Goal: Communication & Community: Share content

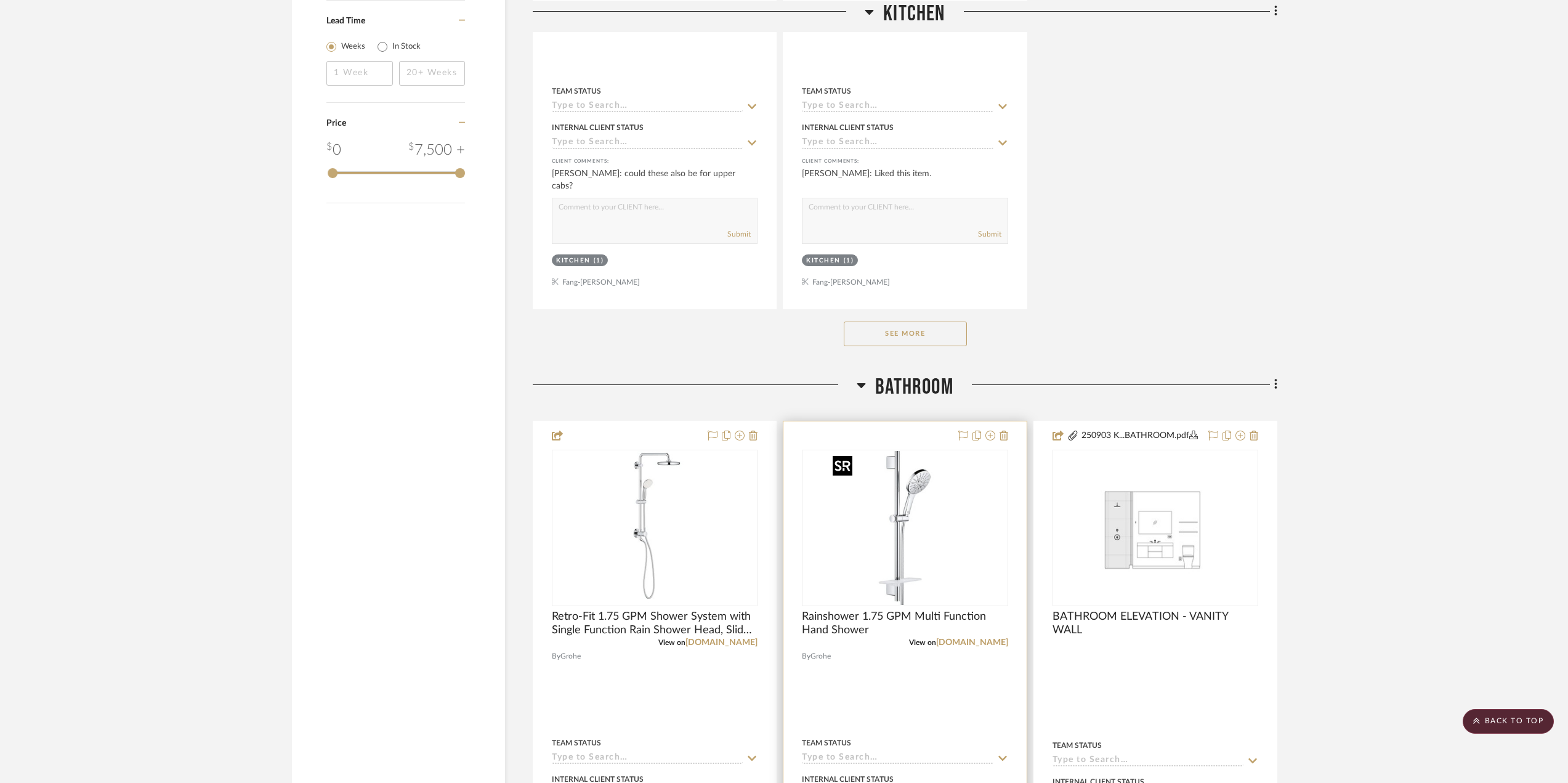
scroll to position [1663, 0]
click at [653, 539] on img "0" at bounding box center [655, 527] width 154 height 154
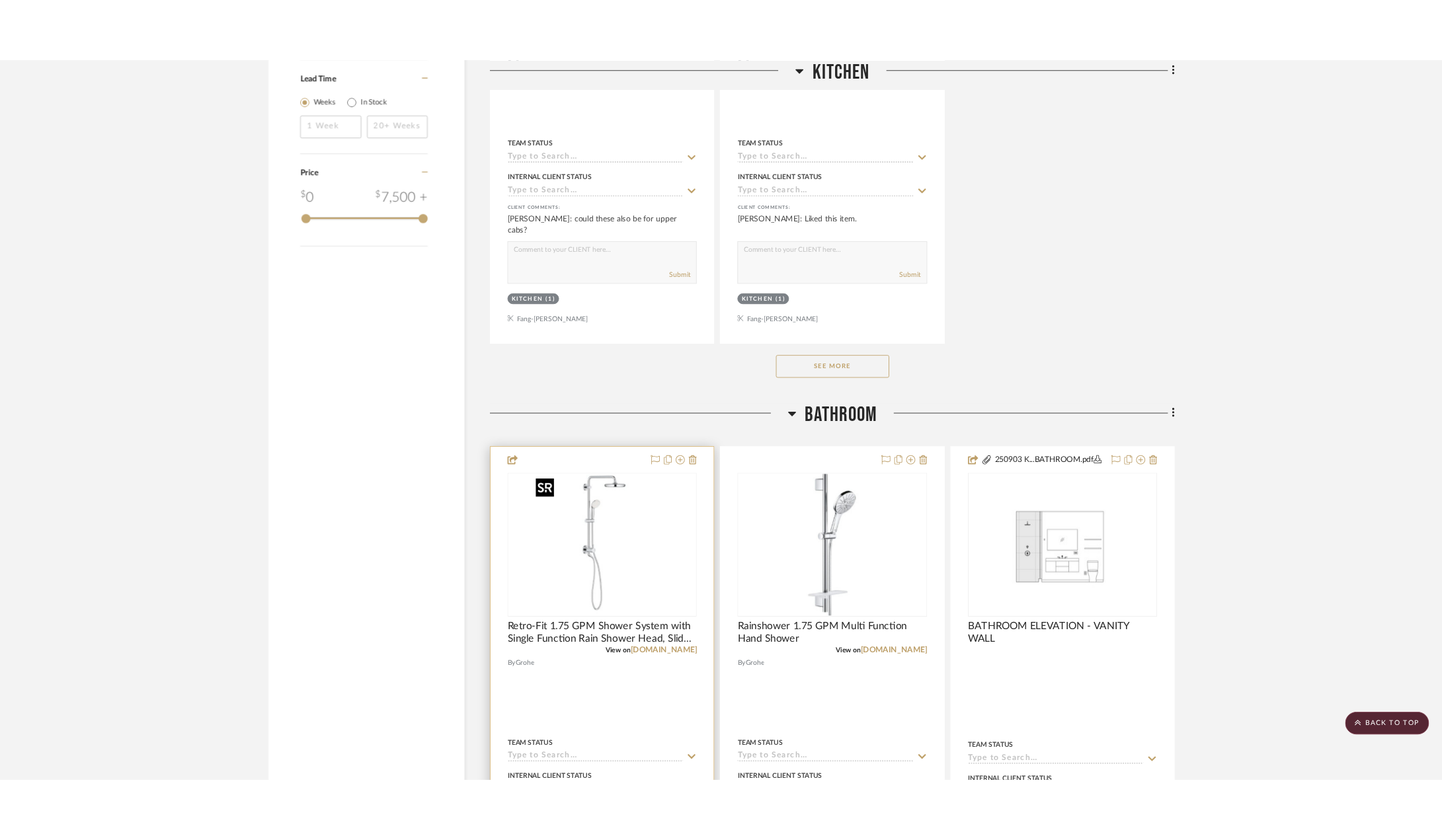
scroll to position [0, 0]
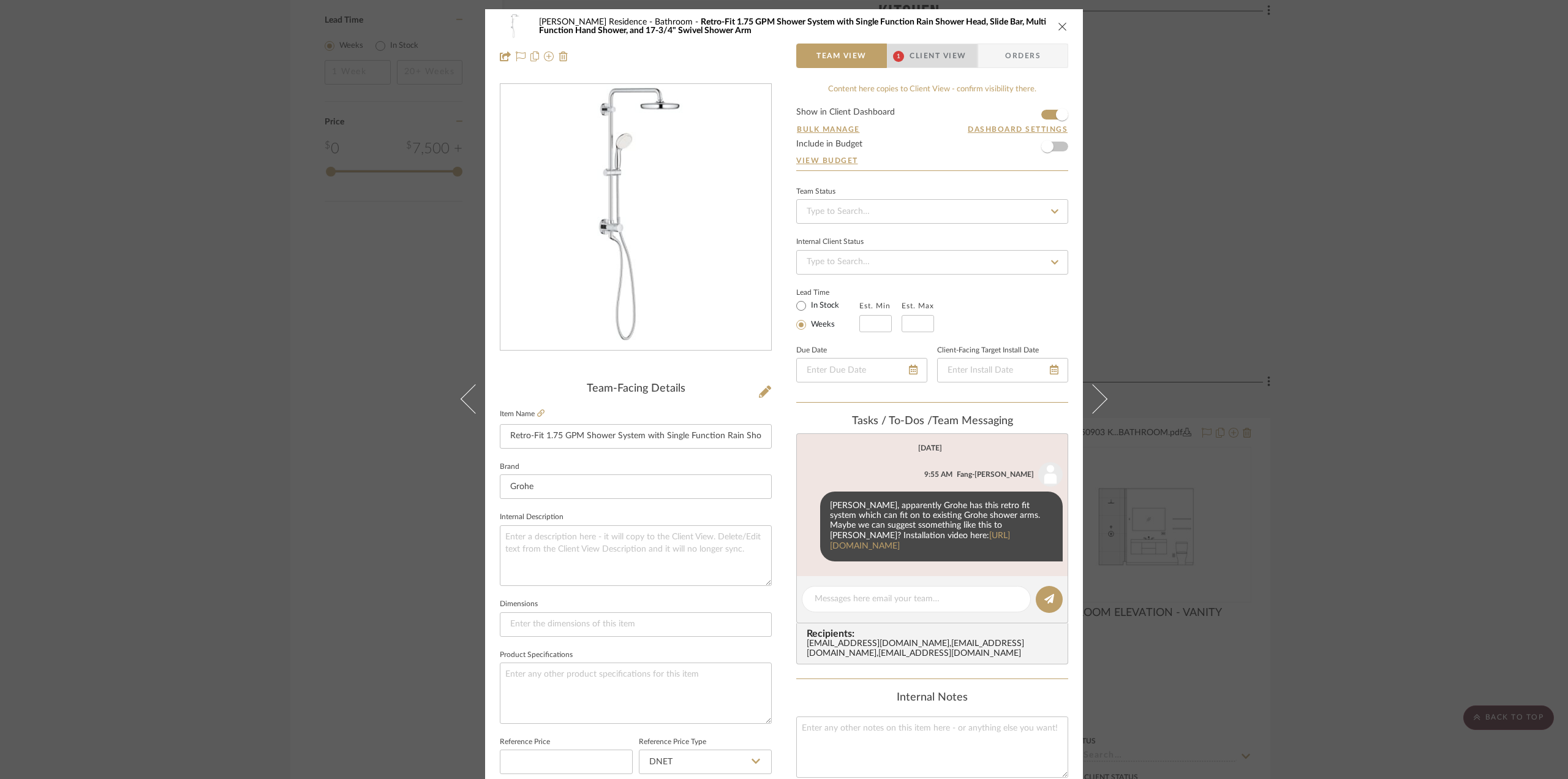
click at [923, 46] on span "Client View" at bounding box center [937, 55] width 56 height 25
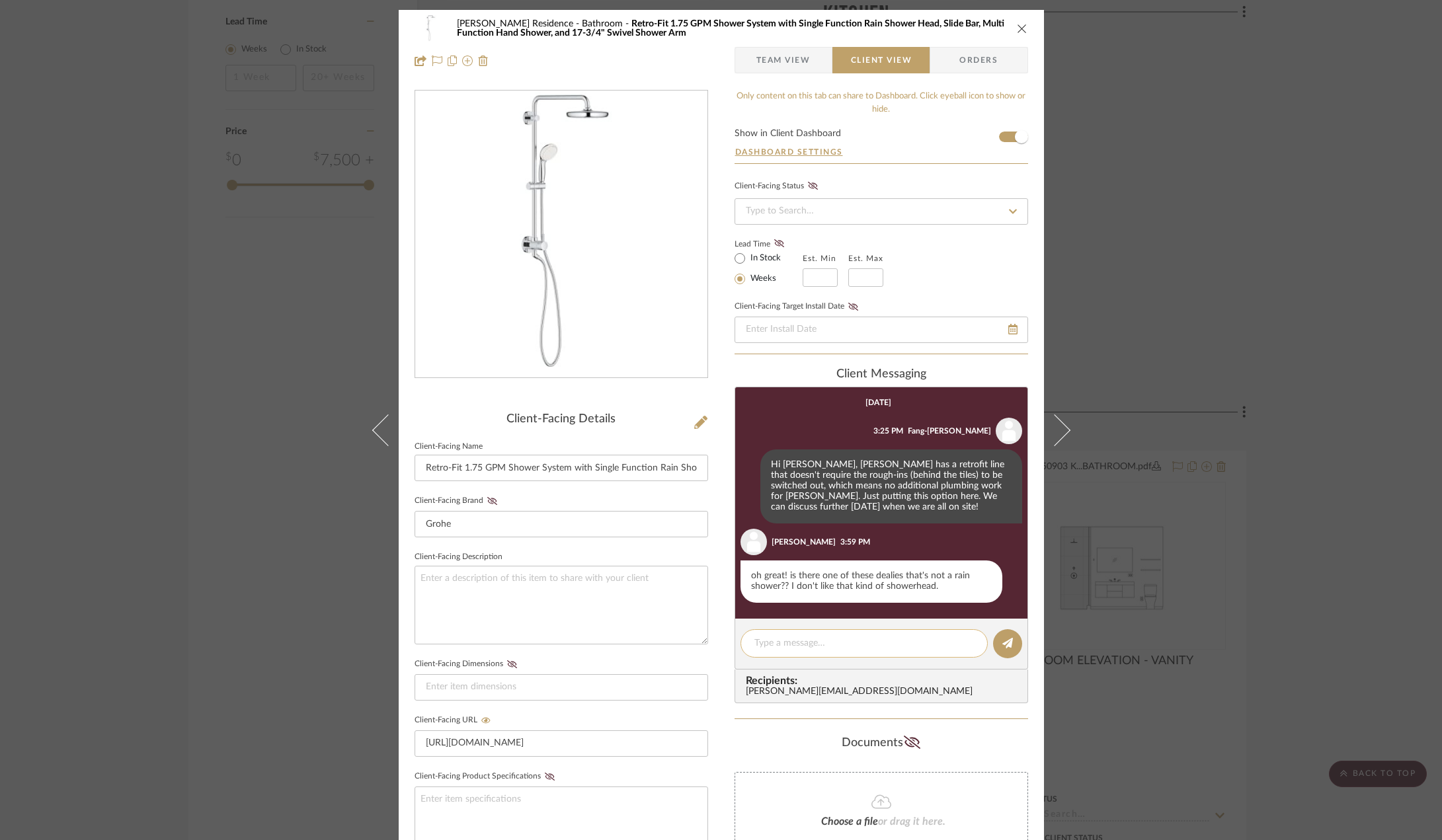
click at [832, 643] on textarea at bounding box center [864, 642] width 220 height 14
type textarea "d"
type textarea "H"
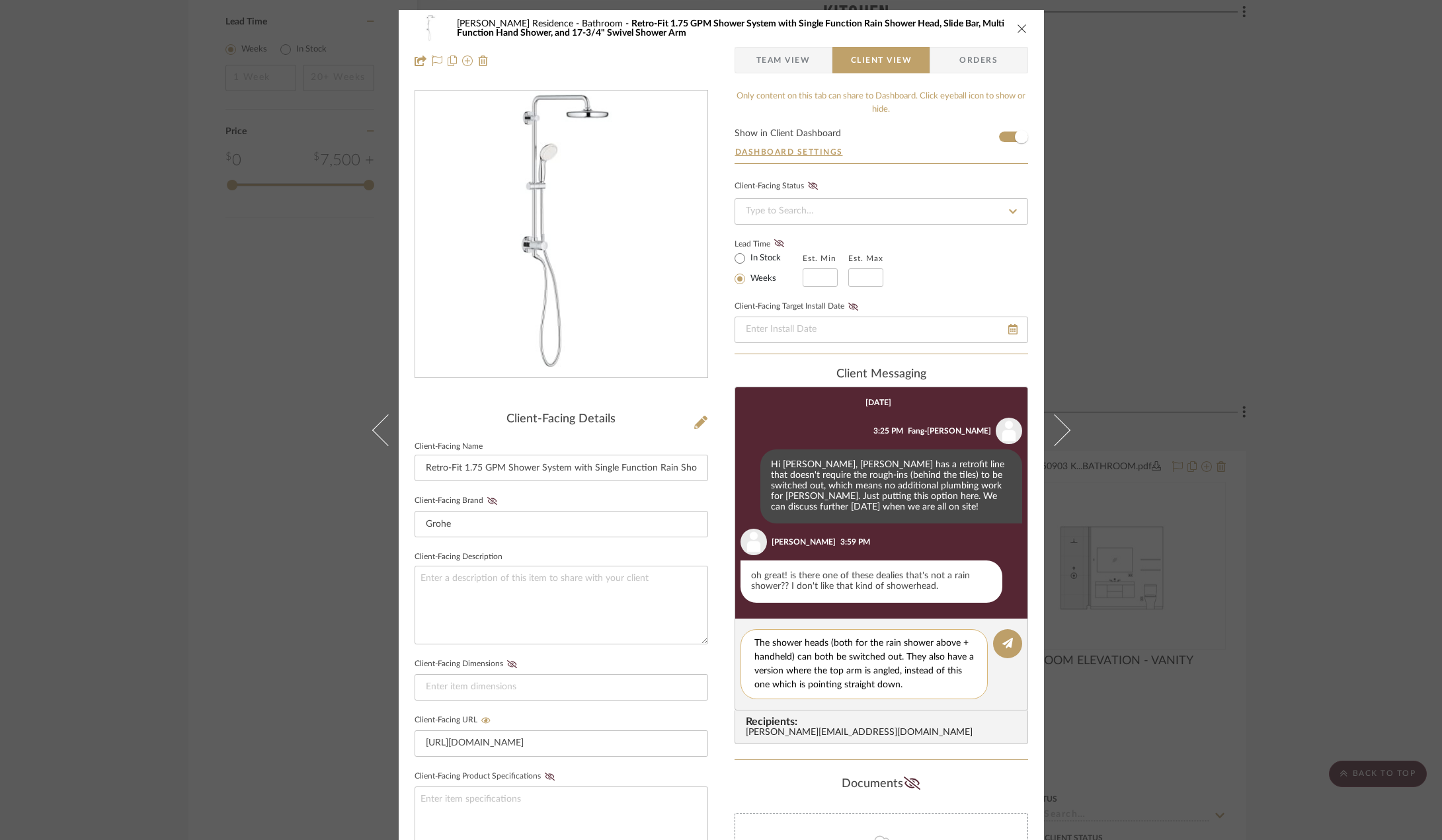
click at [899, 671] on textarea "The shower heads (both for the rain shower above + handheld) can both be switch…" at bounding box center [864, 663] width 220 height 56
click at [898, 687] on textarea "The shower heads (both for the rain shower above + handheld) can both be switch…" at bounding box center [864, 663] width 220 height 56
drag, startPoint x: 899, startPoint y: 668, endPoint x: 941, endPoint y: 667, distance: 42.0
click at [941, 667] on textarea "The shower heads (both for the rain shower above + handheld) can both be switch…" at bounding box center [864, 663] width 220 height 56
click at [917, 681] on textarea "The shower heads (both for the rain shower above + handheld) can both be switch…" at bounding box center [864, 663] width 220 height 56
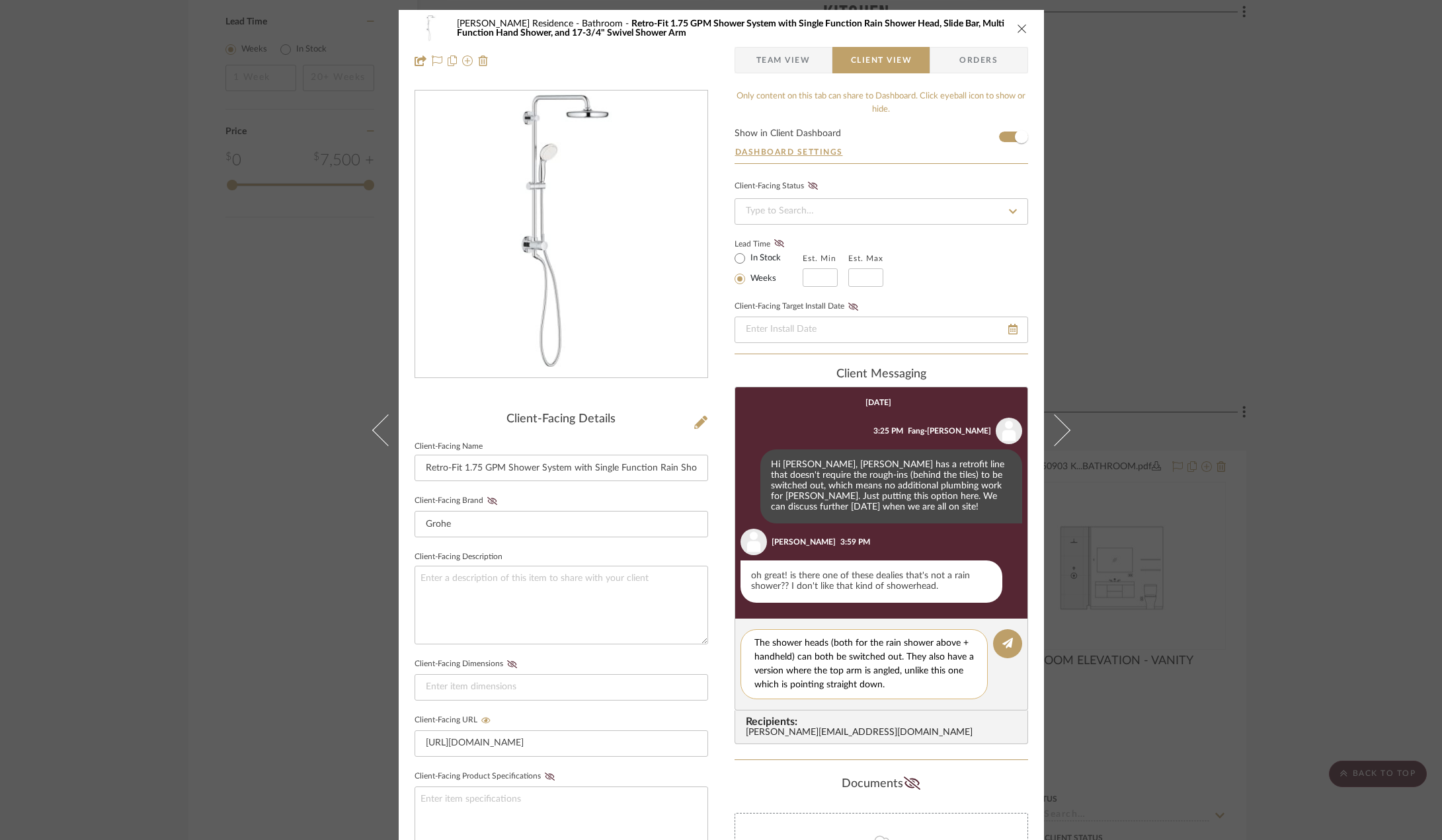
click at [823, 657] on textarea "The shower heads (both for the rain shower above + handheld) can both be switch…" at bounding box center [864, 663] width 220 height 56
drag, startPoint x: 899, startPoint y: 681, endPoint x: 739, endPoint y: 646, distance: 163.8
click at [740, 646] on div "The shower heads (both for the rain shower above + handheld) can be switched ou…" at bounding box center [864, 663] width 247 height 70
paste textarea "“Both the overhead rain shower and handheld showerheads can be swapped out. The…"
click at [757, 645] on textarea "“Both the overhead rain shower and handheld showerheads can be swapped out. The…" at bounding box center [864, 663] width 220 height 56
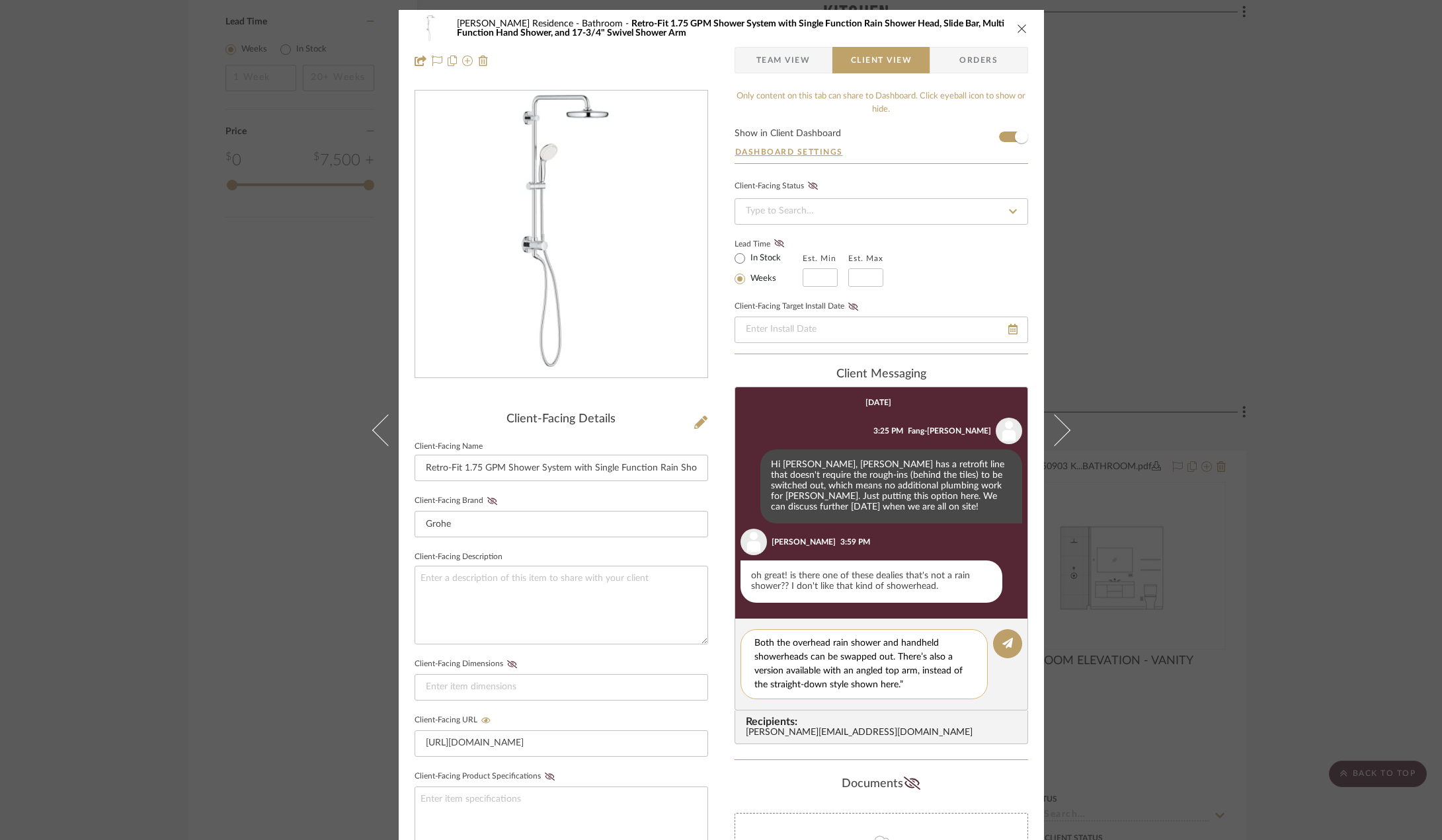
click at [912, 685] on textarea "Both the overhead rain shower and handheld showerheads can be swapped out. Ther…" at bounding box center [864, 663] width 220 height 56
click at [907, 681] on textarea "Both the overhead rain shower and handheld showerheads can be swapped out. Ther…" at bounding box center [864, 663] width 220 height 56
type textarea "Both the overhead rain shower and handheld showerheads can be swapped out. Ther…"
click at [1009, 637] on button at bounding box center [1008, 643] width 29 height 29
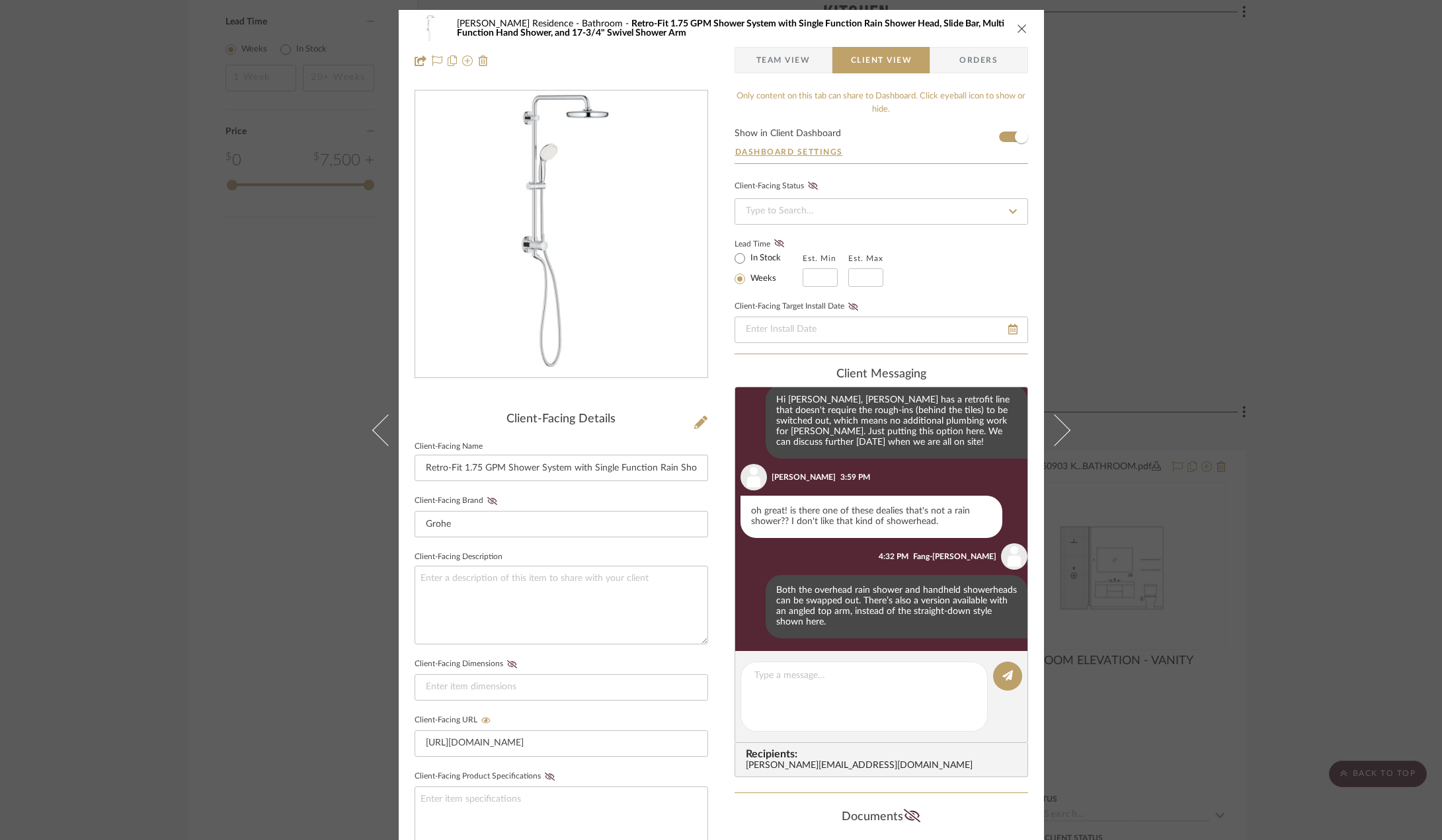
scroll to position [68, 0]
click at [1155, 349] on div "[PERSON_NAME] Residence Bathroom Retro-Fit 1.75 GPM Shower System with Single F…" at bounding box center [721, 420] width 1442 height 840
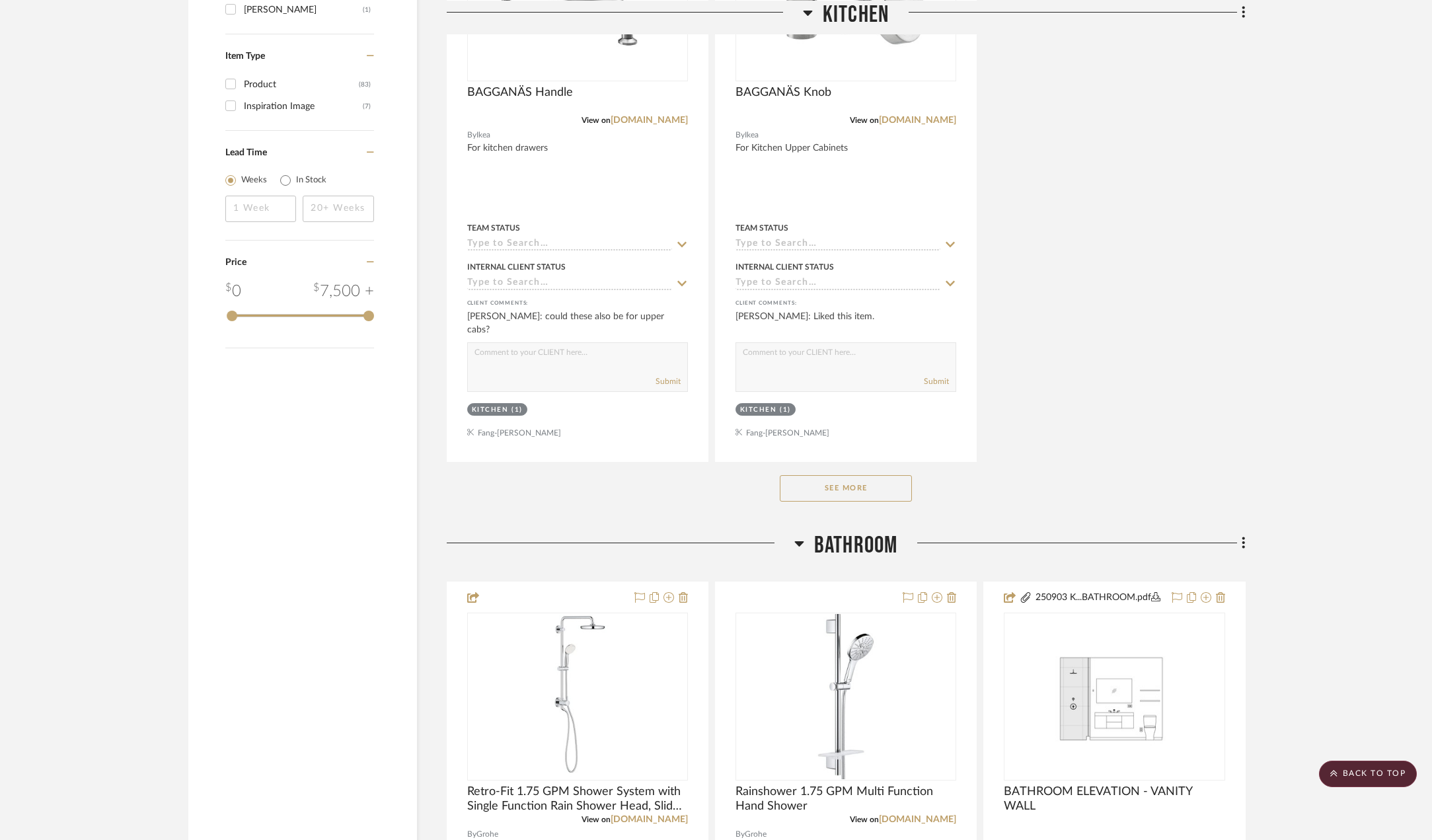
scroll to position [1652, 0]
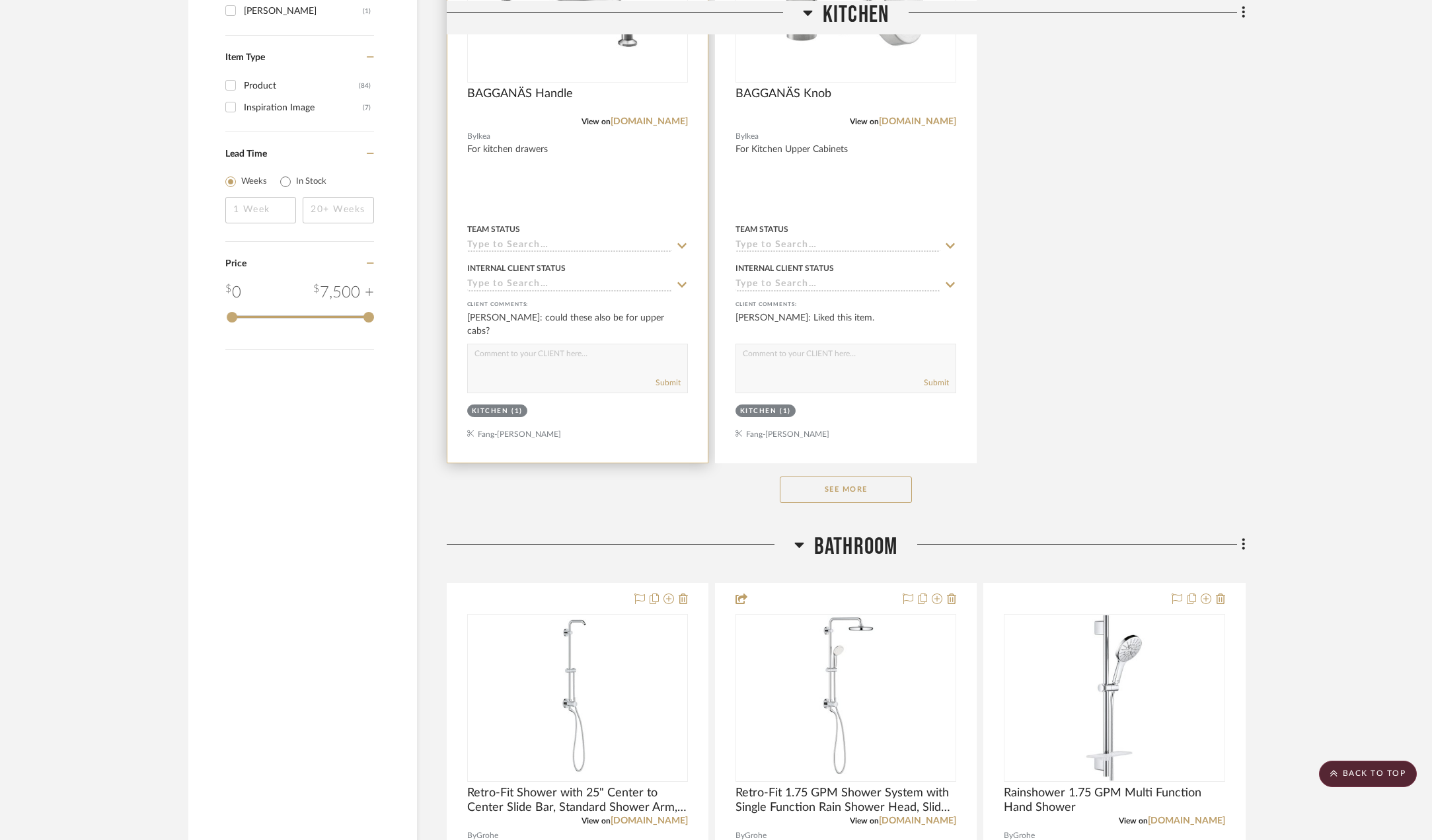
scroll to position [1916, 0]
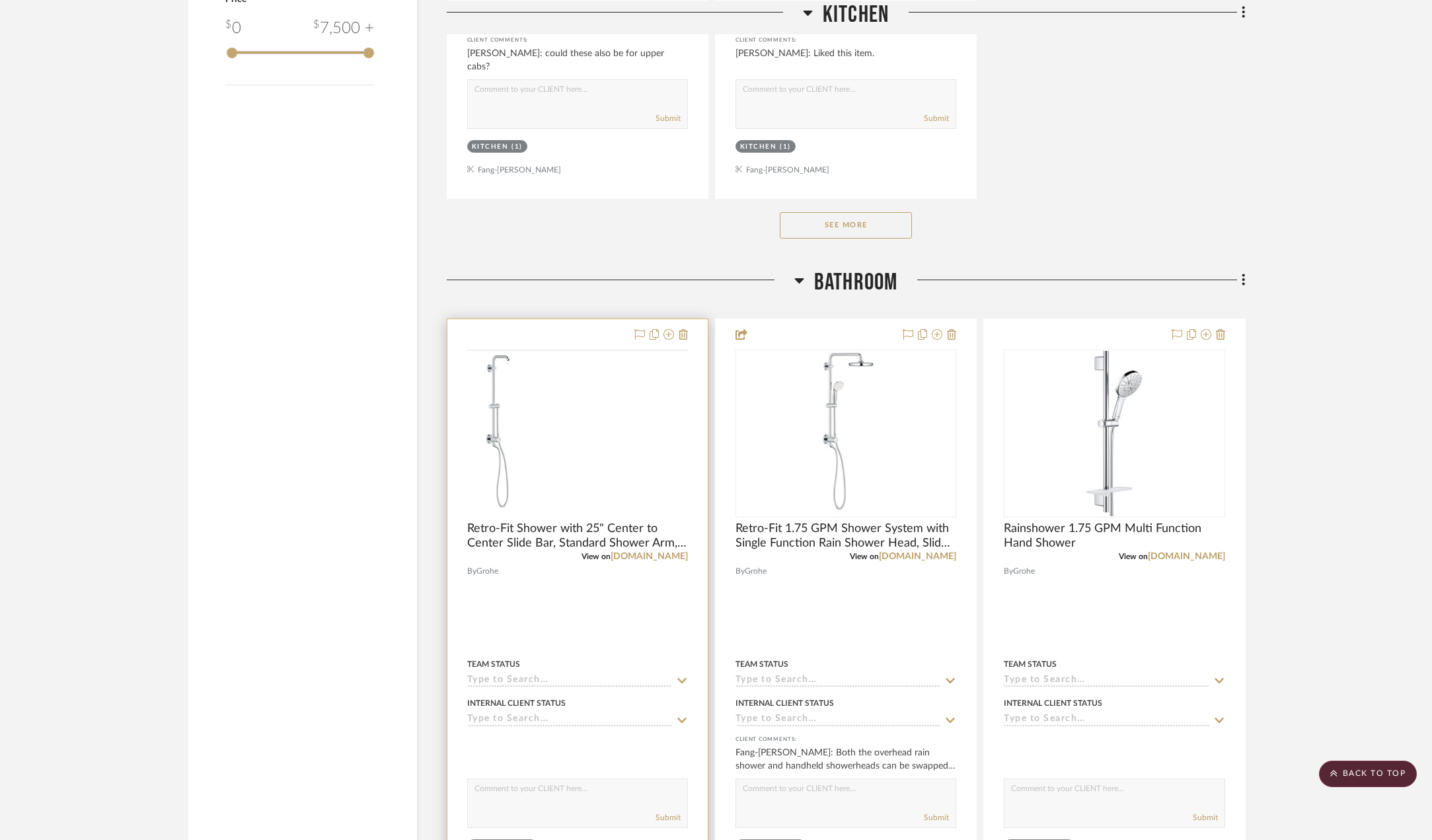
click at [0, 0] on div at bounding box center [0, 0] width 0 height 0
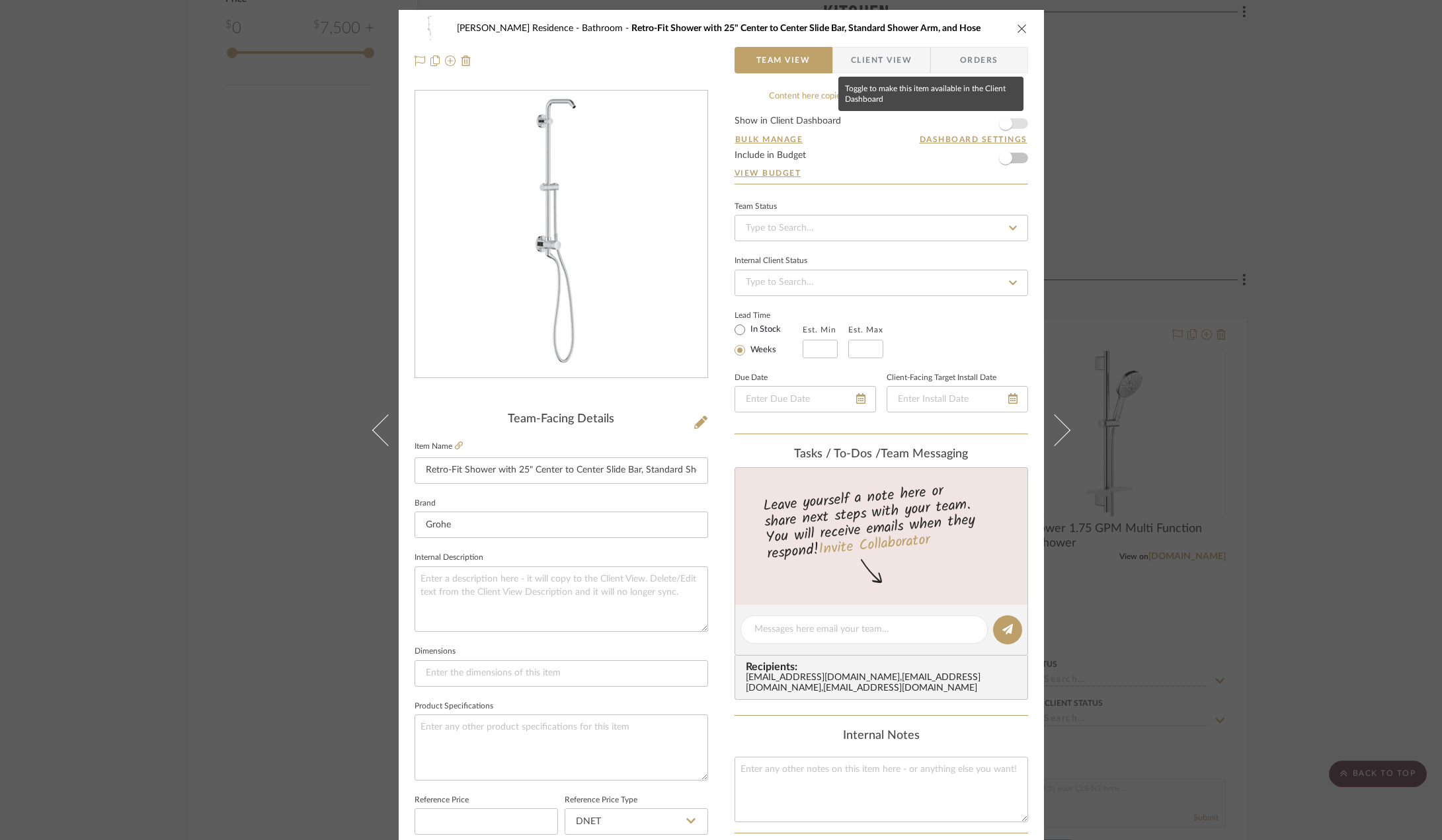
drag, startPoint x: 1004, startPoint y: 118, endPoint x: 961, endPoint y: 103, distance: 45.5
click at [1004, 118] on span "button" at bounding box center [1005, 123] width 13 height 13
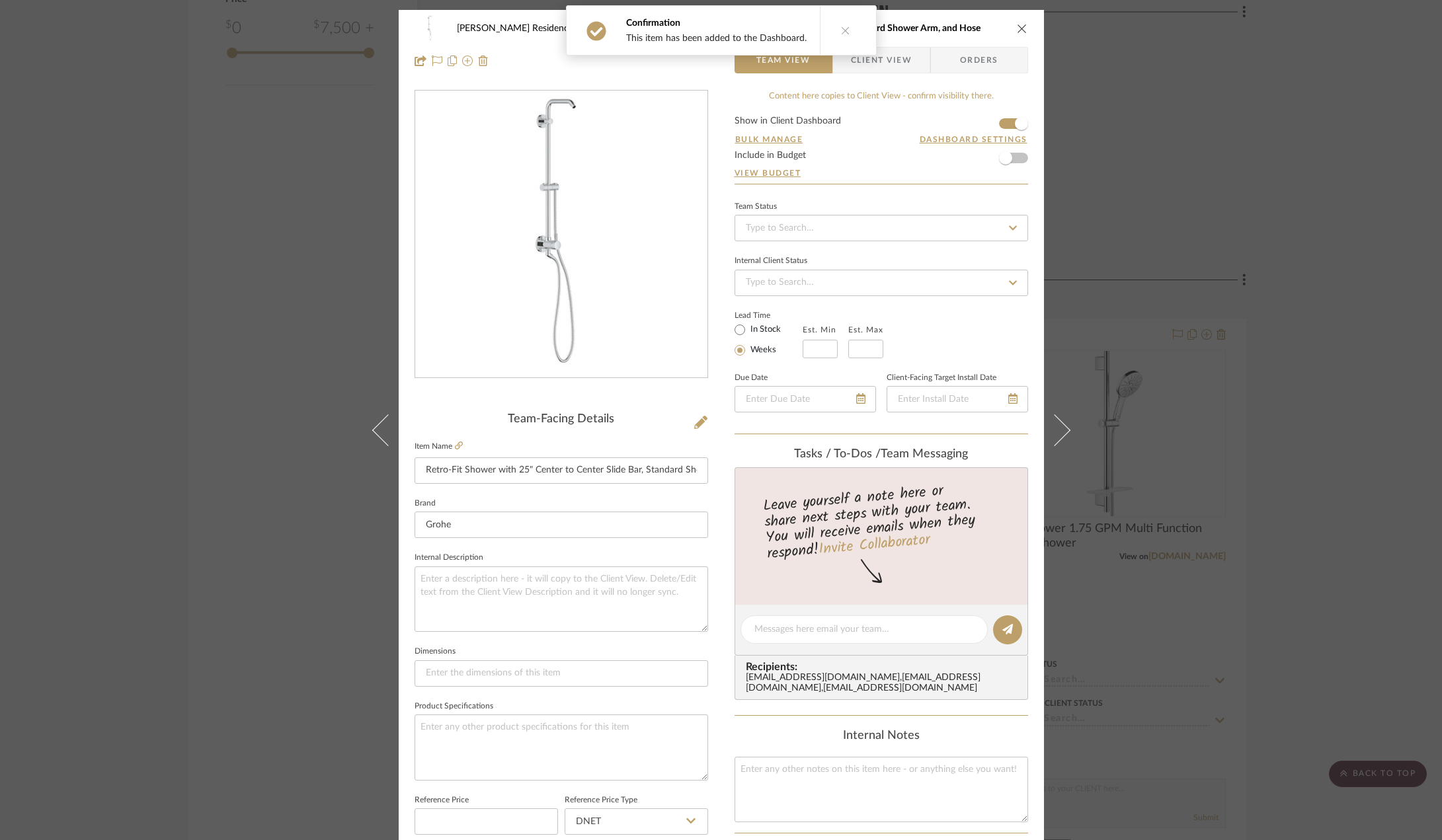
click at [887, 52] on span "Client View" at bounding box center [881, 60] width 61 height 27
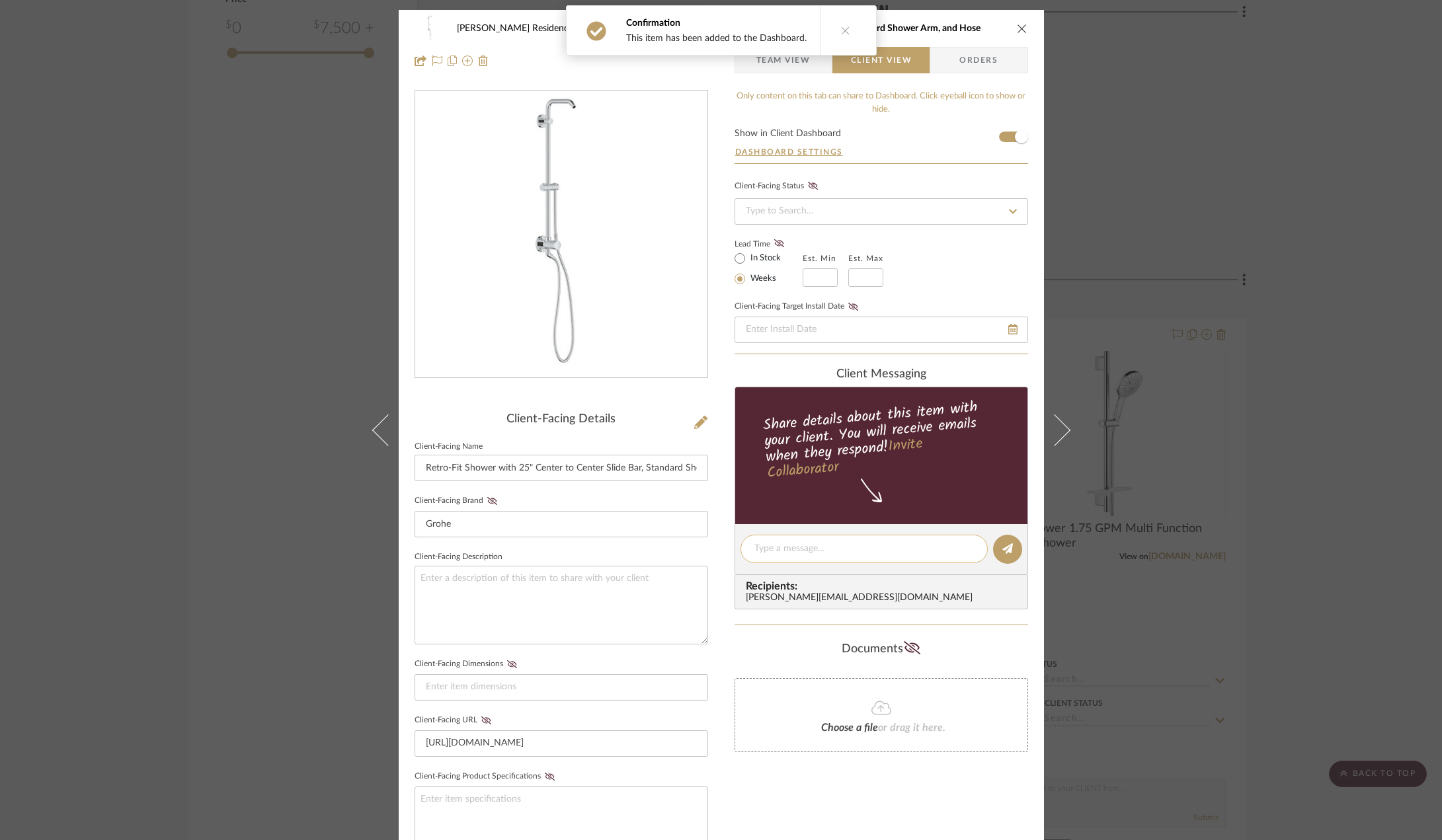
click at [824, 541] on div at bounding box center [864, 548] width 247 height 28
click at [833, 545] on textarea at bounding box center [864, 548] width 220 height 14
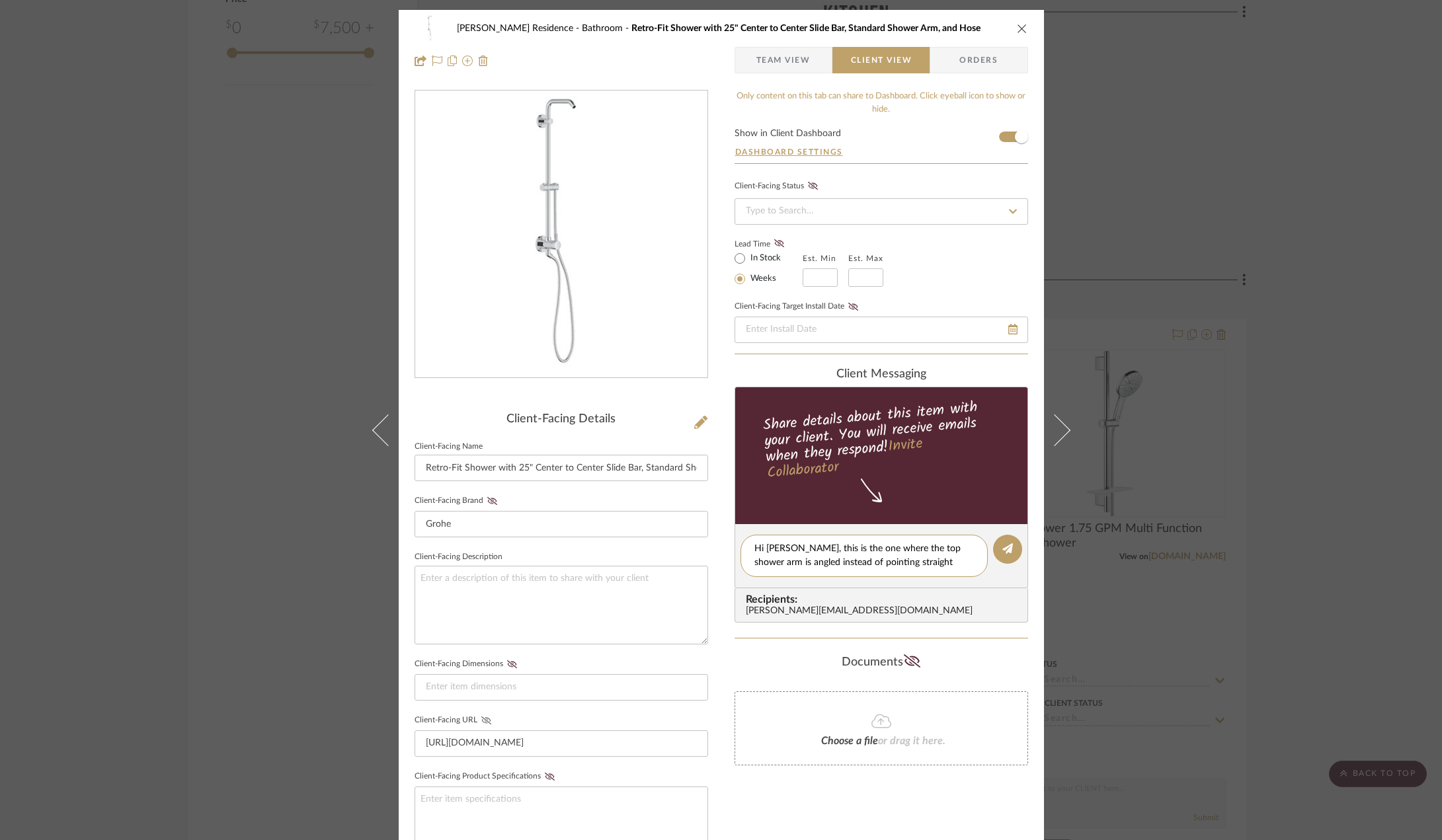
type textarea "Hi Anne, this is the one where the top shower arm is angled instead of pointing…"
click at [481, 721] on icon at bounding box center [486, 721] width 10 height 8
click at [994, 550] on button at bounding box center [1008, 549] width 29 height 29
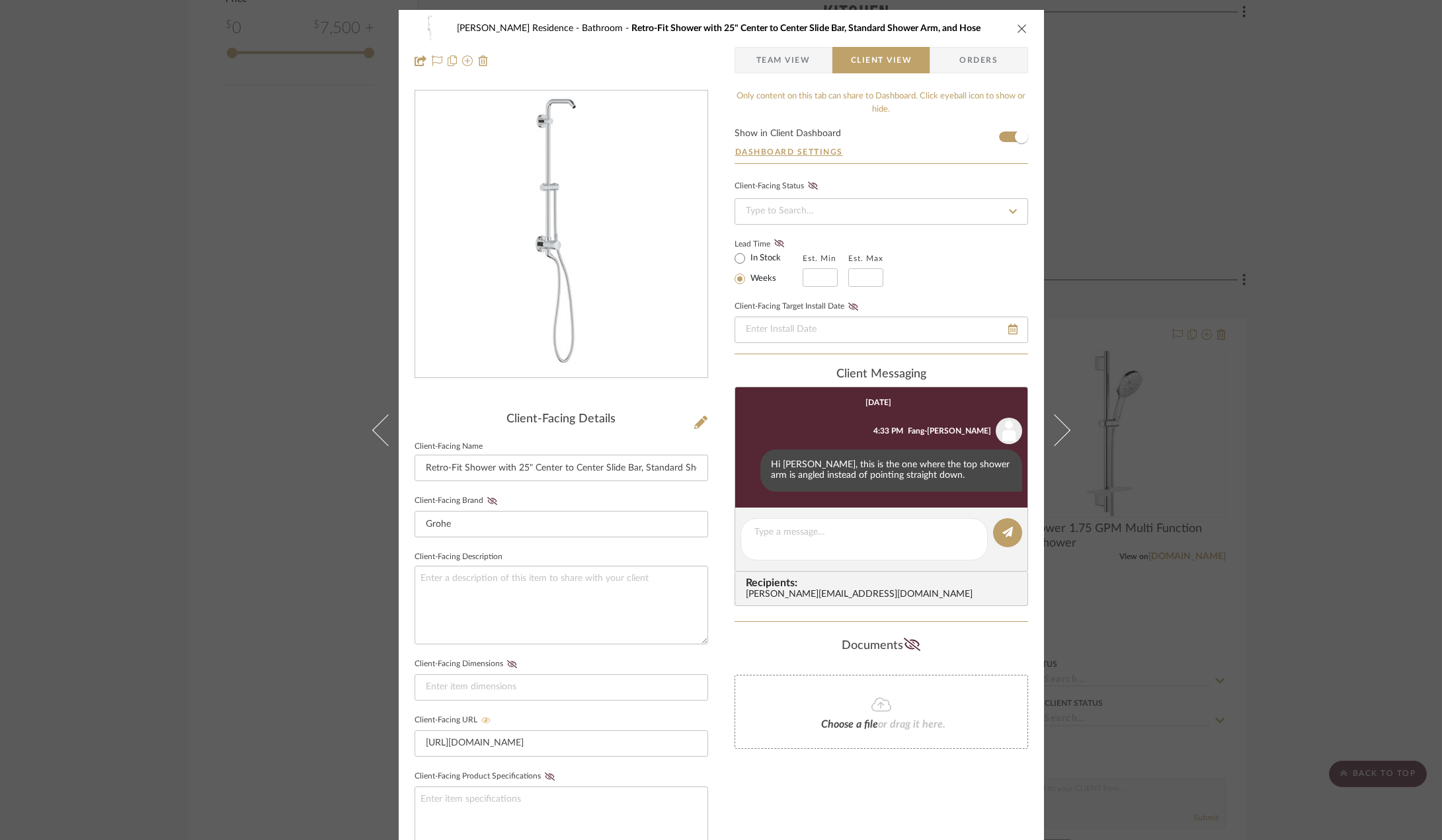
click at [1319, 511] on div "Kauffman Residence Bathroom Retro-Fit Shower with 25" Center to Center Slide Ba…" at bounding box center [721, 420] width 1442 height 840
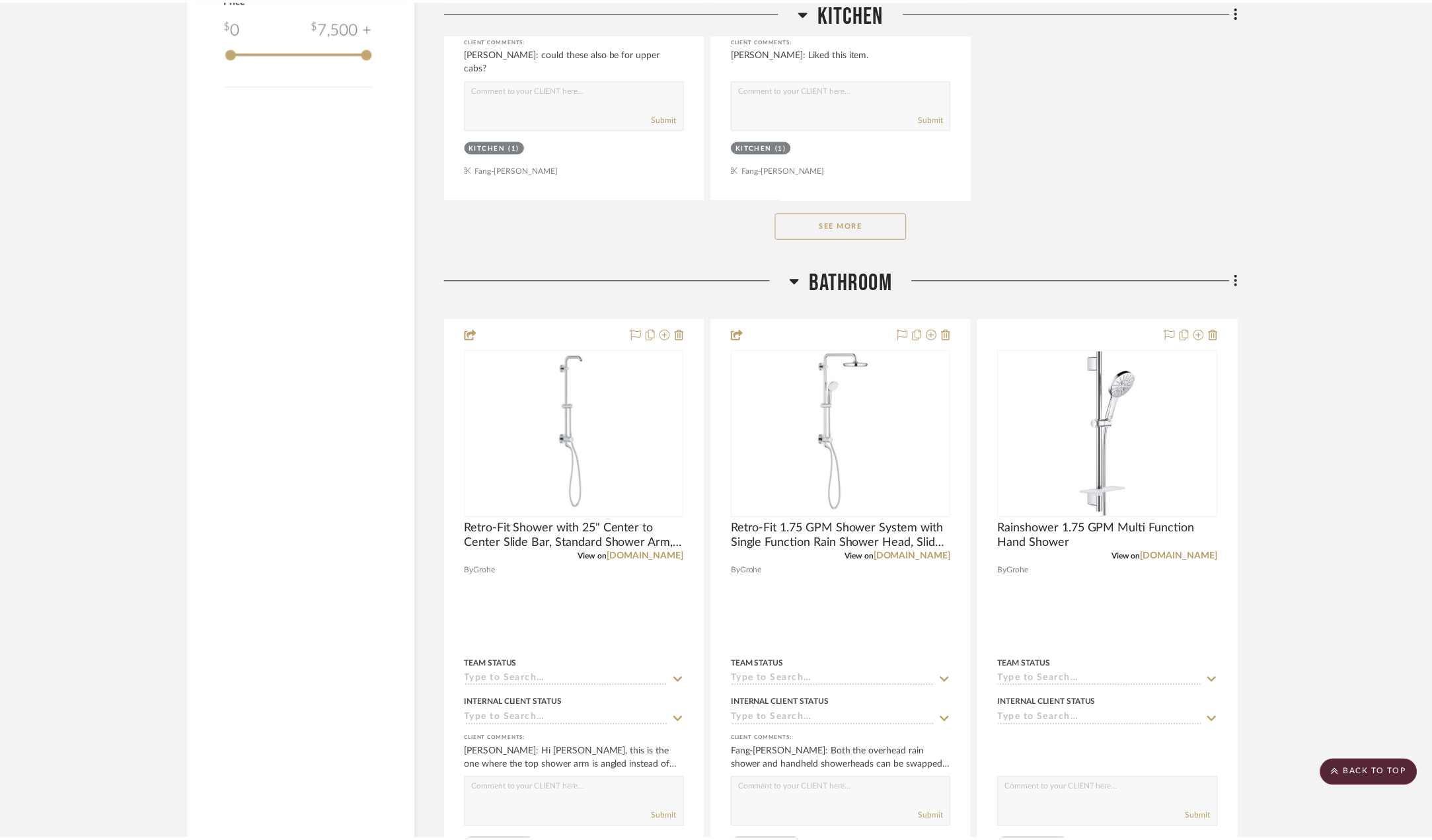
scroll to position [1916, 0]
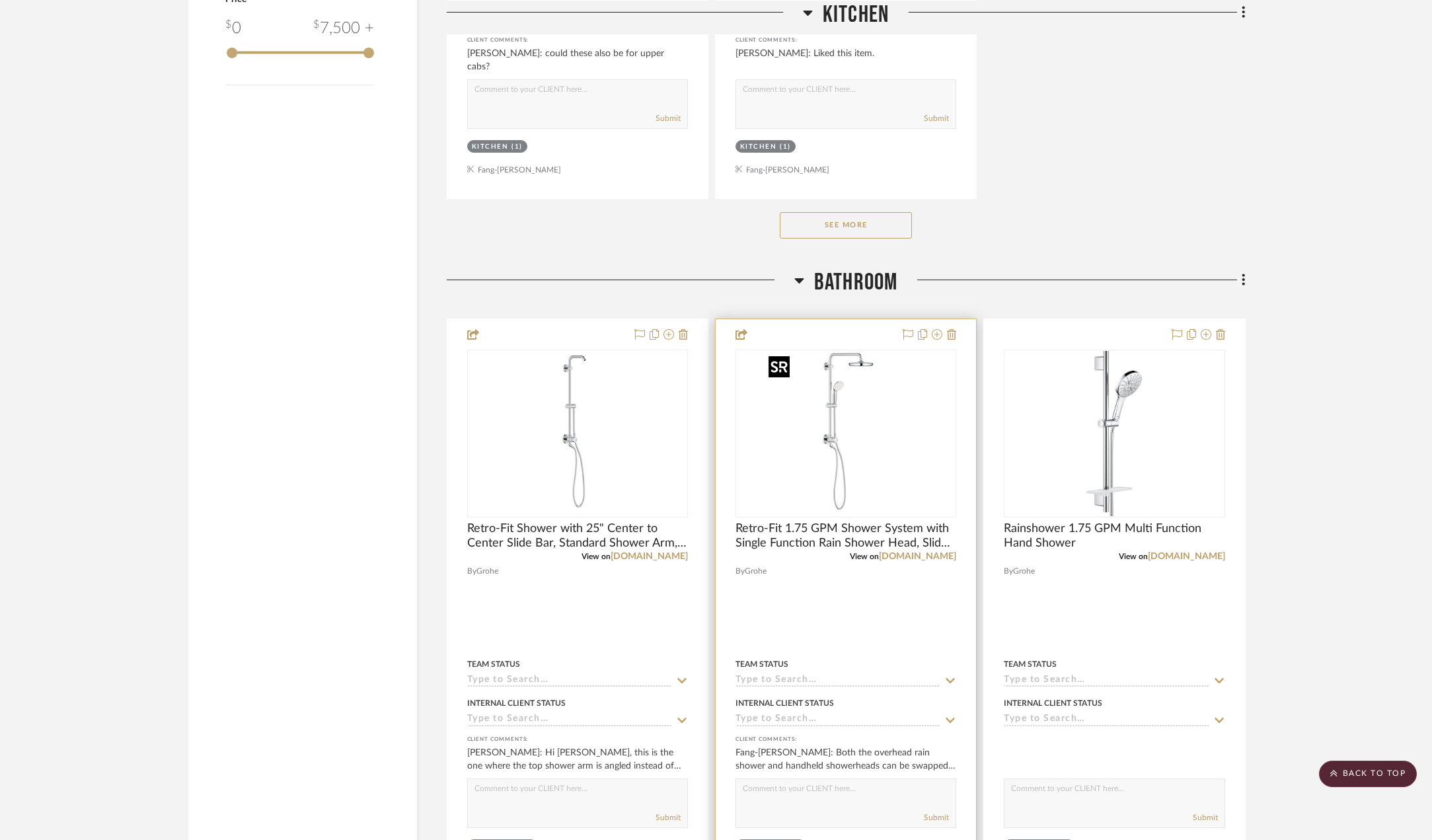
click at [854, 452] on img "0" at bounding box center [846, 433] width 165 height 165
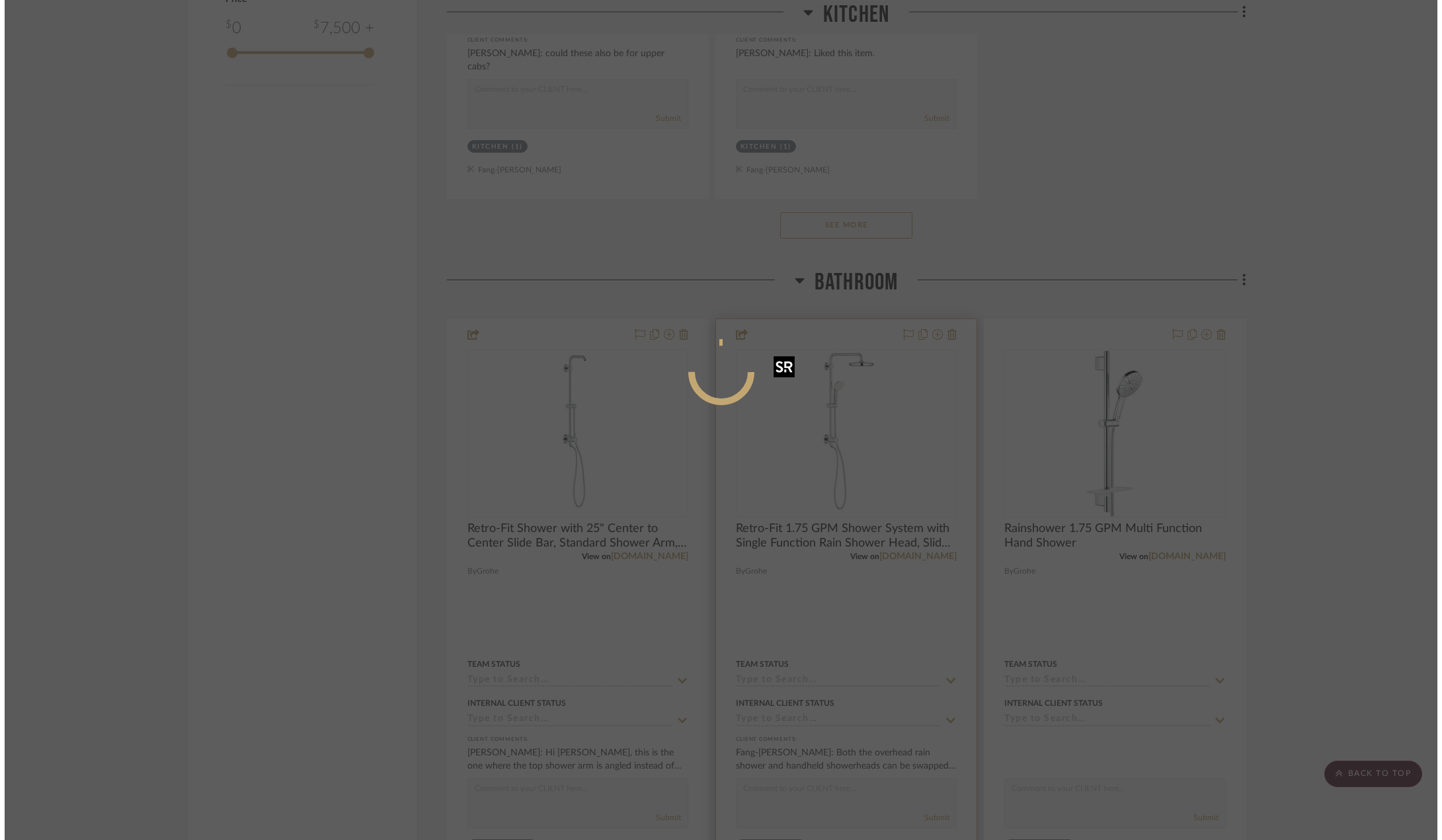
scroll to position [0, 0]
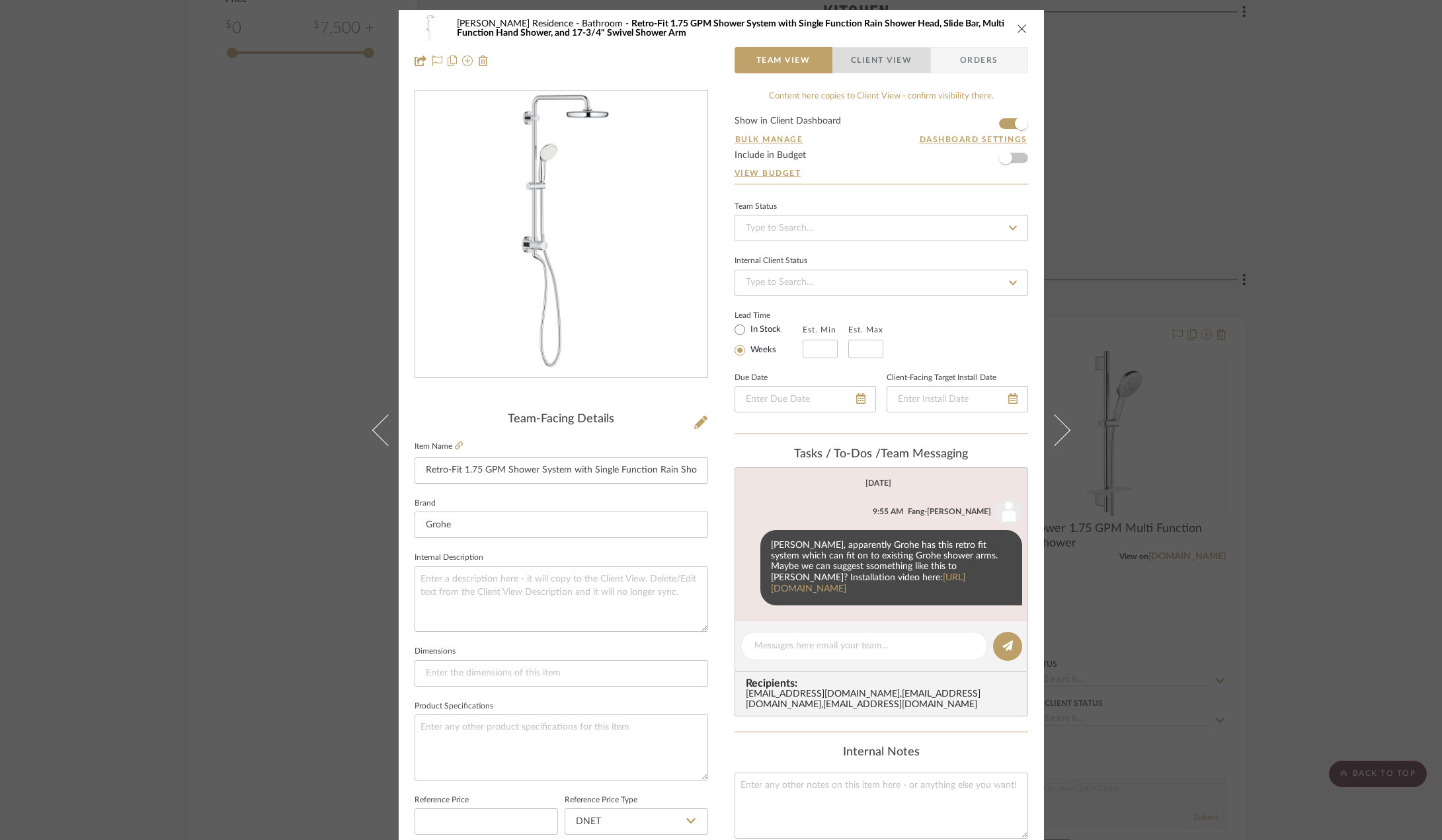
click at [865, 65] on span "Client View" at bounding box center [881, 60] width 61 height 27
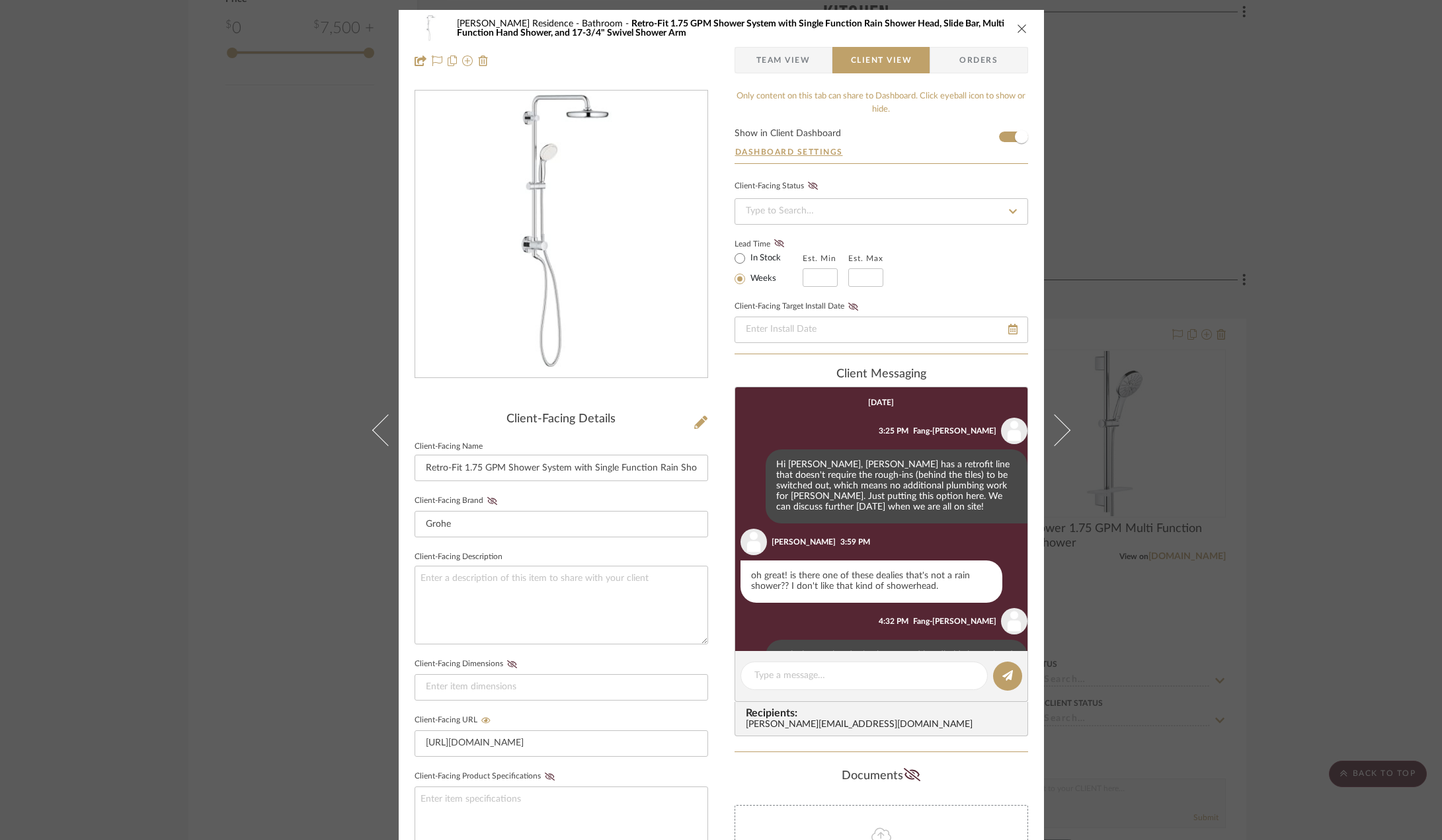
scroll to position [68, 0]
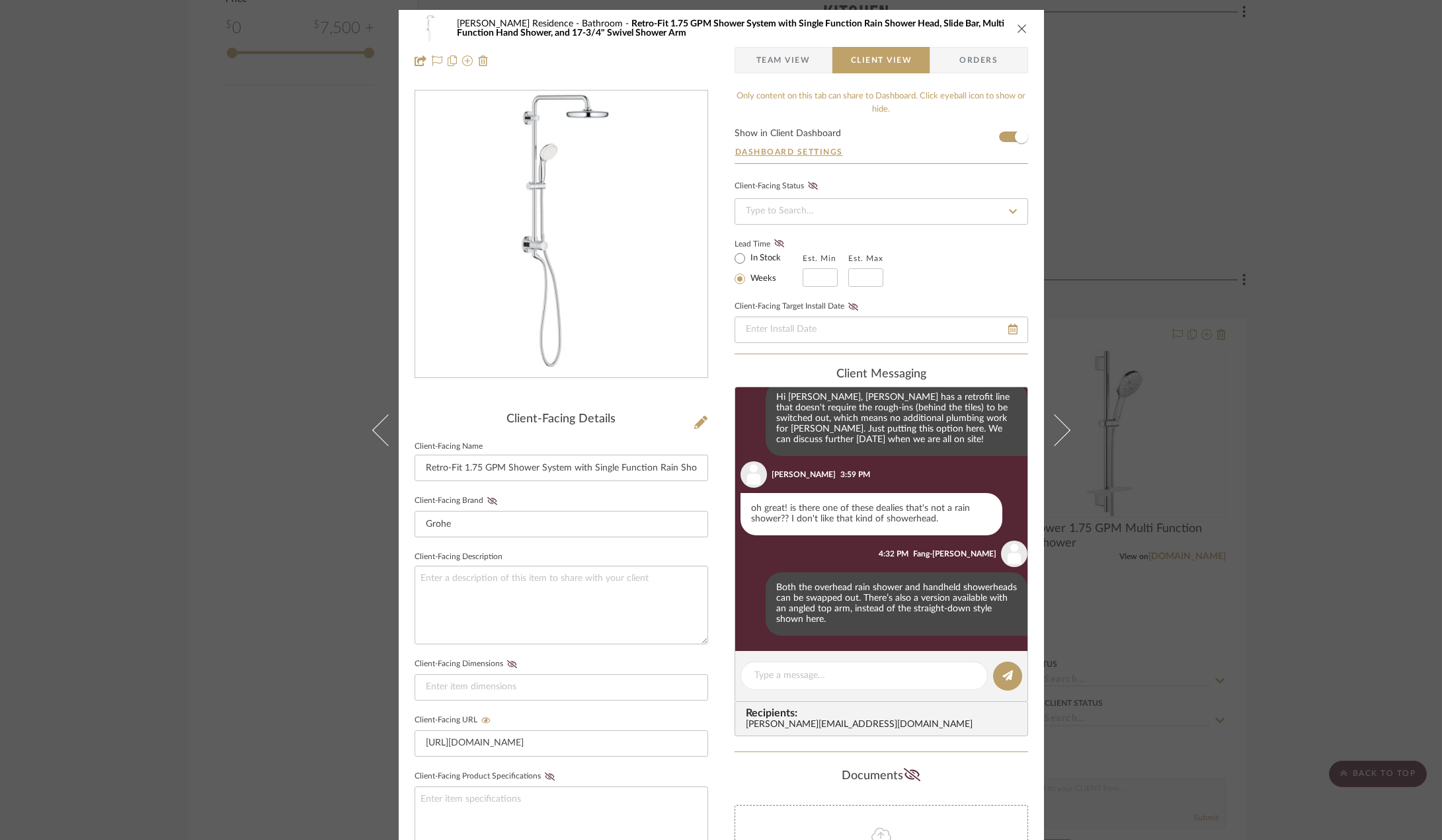
click at [1335, 472] on div "[PERSON_NAME] Residence Bathroom Retro-Fit 1.75 GPM Shower System with Single F…" at bounding box center [721, 420] width 1442 height 840
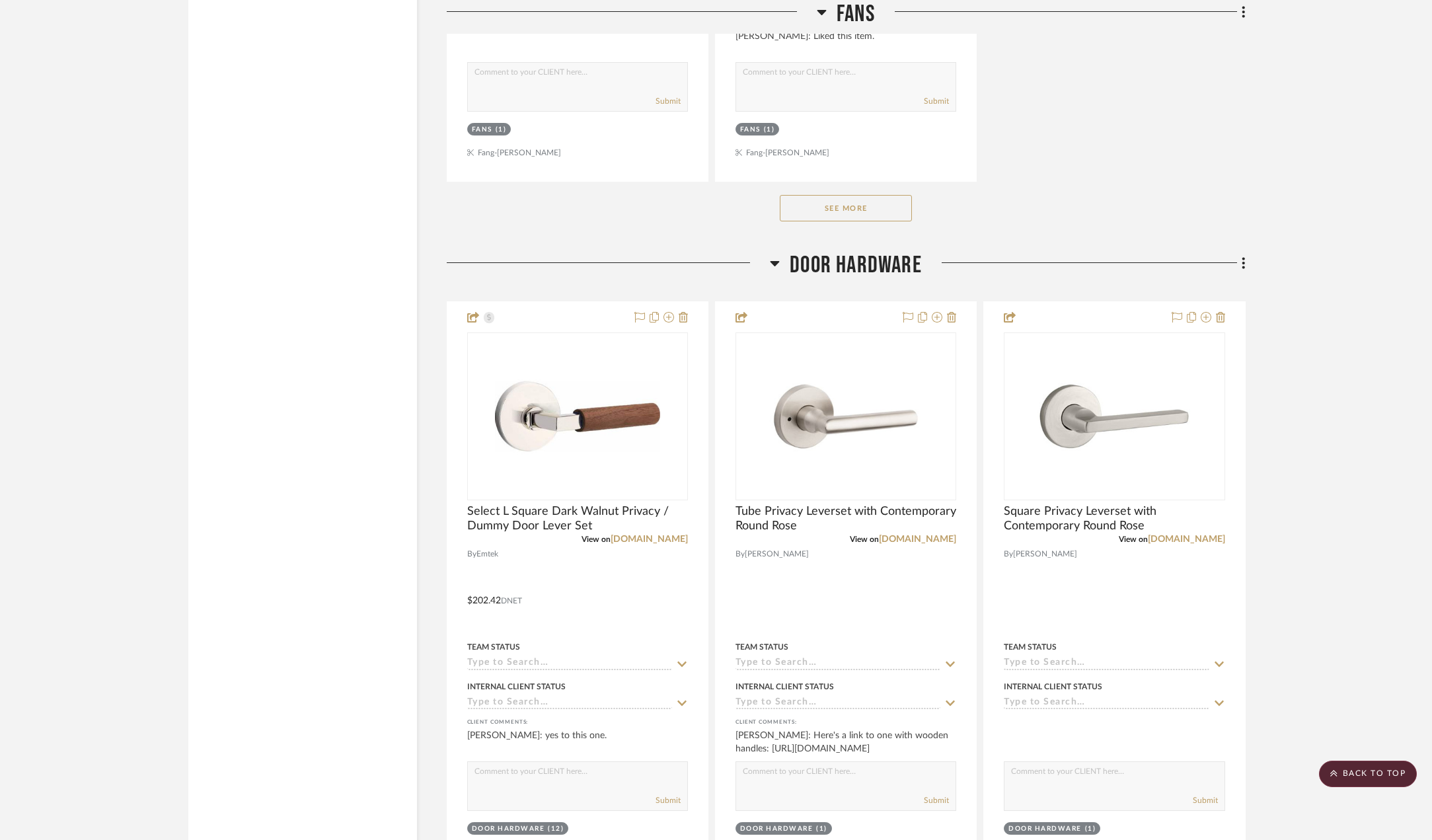
scroll to position [7729, 0]
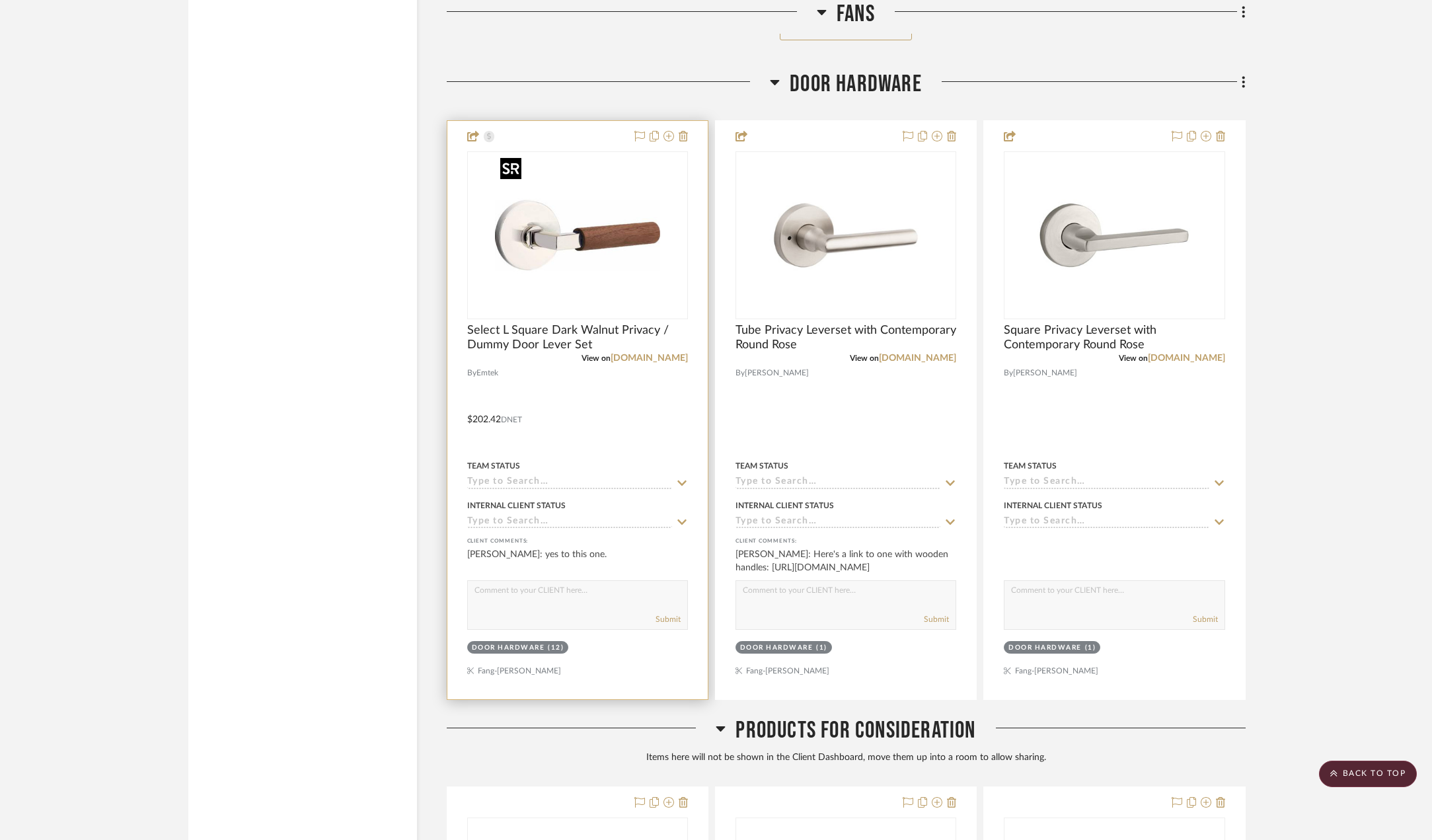
click at [576, 242] on img "0" at bounding box center [577, 235] width 165 height 165
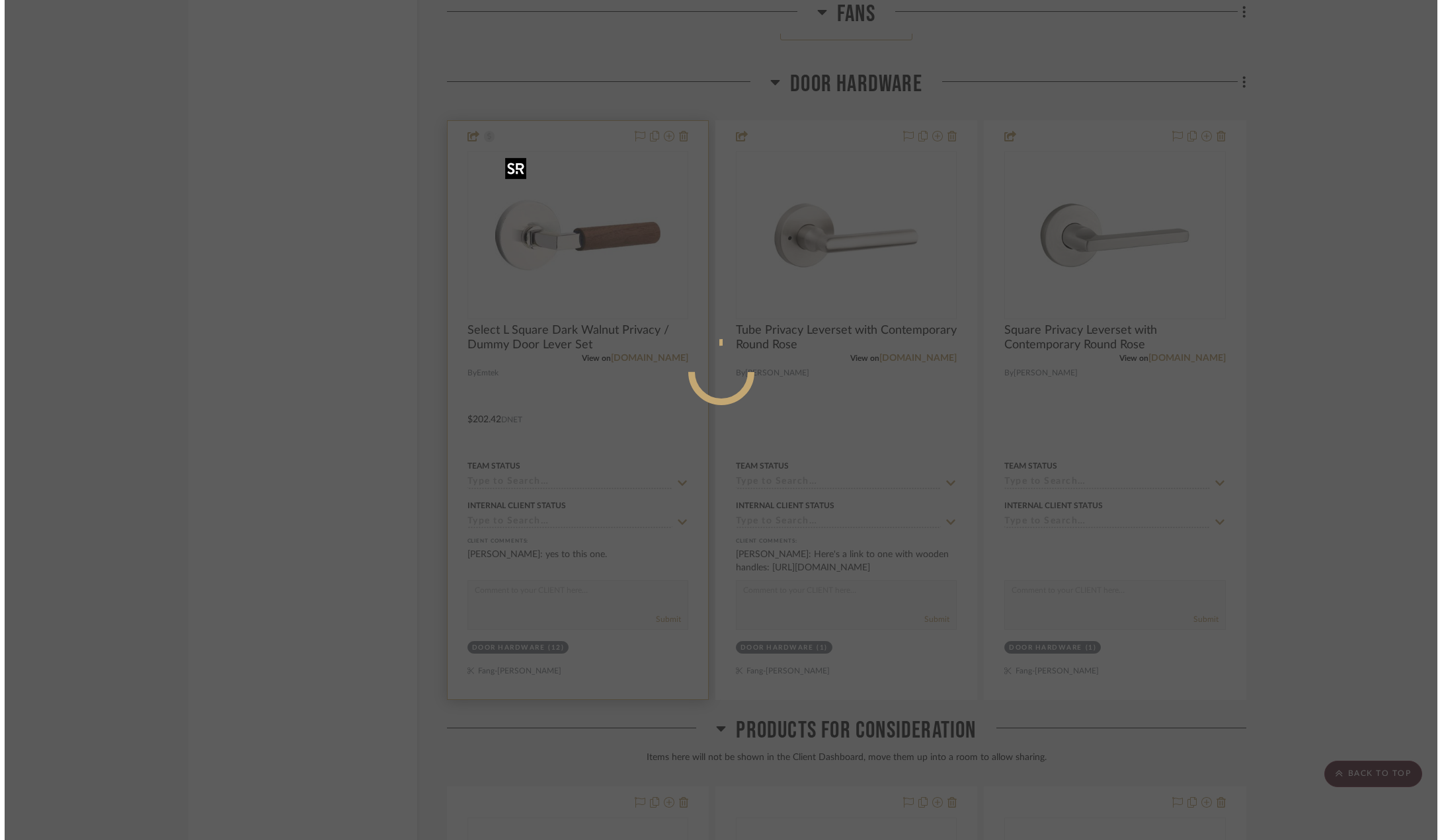
scroll to position [0, 0]
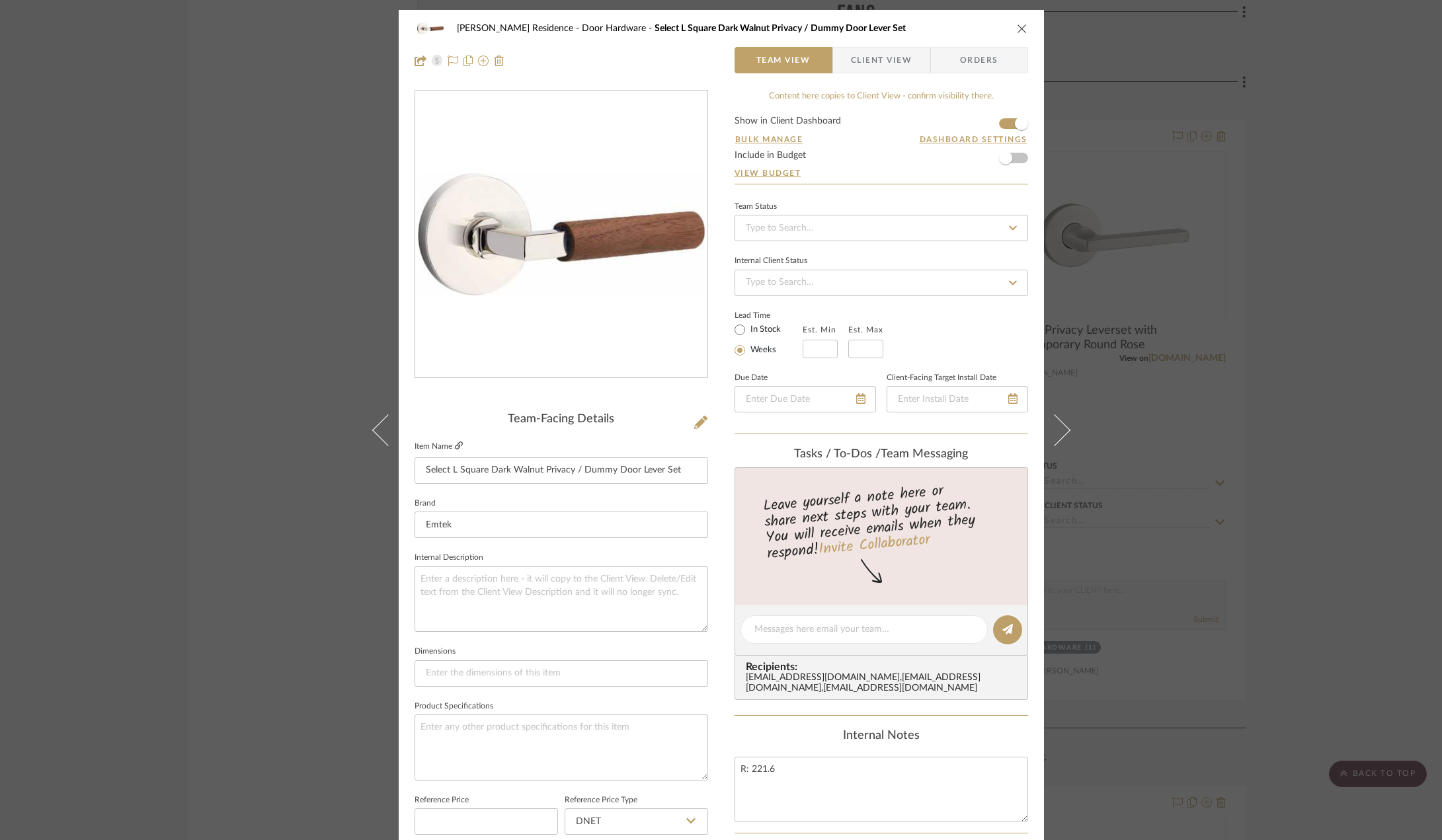
click at [455, 445] on icon at bounding box center [459, 445] width 8 height 8
click at [1226, 421] on div "Kauffman Residence Door Hardware Select L Square Dark Walnut Privacy / Dummy Do…" at bounding box center [721, 420] width 1442 height 840
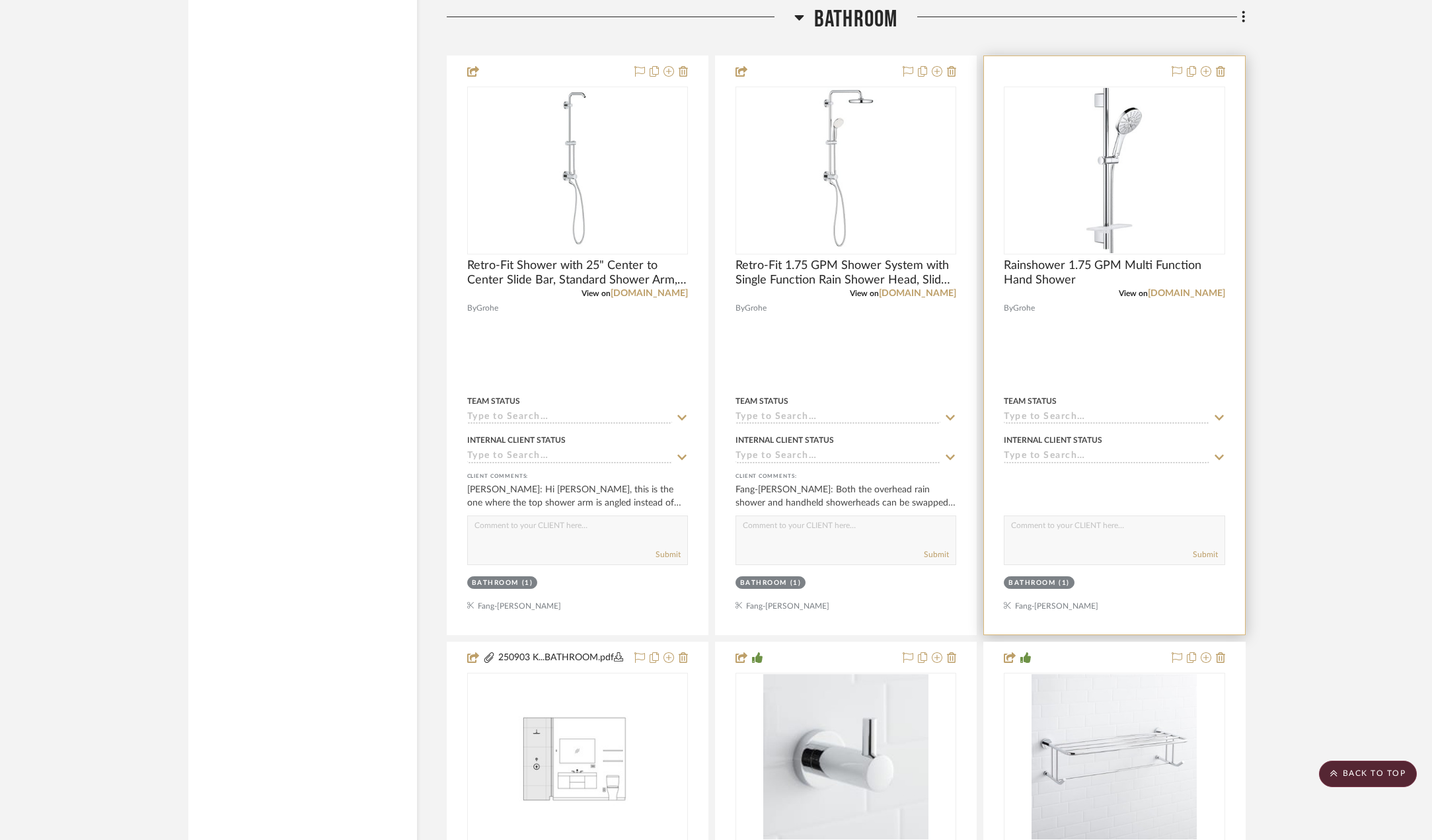
scroll to position [2114, 0]
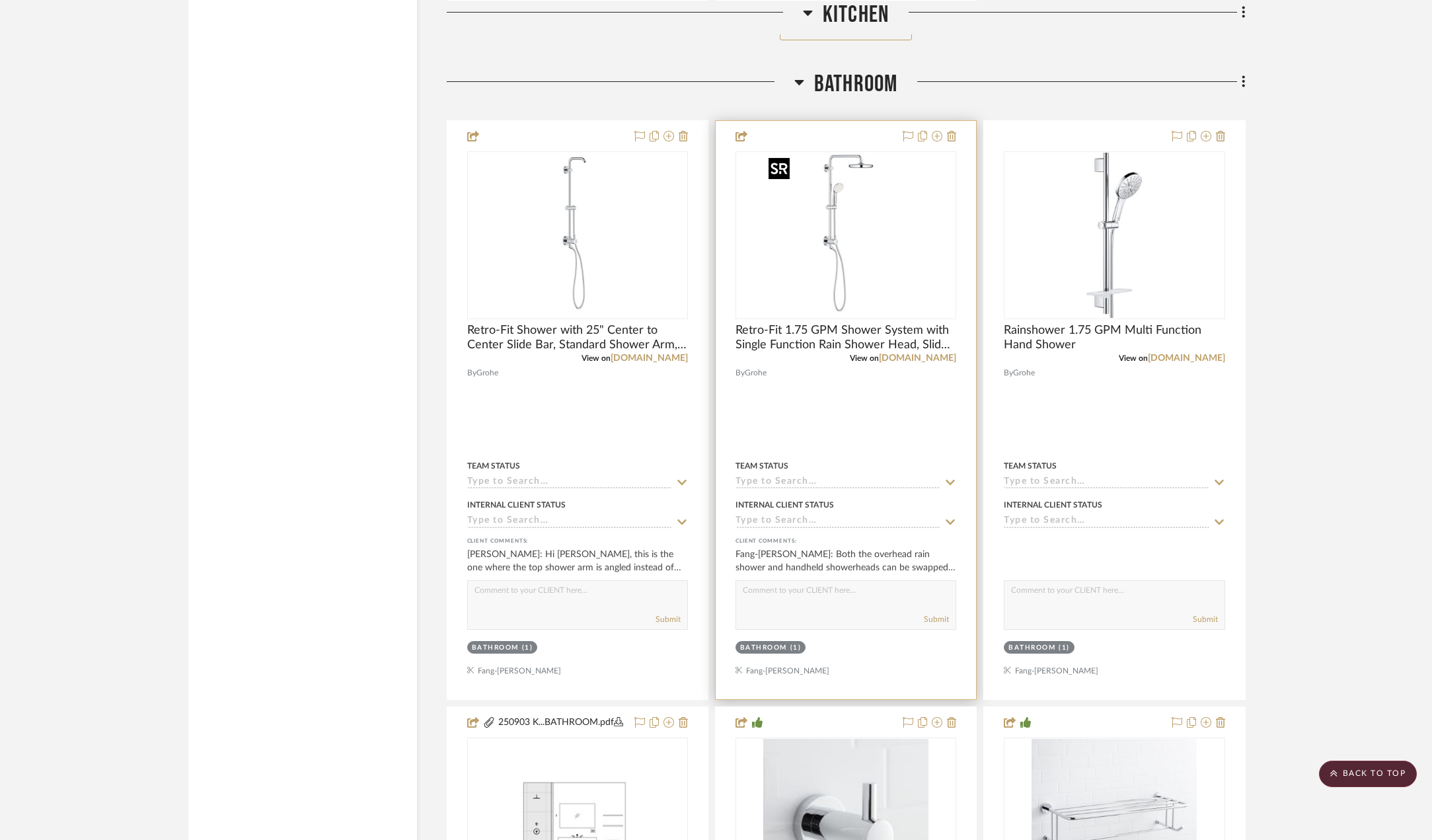
click at [839, 254] on img "0" at bounding box center [846, 235] width 165 height 165
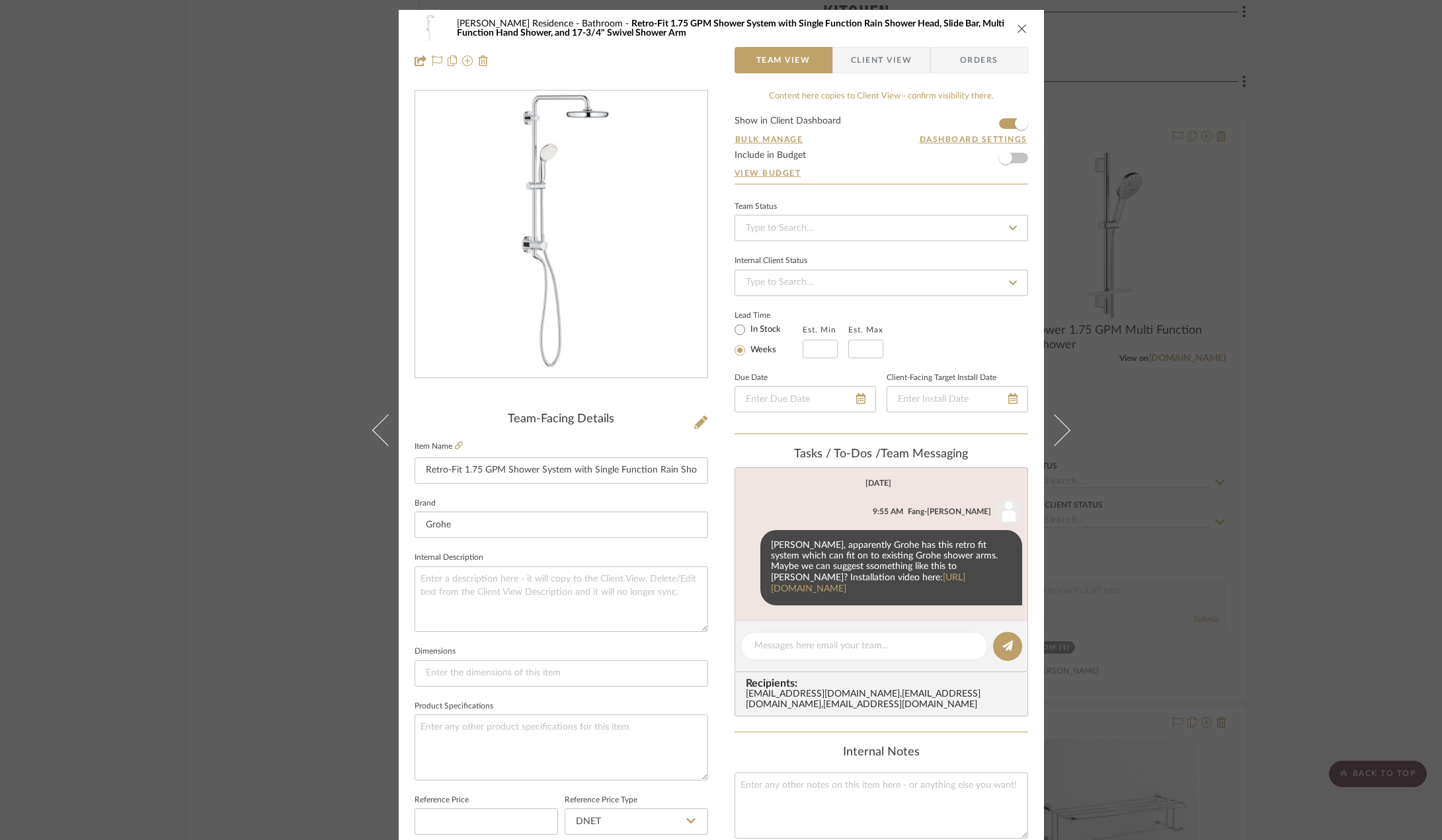
click at [865, 71] on span "Client View" at bounding box center [881, 60] width 61 height 27
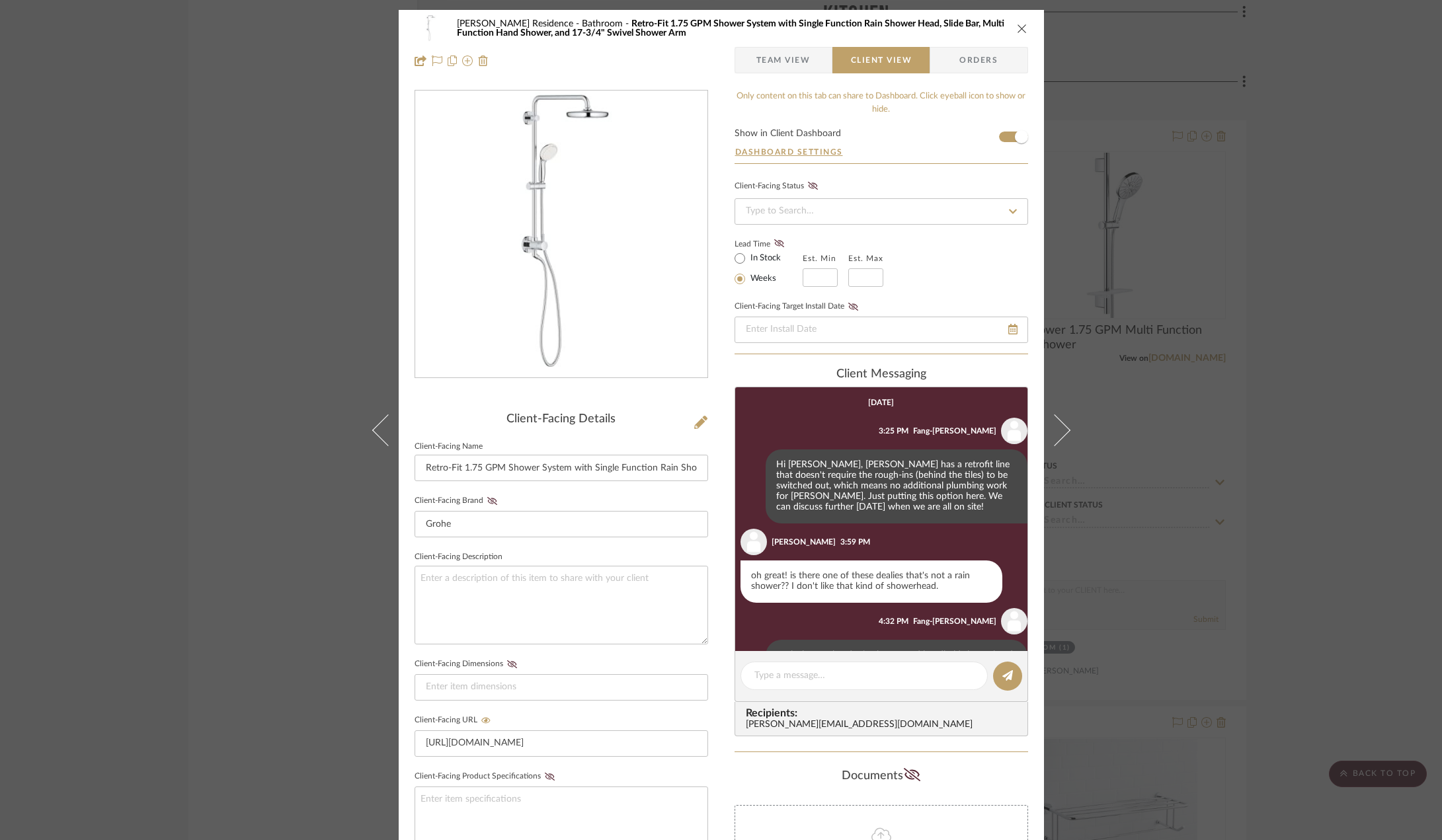
scroll to position [68, 0]
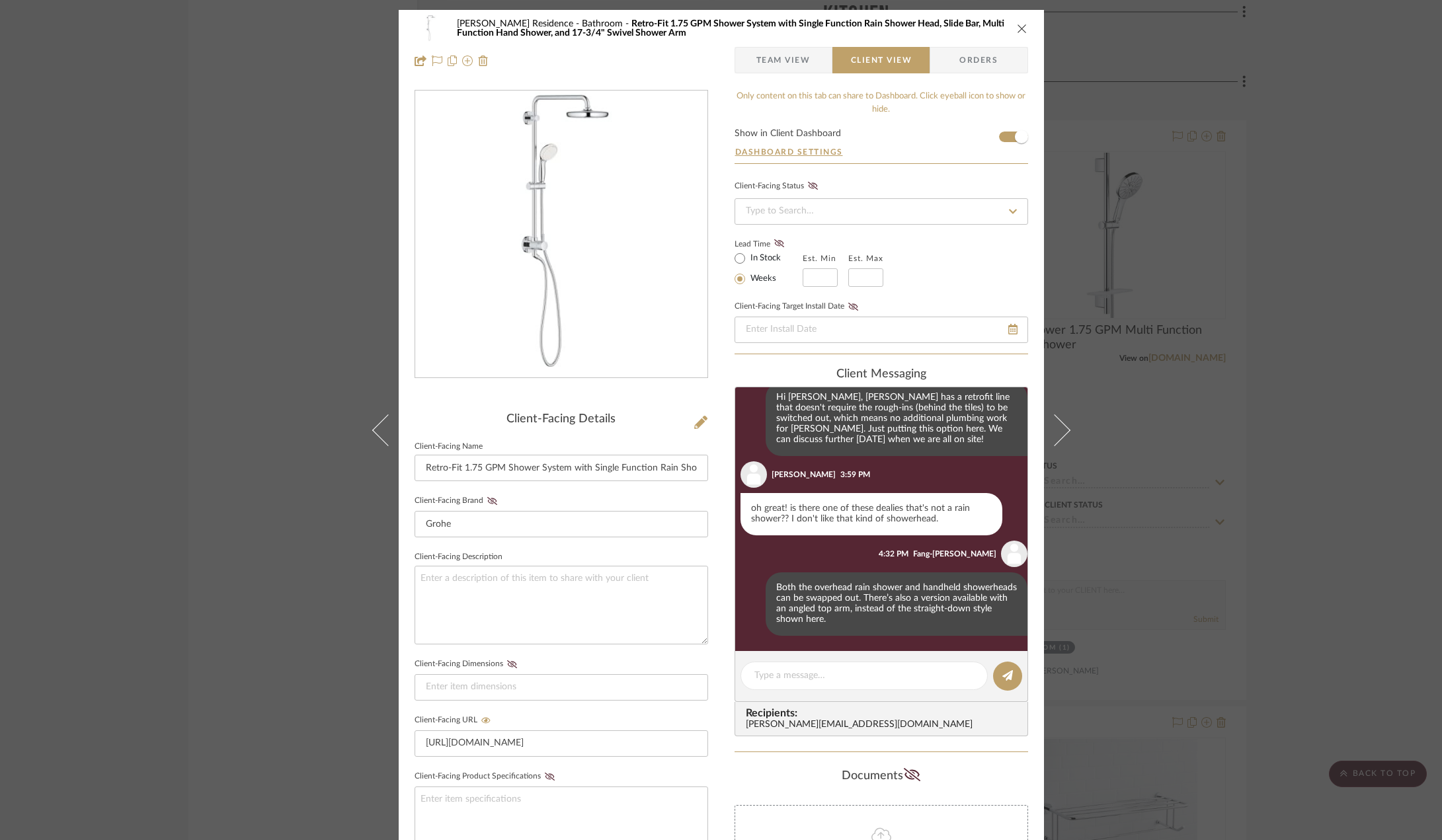
click at [320, 497] on div "[PERSON_NAME] Residence Bathroom Retro-Fit 1.75 GPM Shower System with Single F…" at bounding box center [721, 420] width 1442 height 840
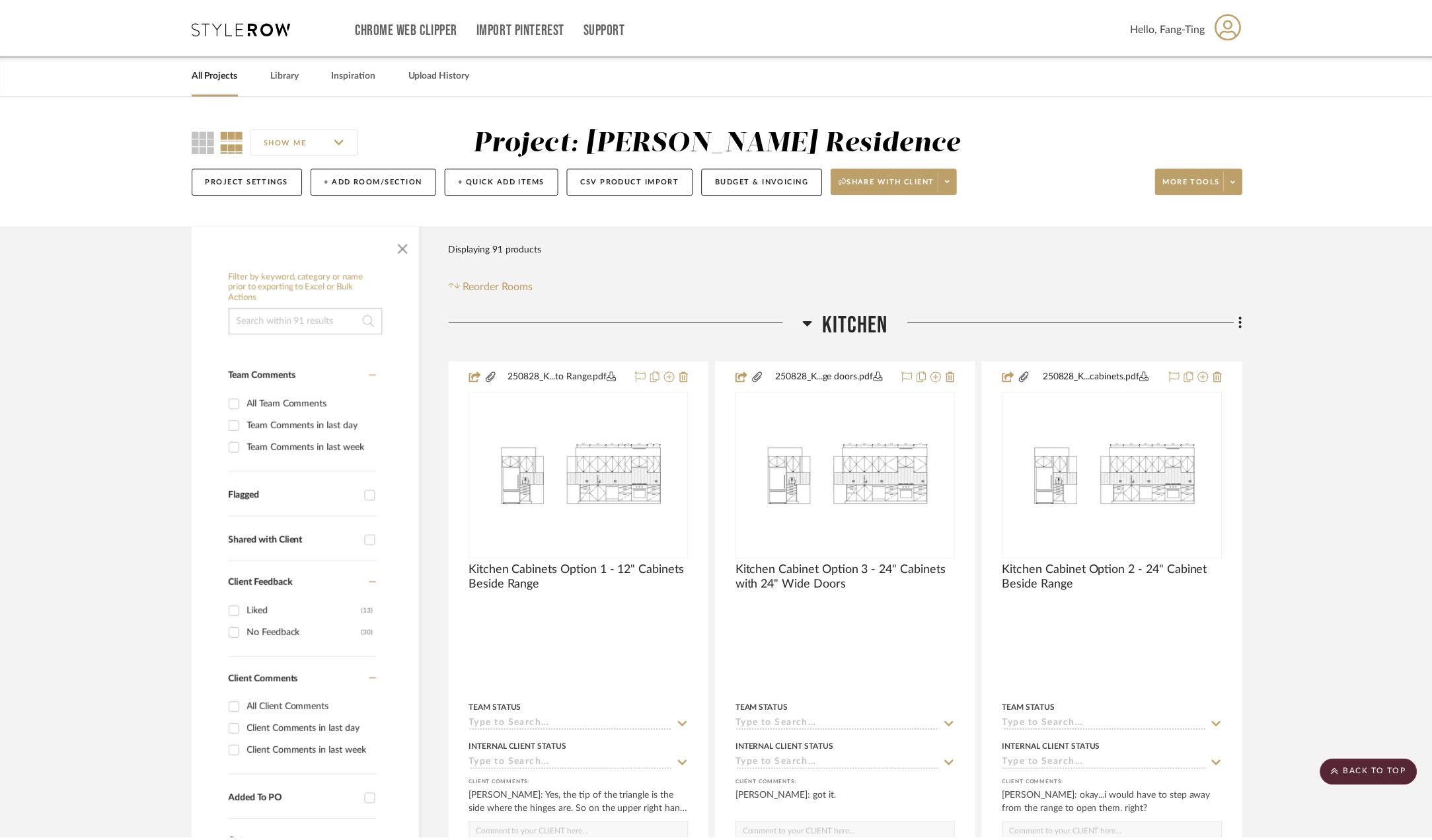
scroll to position [2114, 0]
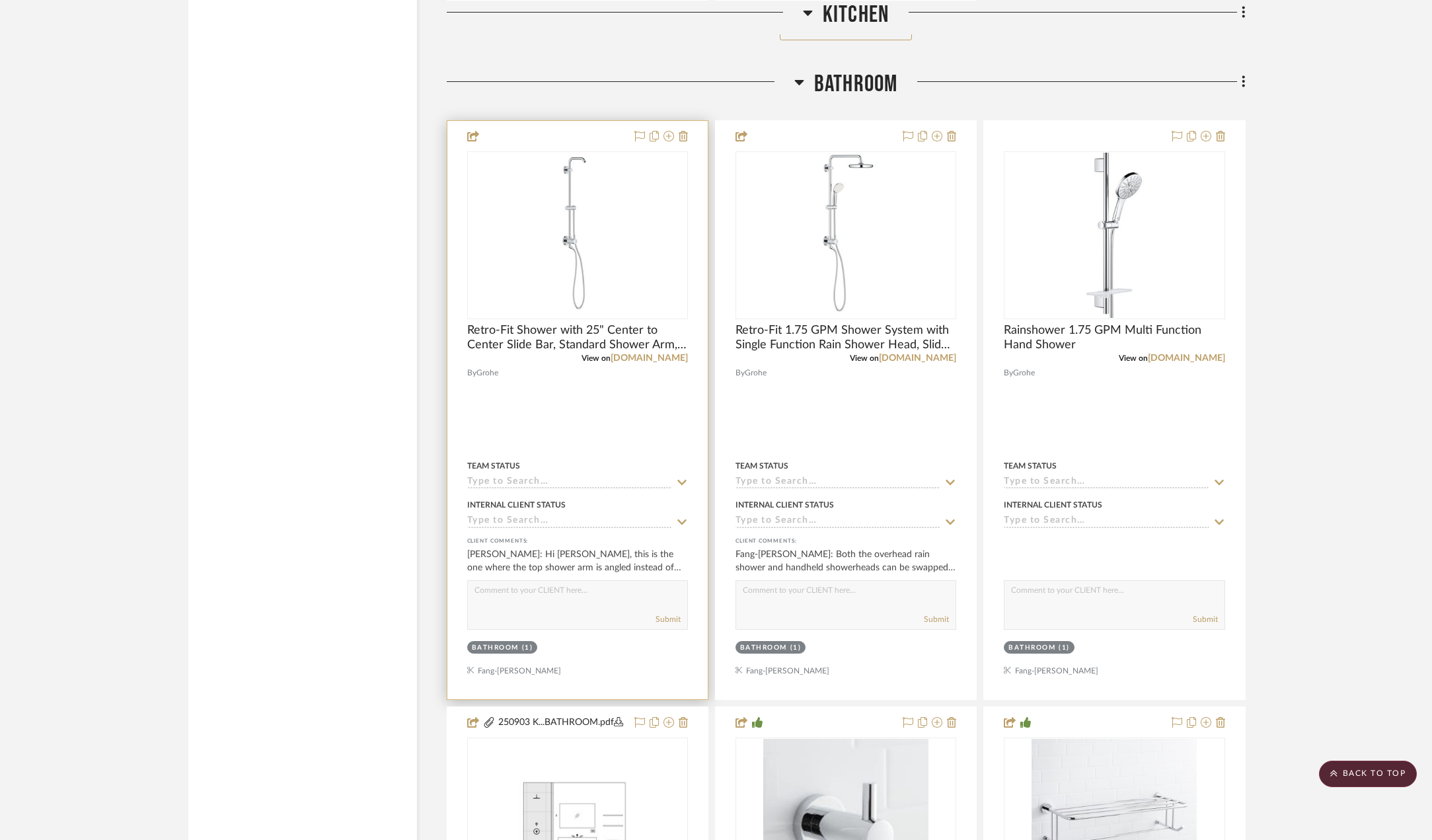
click at [592, 230] on img "0" at bounding box center [577, 235] width 65 height 165
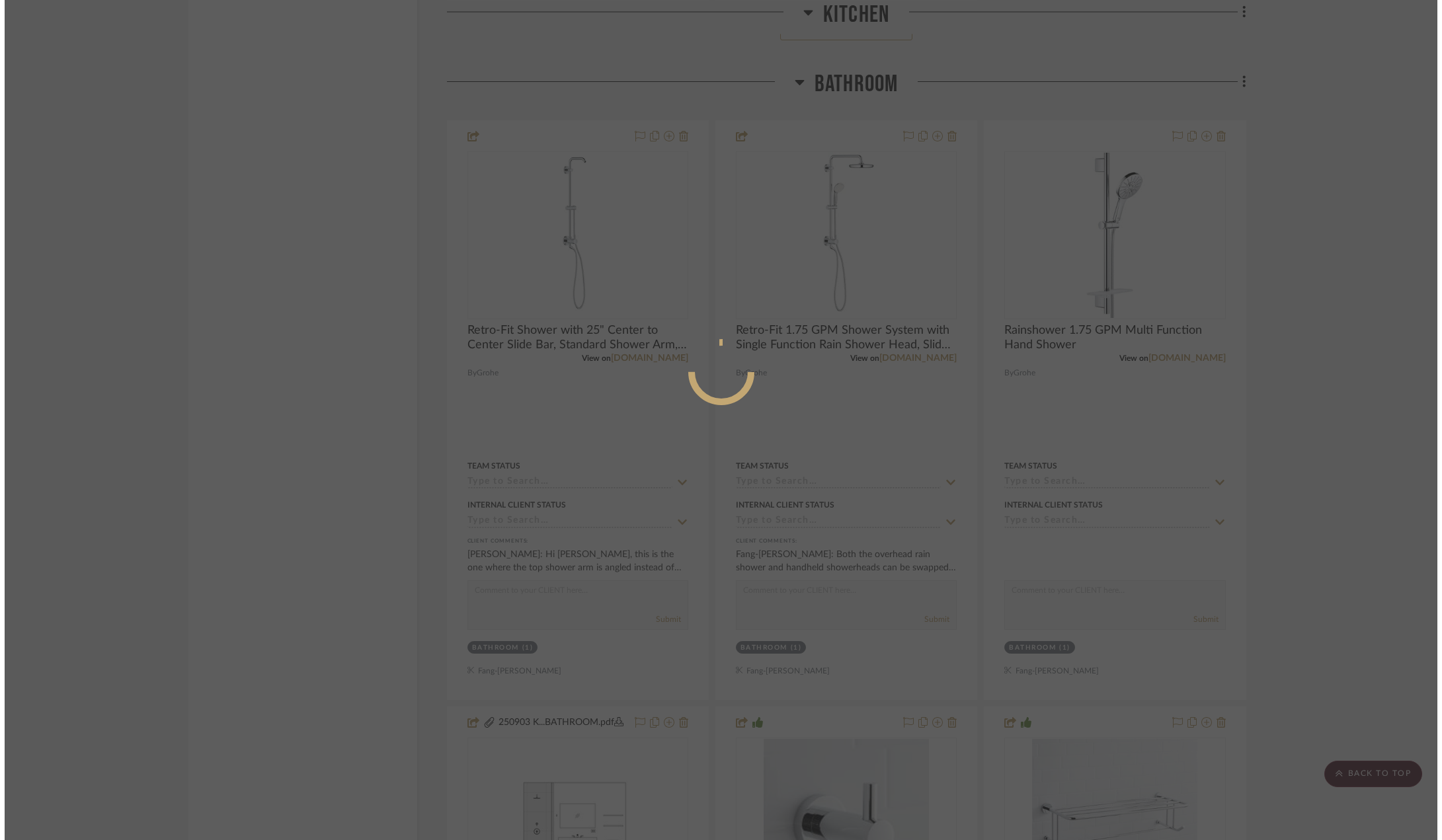
scroll to position [0, 0]
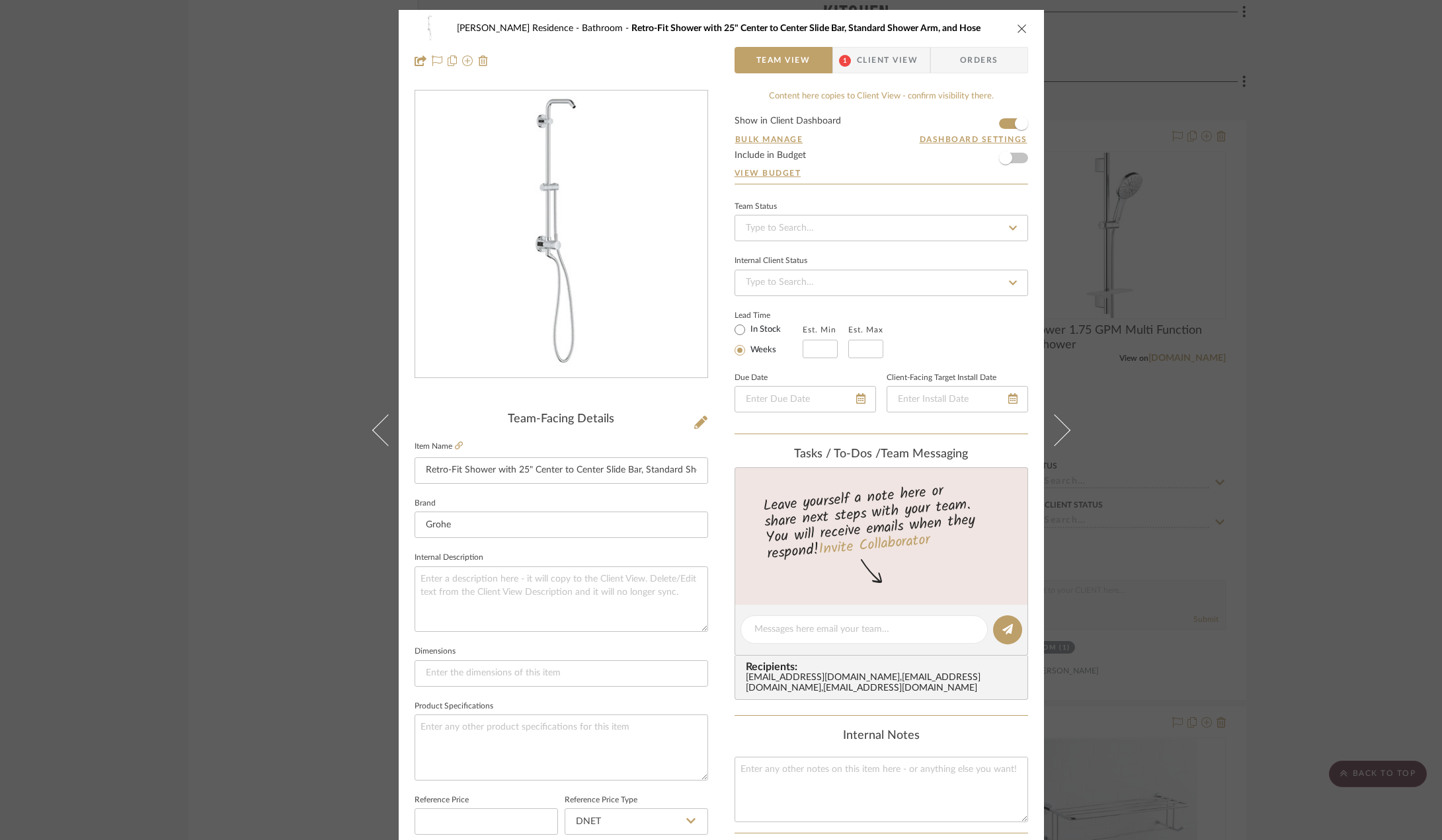
click at [881, 69] on span "Client View" at bounding box center [887, 60] width 61 height 27
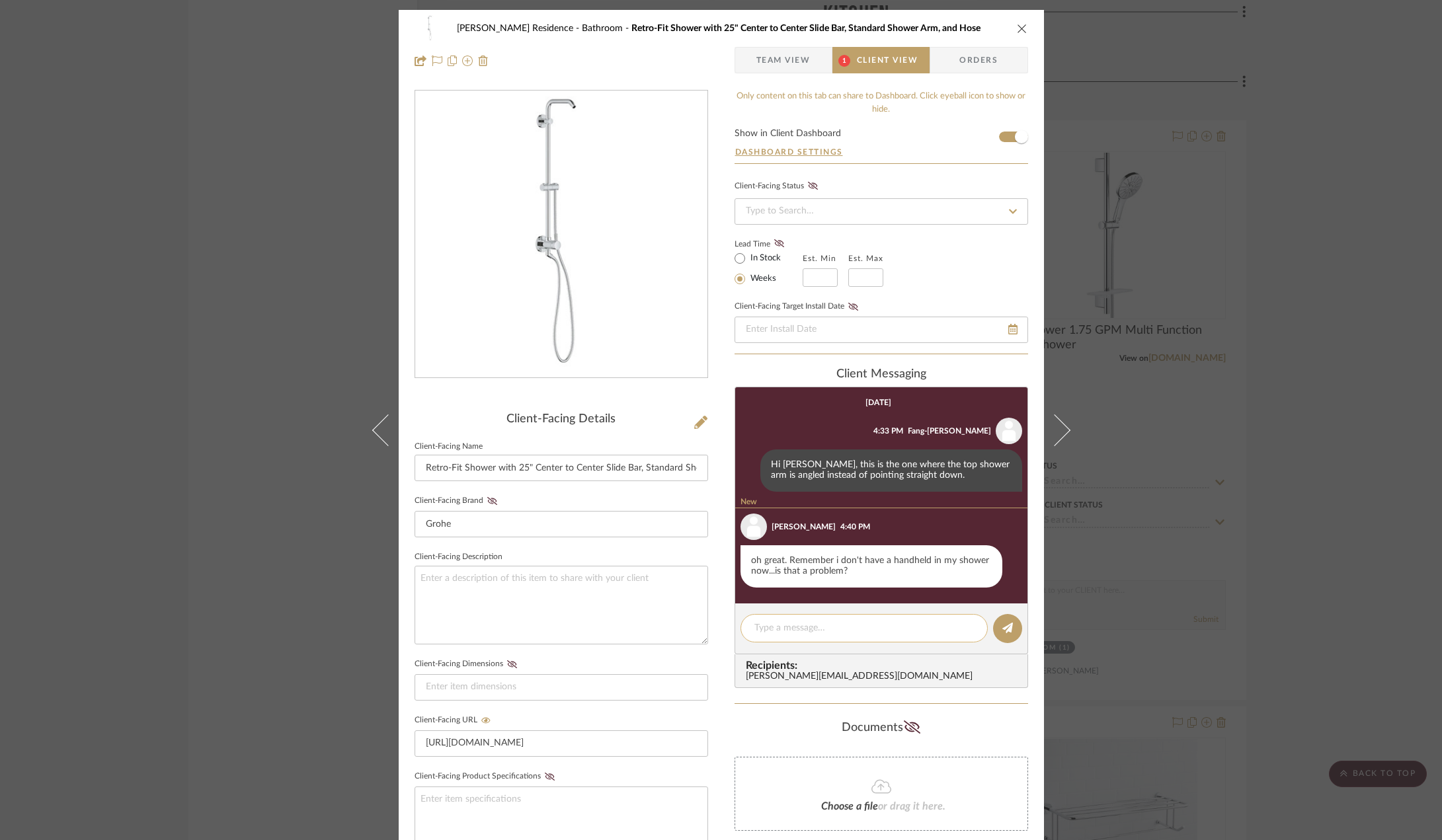
click at [834, 626] on textarea at bounding box center [864, 628] width 220 height 14
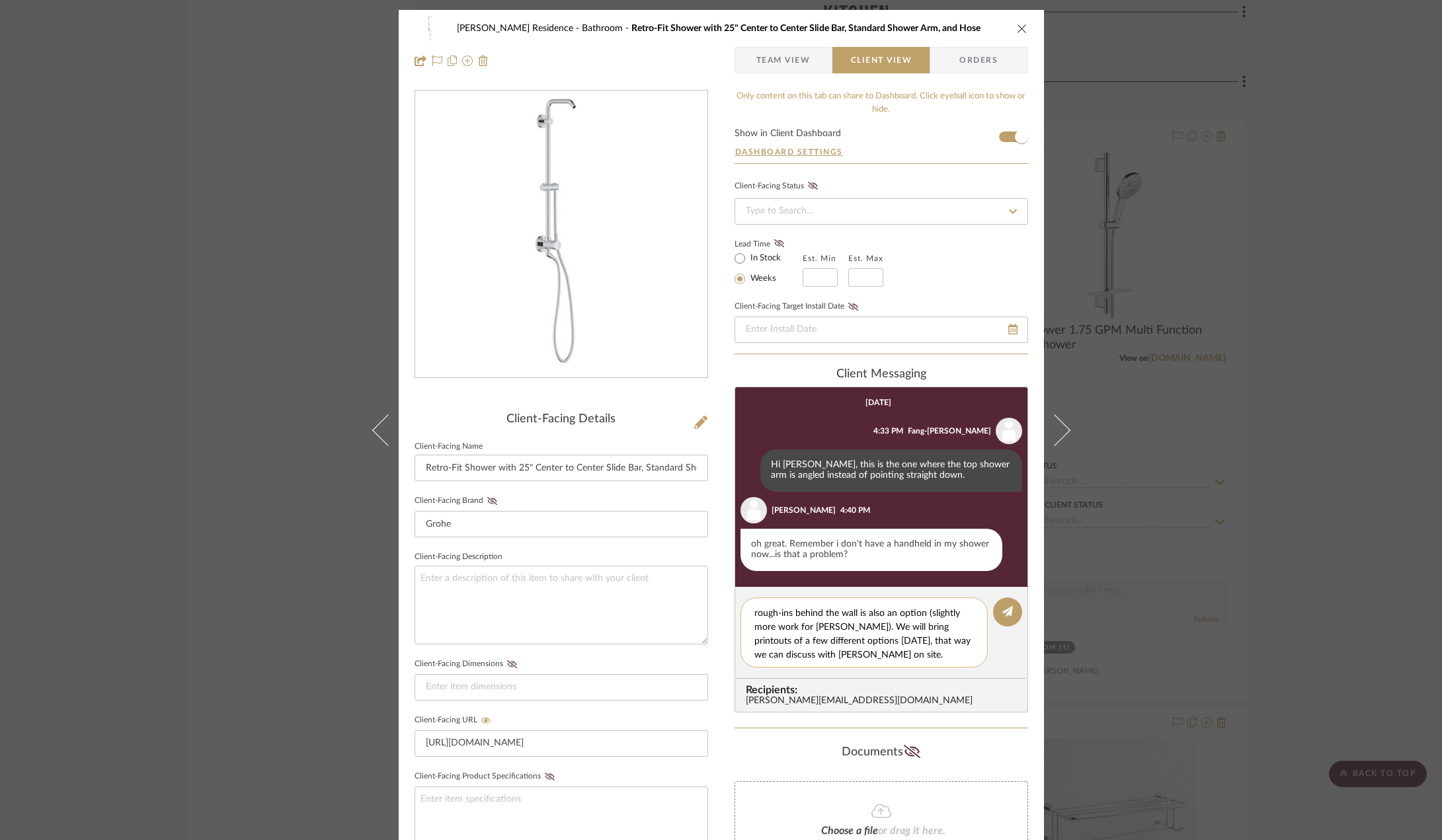
scroll to position [2, 0]
click at [852, 648] on textarea "So this retrofit line converts a rainshower to a rainshower + handshower config…" at bounding box center [869, 632] width 229 height 56
type textarea "So this retrofit line converts a rainshower to a rainshower + handshower config…"
click at [1002, 618] on button at bounding box center [1008, 612] width 29 height 29
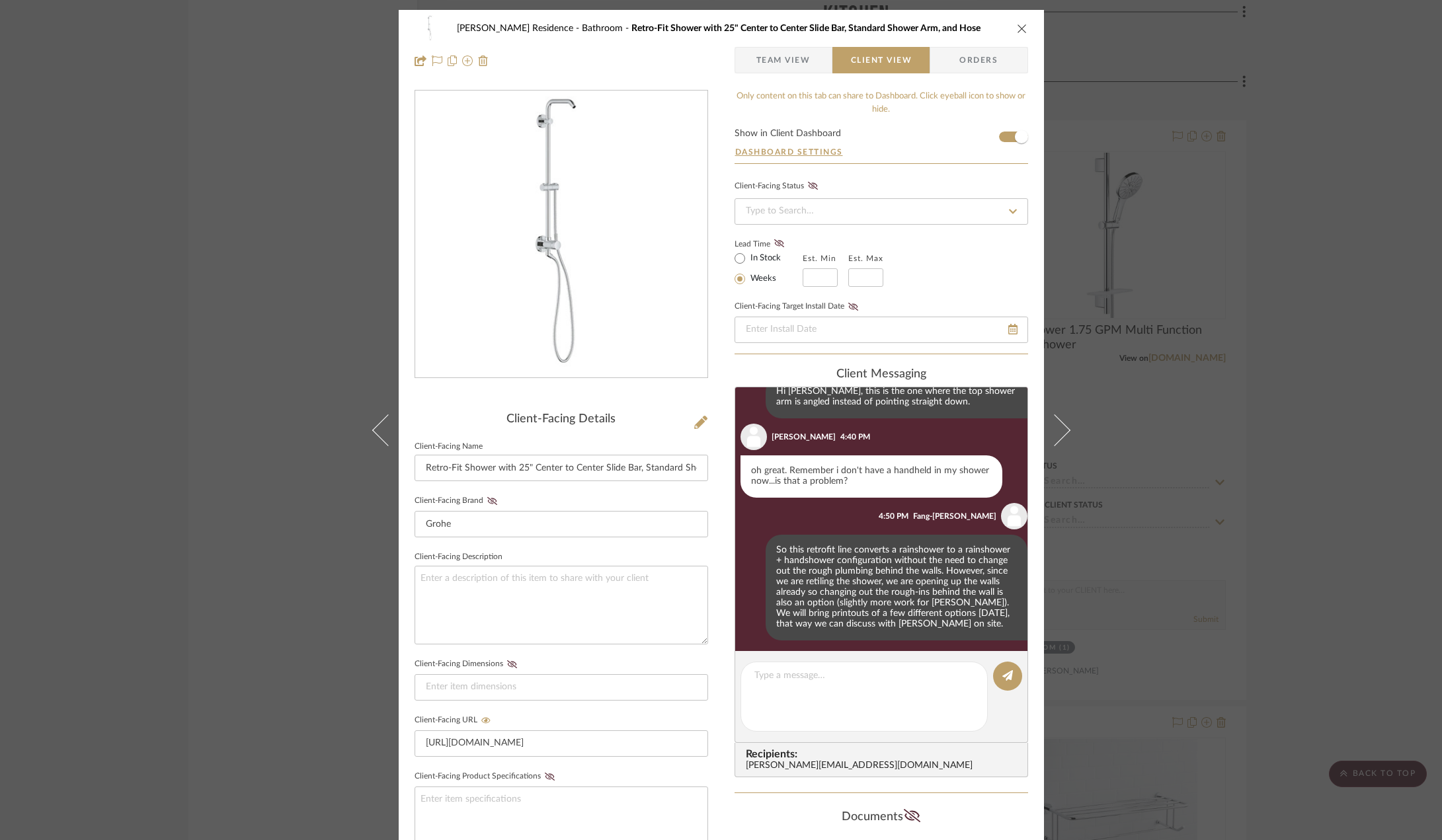
scroll to position [78, 0]
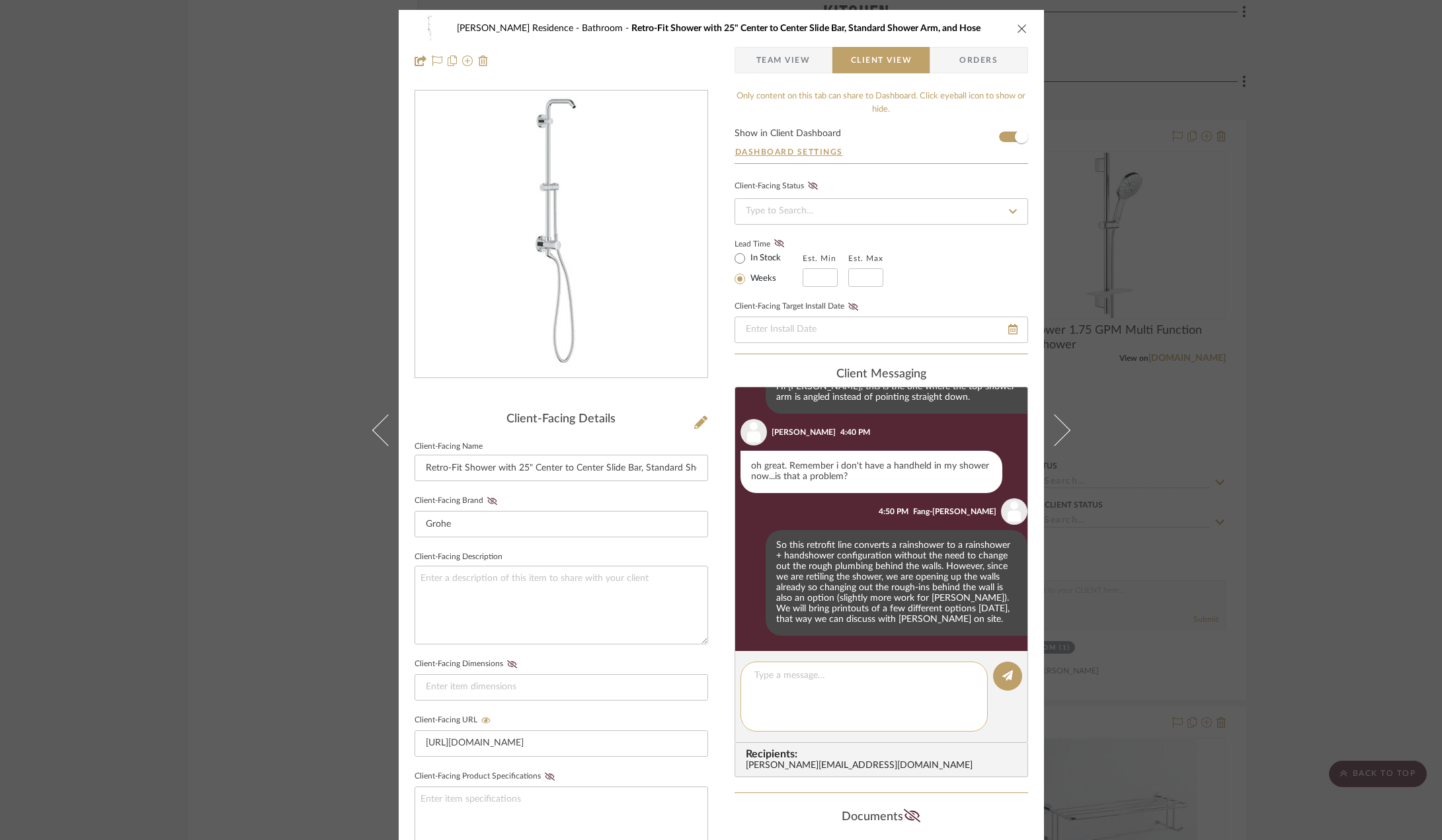
click at [829, 693] on editor-of-message at bounding box center [882, 696] width 294 height 92
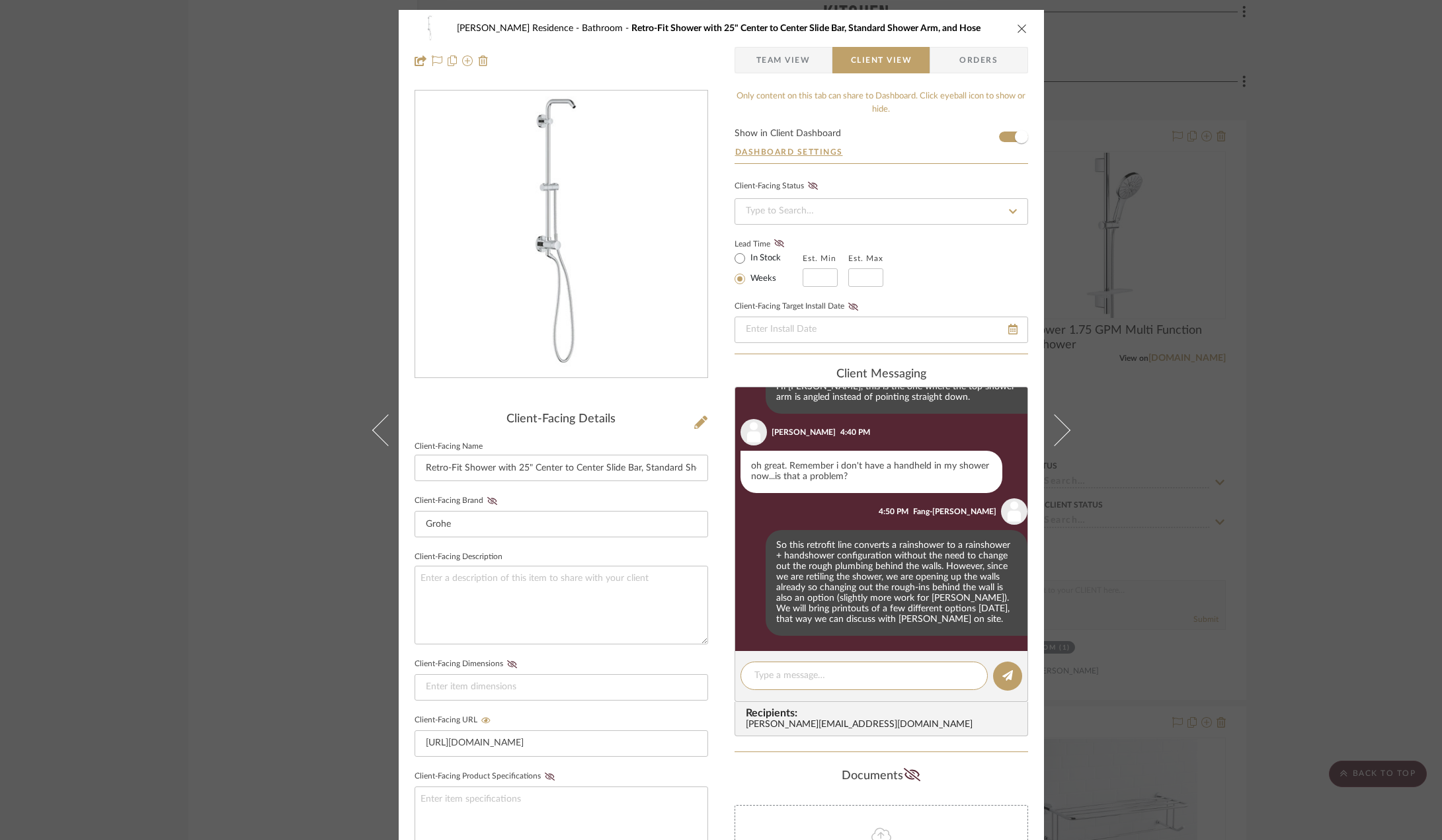
click at [1278, 552] on div "Kauffman Residence Bathroom Retro-Fit Shower with 25" Center to Center Slide Ba…" at bounding box center [721, 420] width 1442 height 840
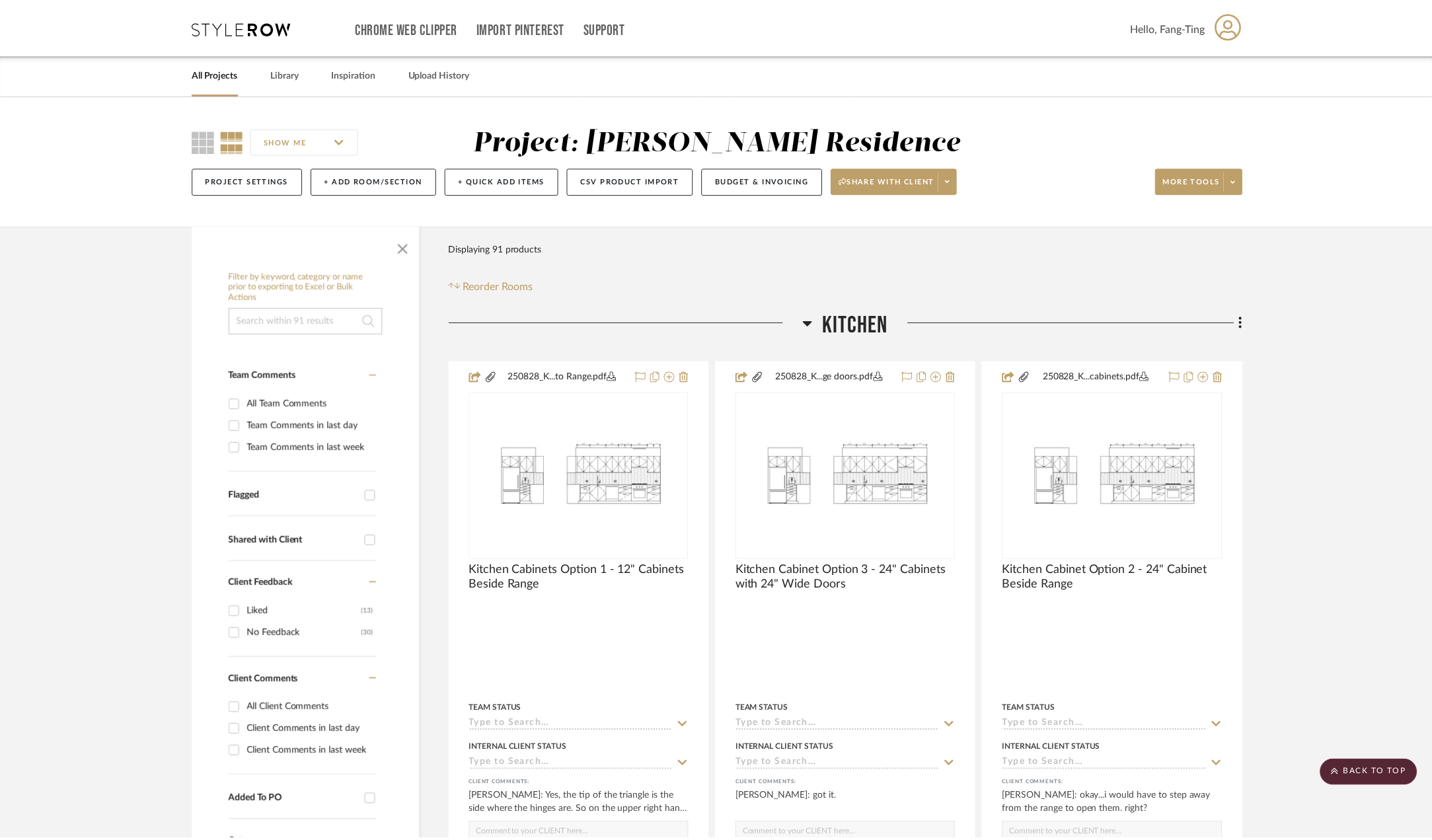
scroll to position [2114, 0]
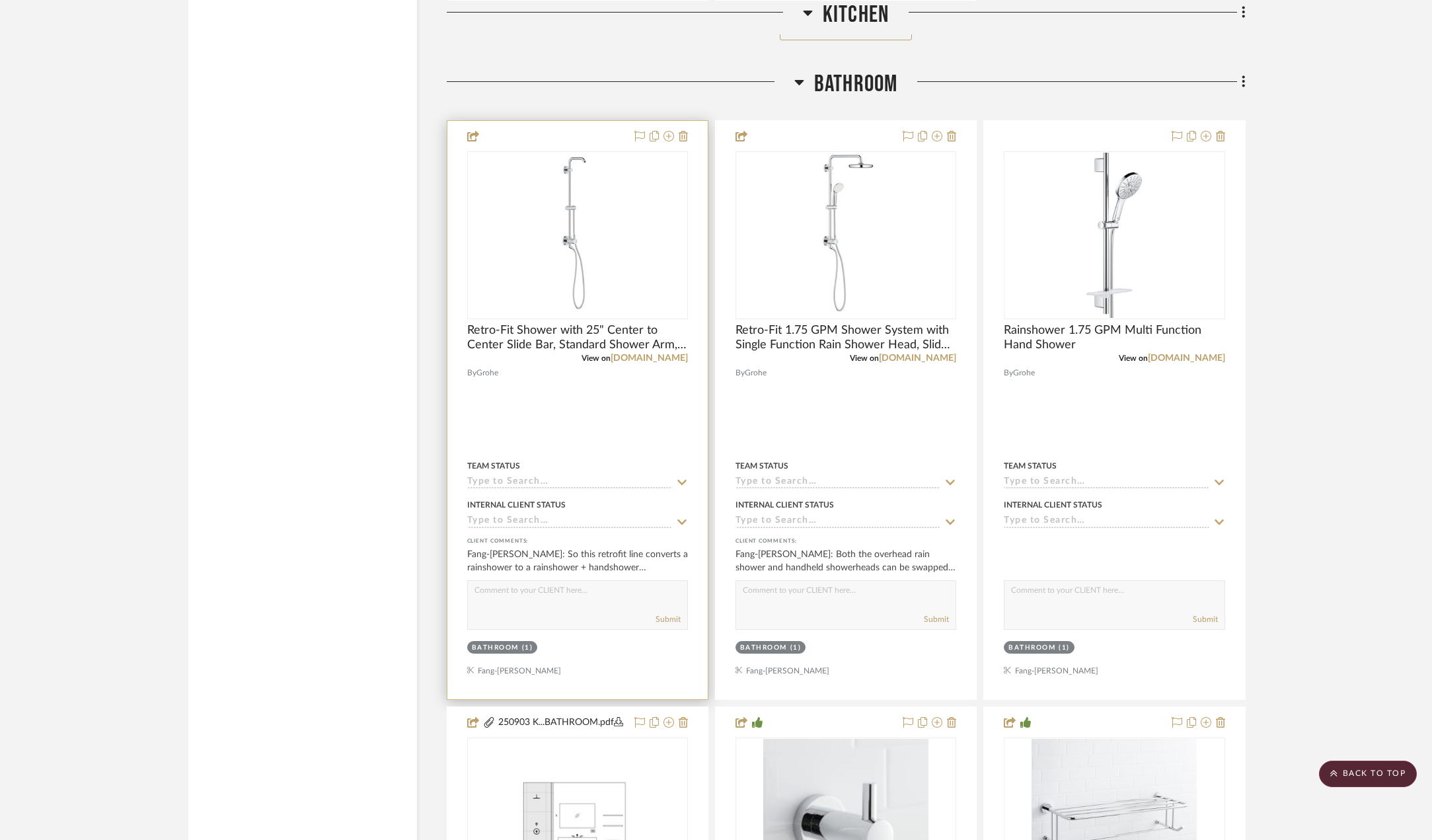
click at [626, 236] on div "0" at bounding box center [578, 235] width 220 height 166
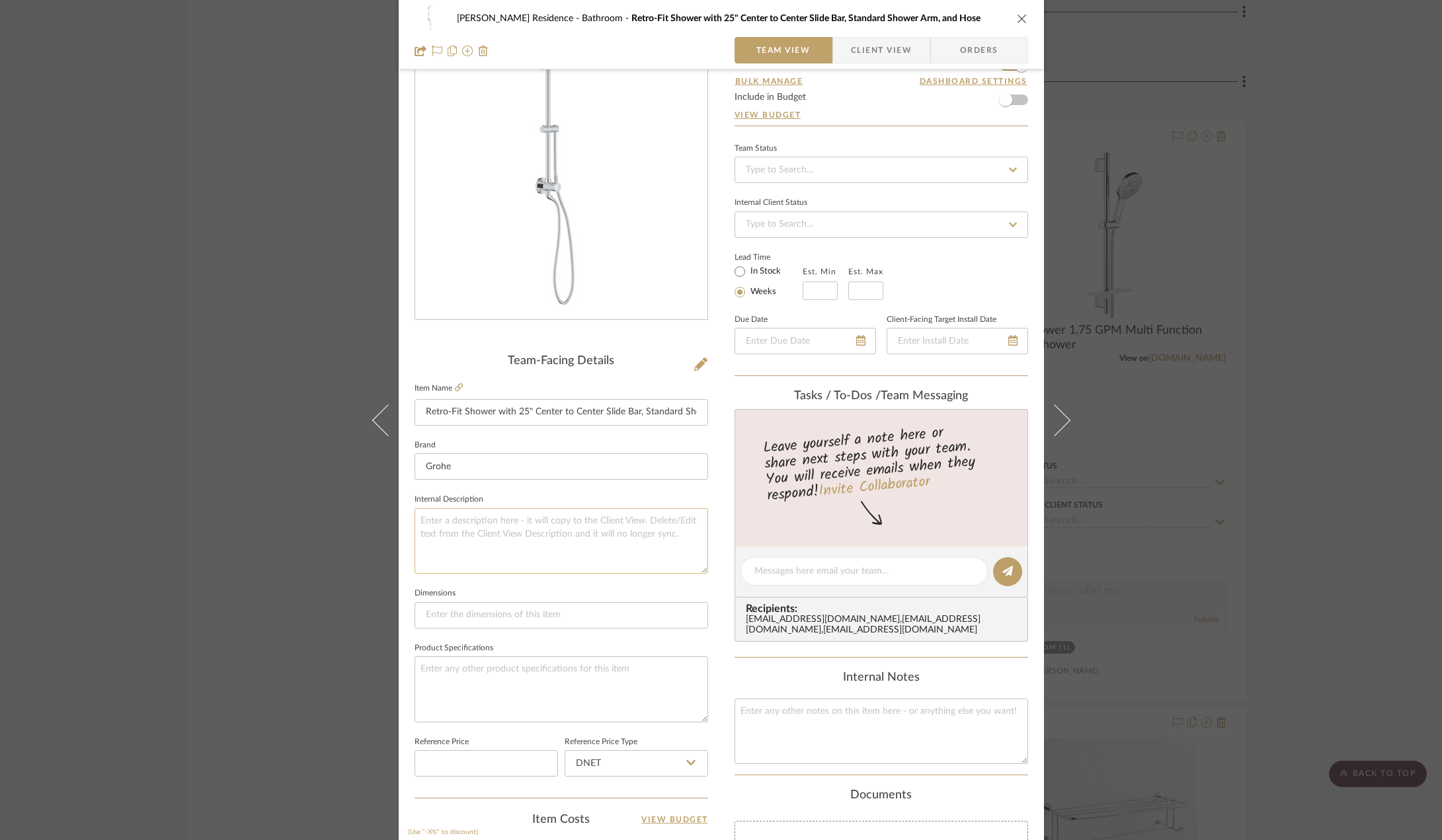
scroll to position [132, 0]
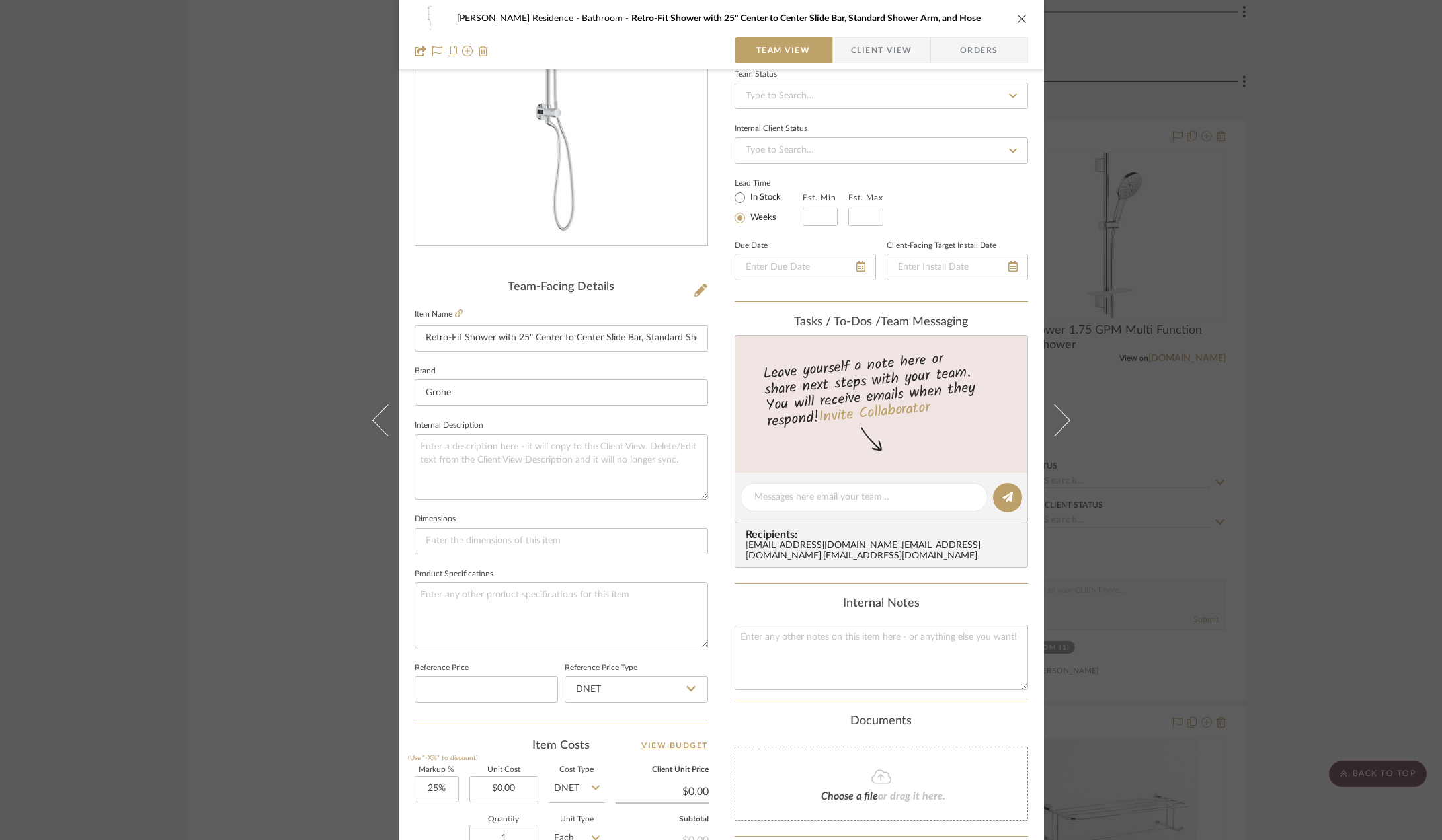
click at [450, 315] on label "Item Name" at bounding box center [438, 314] width 48 height 11
click at [455, 315] on icon at bounding box center [459, 313] width 8 height 8
click at [212, 264] on div "Kauffman Residence Bathroom Retro-Fit Shower with 25" Center to Center Slide Ba…" at bounding box center [721, 420] width 1442 height 840
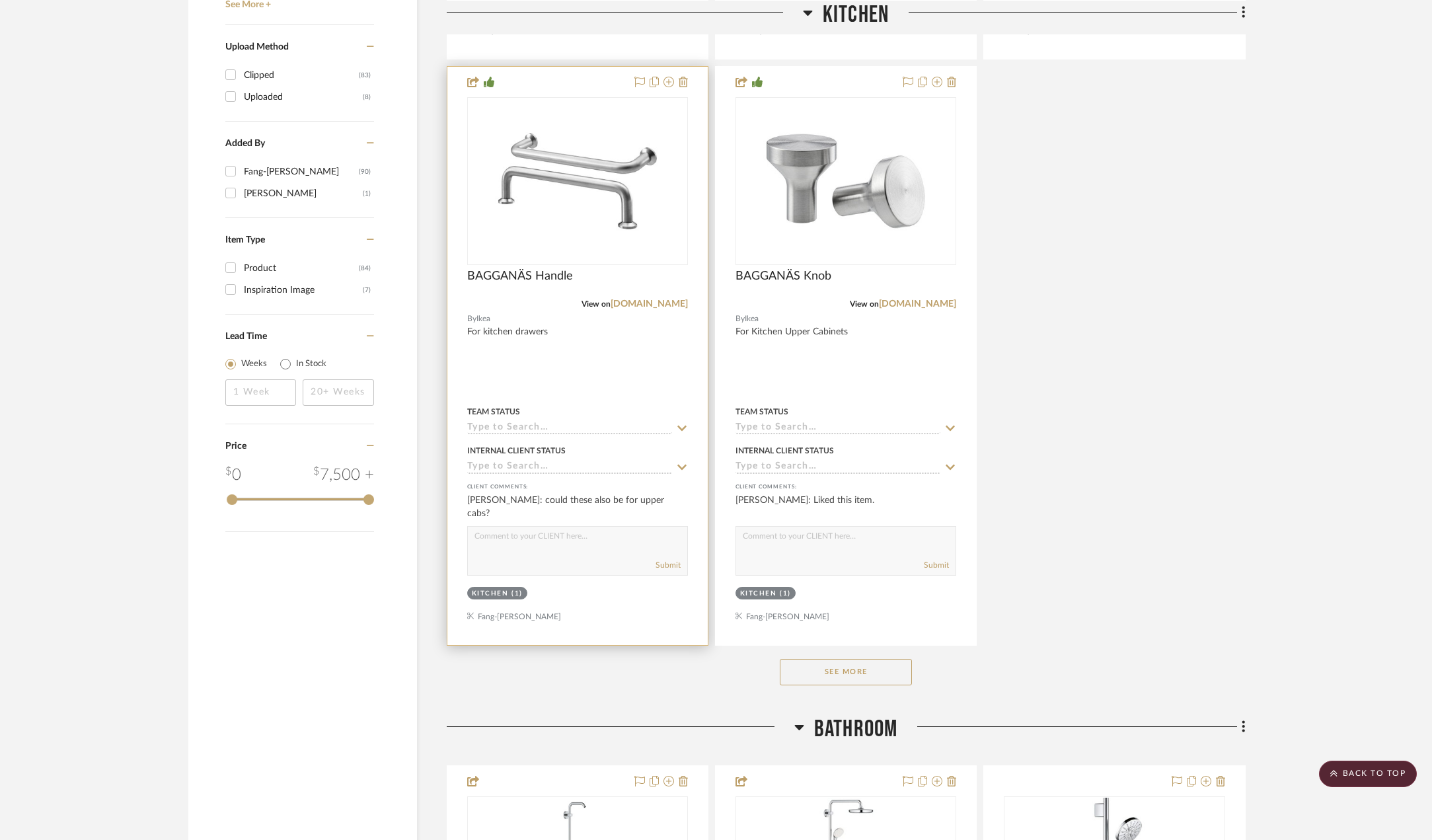
scroll to position [1453, 0]
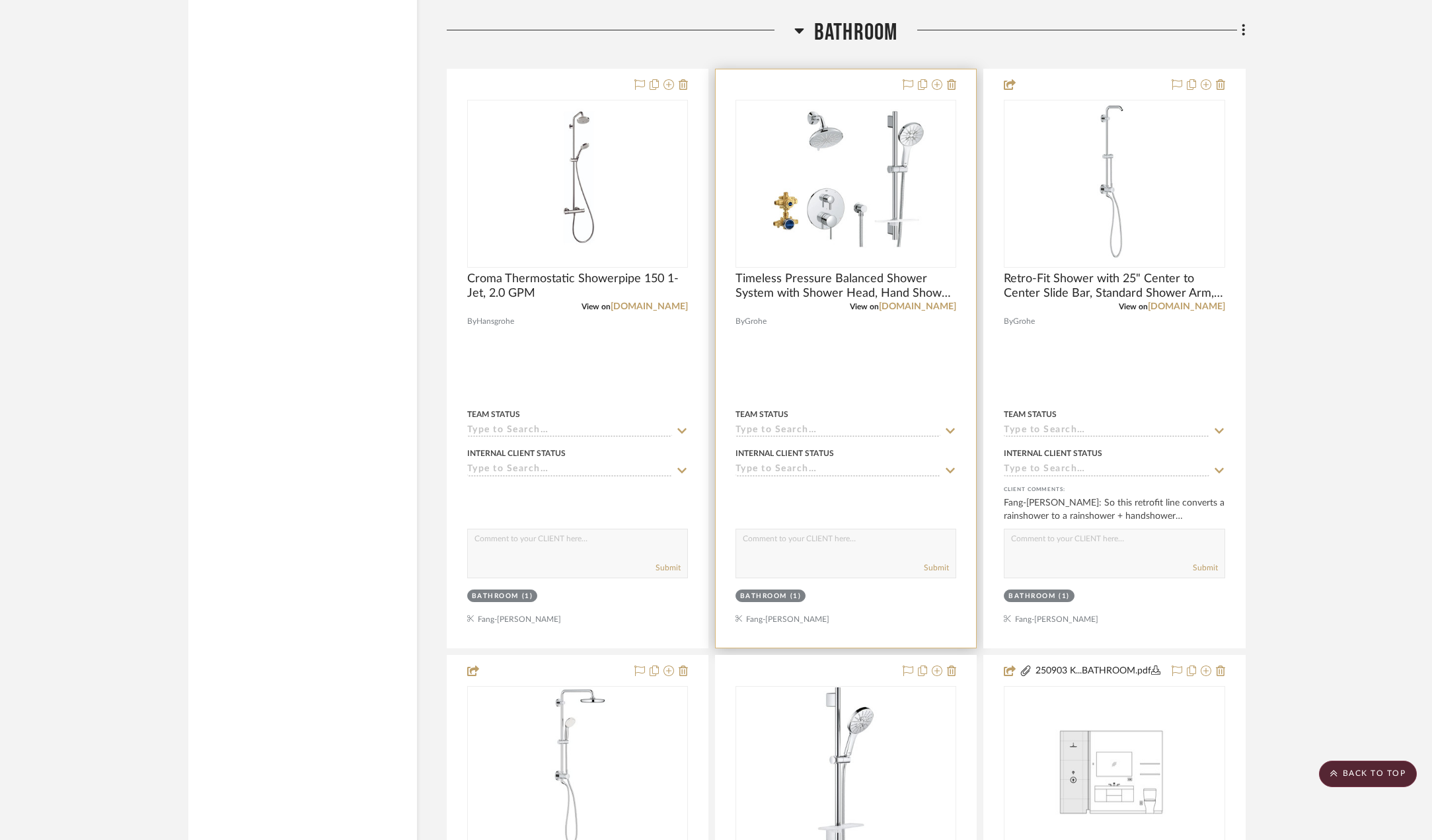
scroll to position [2048, 0]
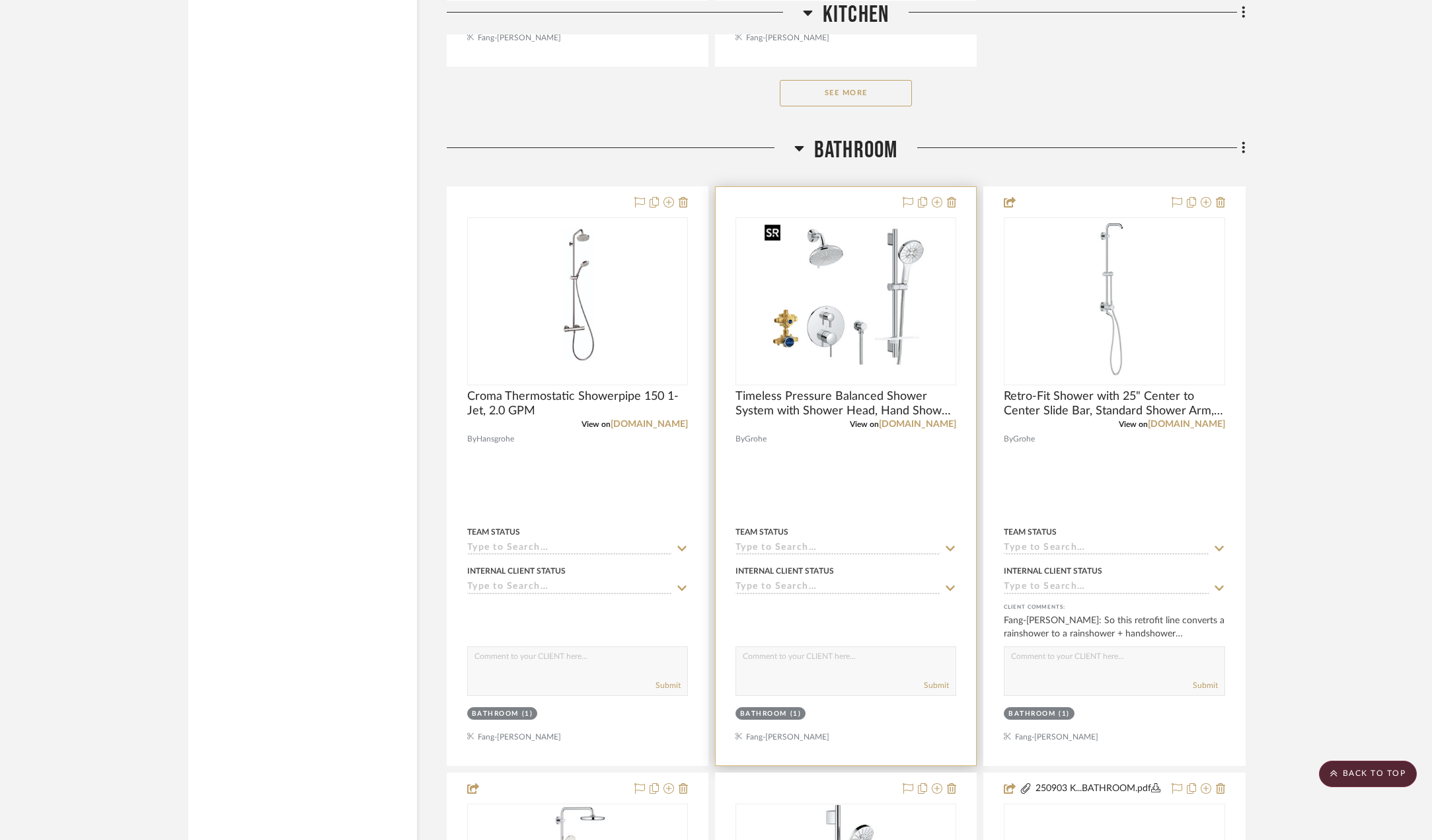
click at [840, 290] on img "0" at bounding box center [846, 301] width 174 height 165
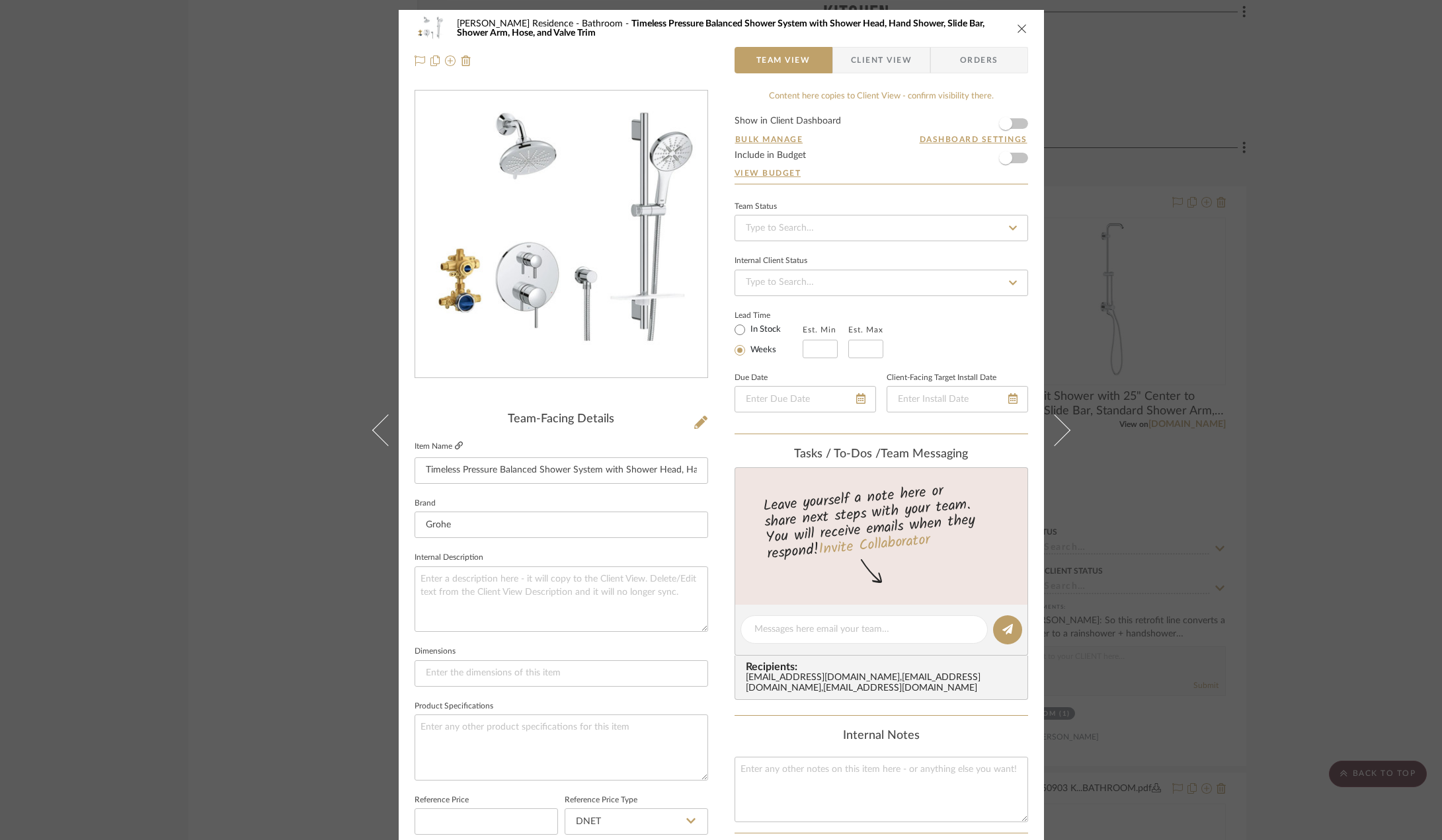
click at [455, 446] on icon at bounding box center [459, 445] width 8 height 8
click at [871, 63] on span "Client View" at bounding box center [881, 60] width 61 height 27
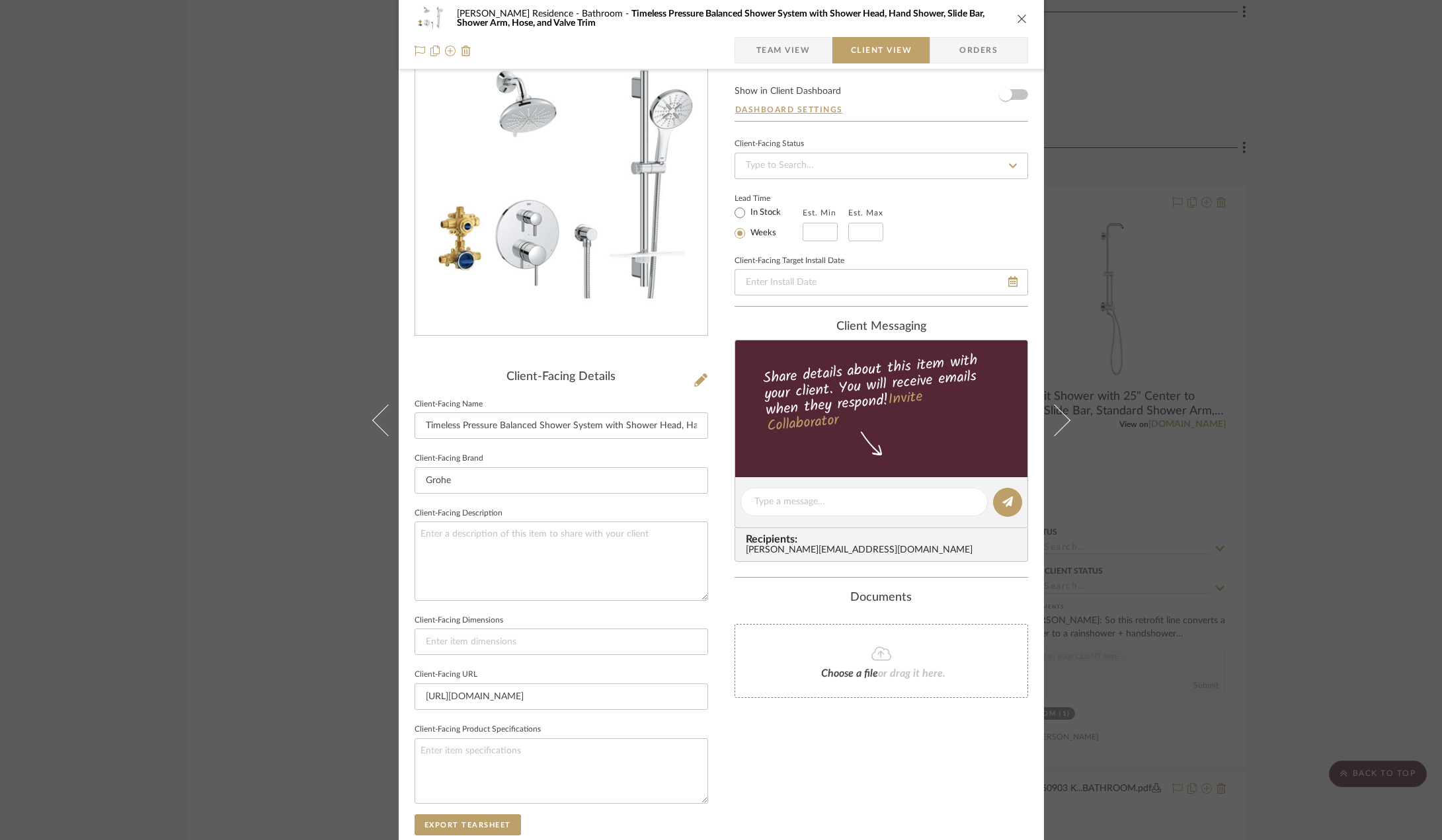
scroll to position [66, 0]
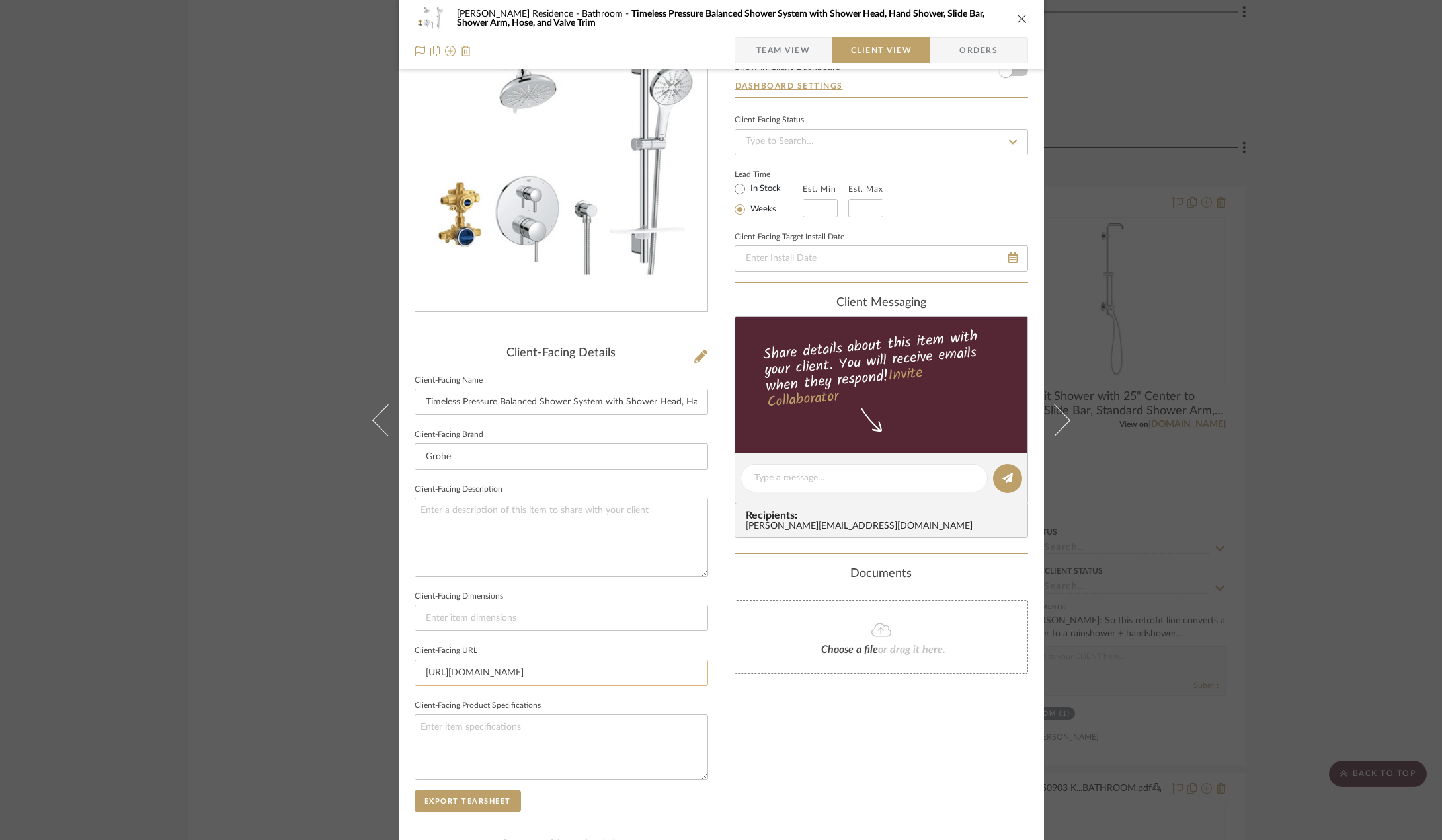
click at [483, 670] on input "https://www.fergusonhome.com/grohe-29-431/s1928337?uid=4555000" at bounding box center [561, 672] width 294 height 27
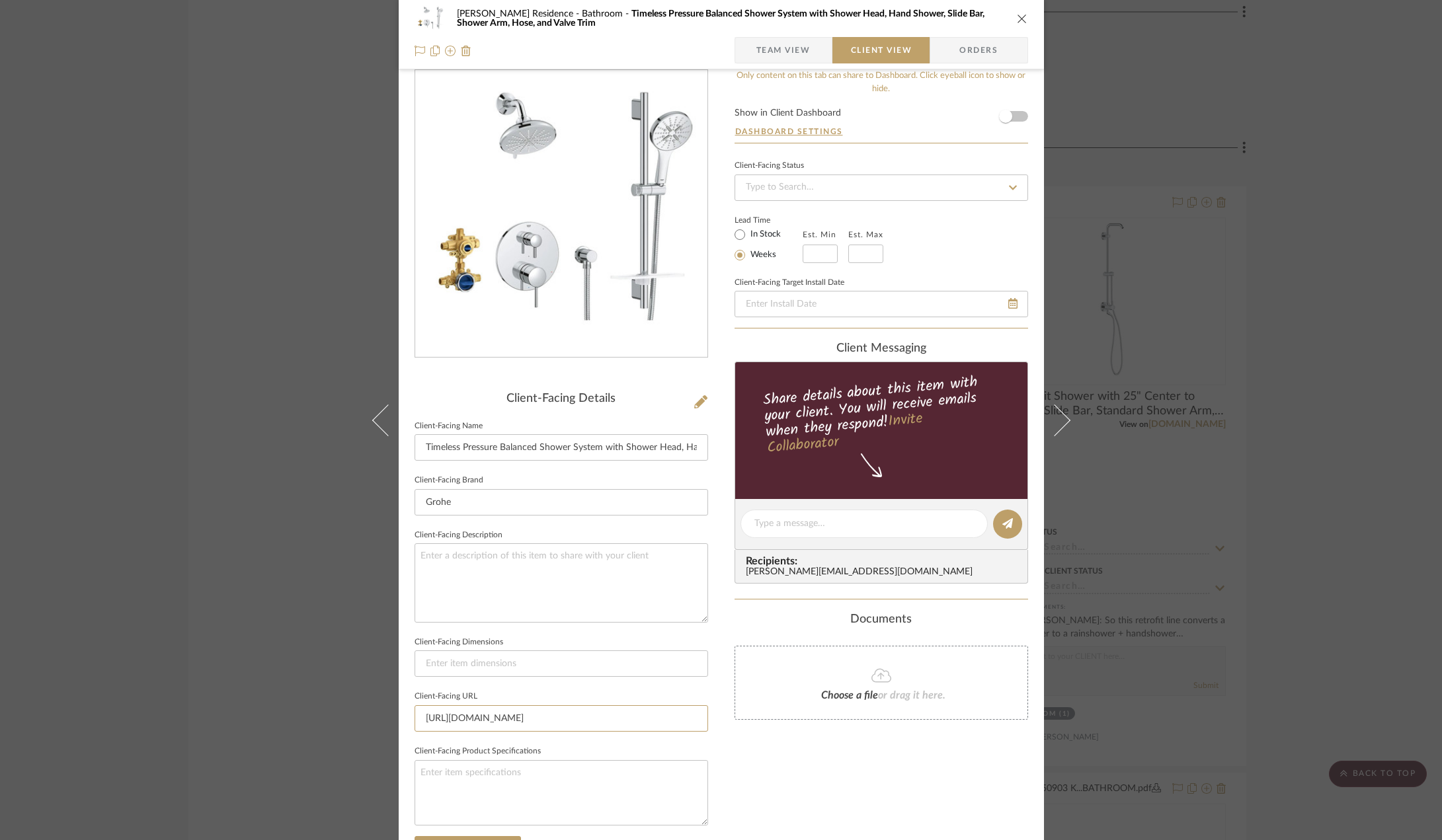
scroll to position [0, 0]
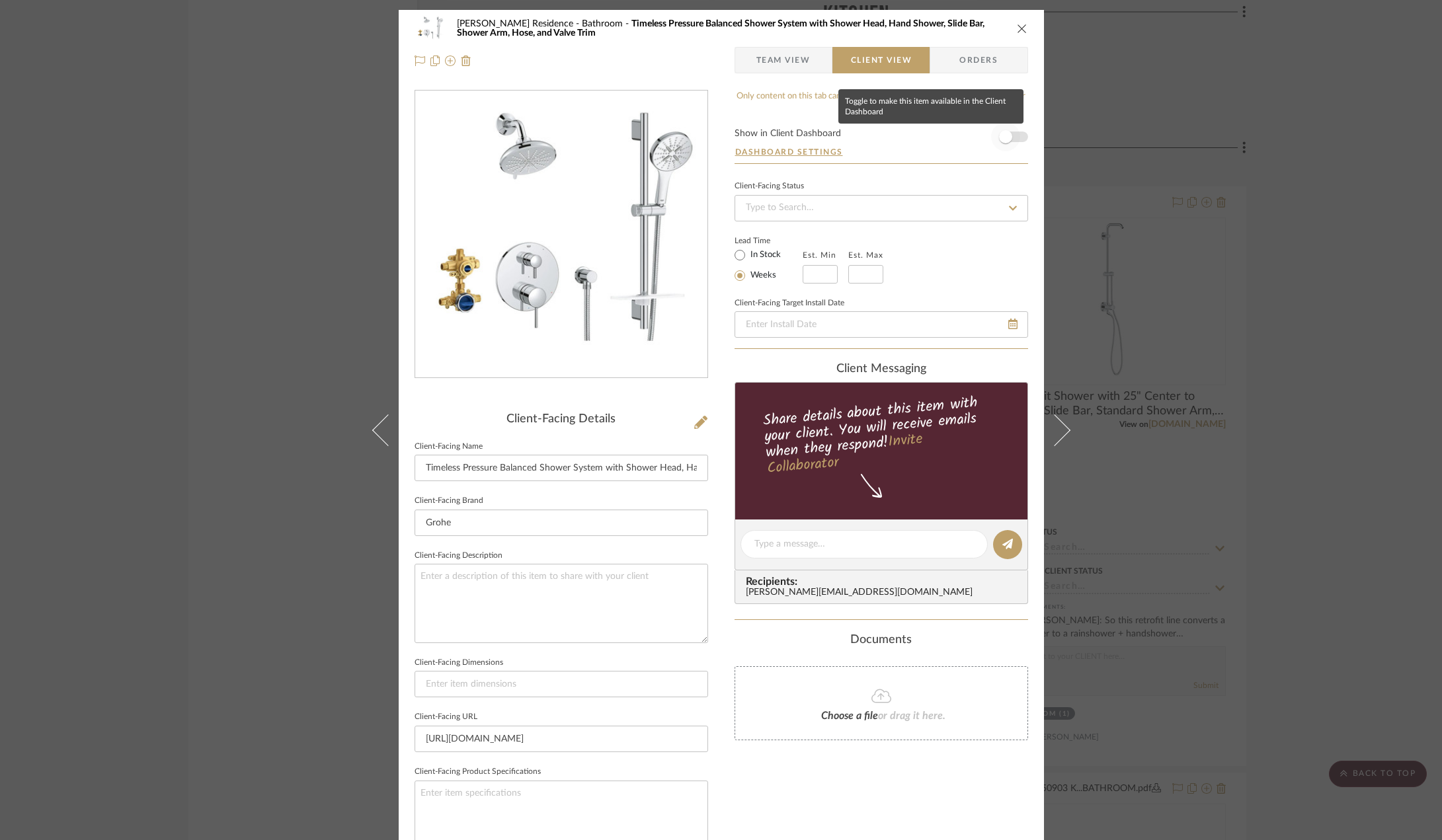
click at [1000, 136] on span "button" at bounding box center [1005, 136] width 13 height 13
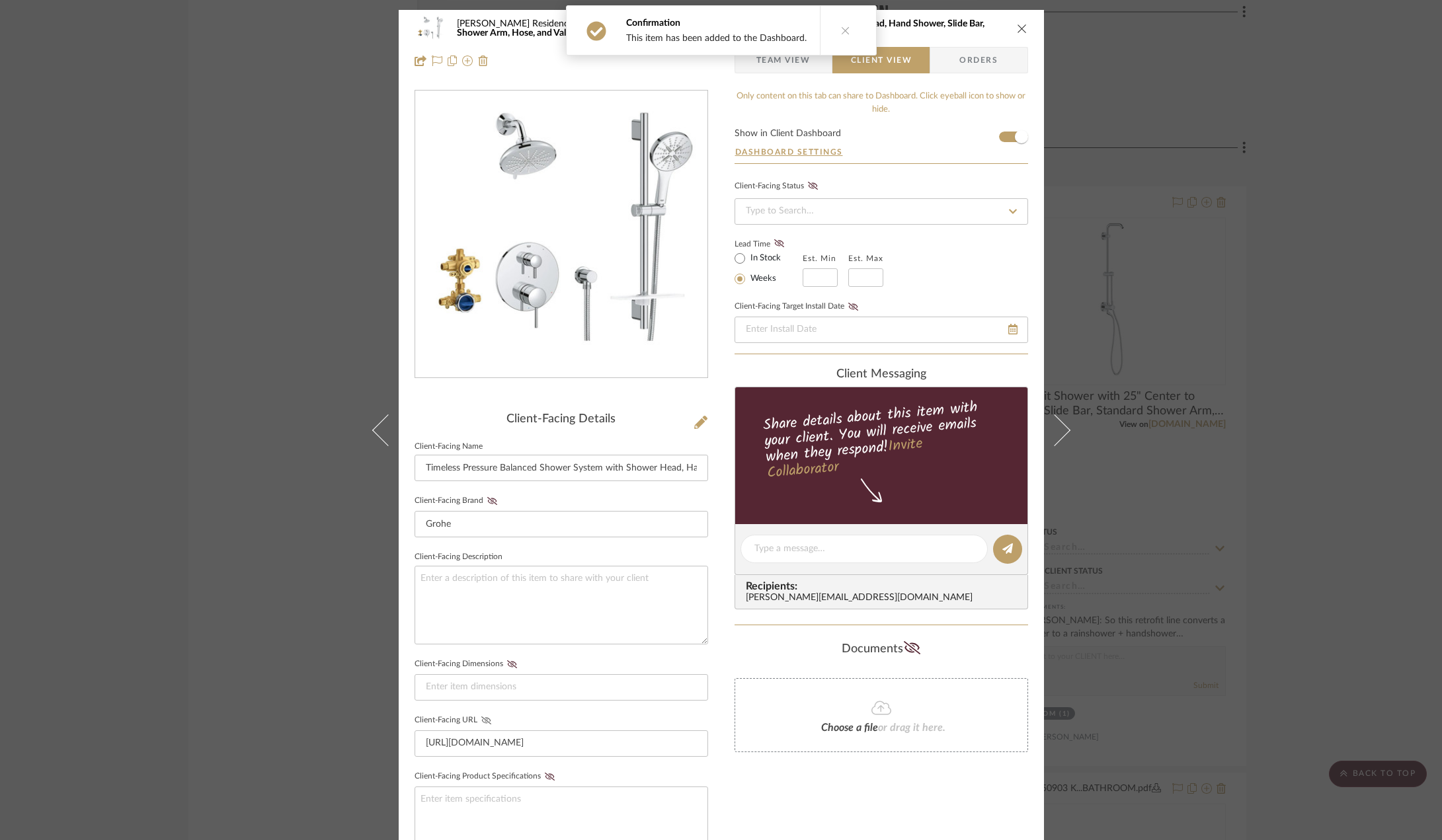
click at [483, 721] on icon at bounding box center [485, 721] width 10 height 8
click at [787, 69] on span "Team View" at bounding box center [783, 60] width 54 height 27
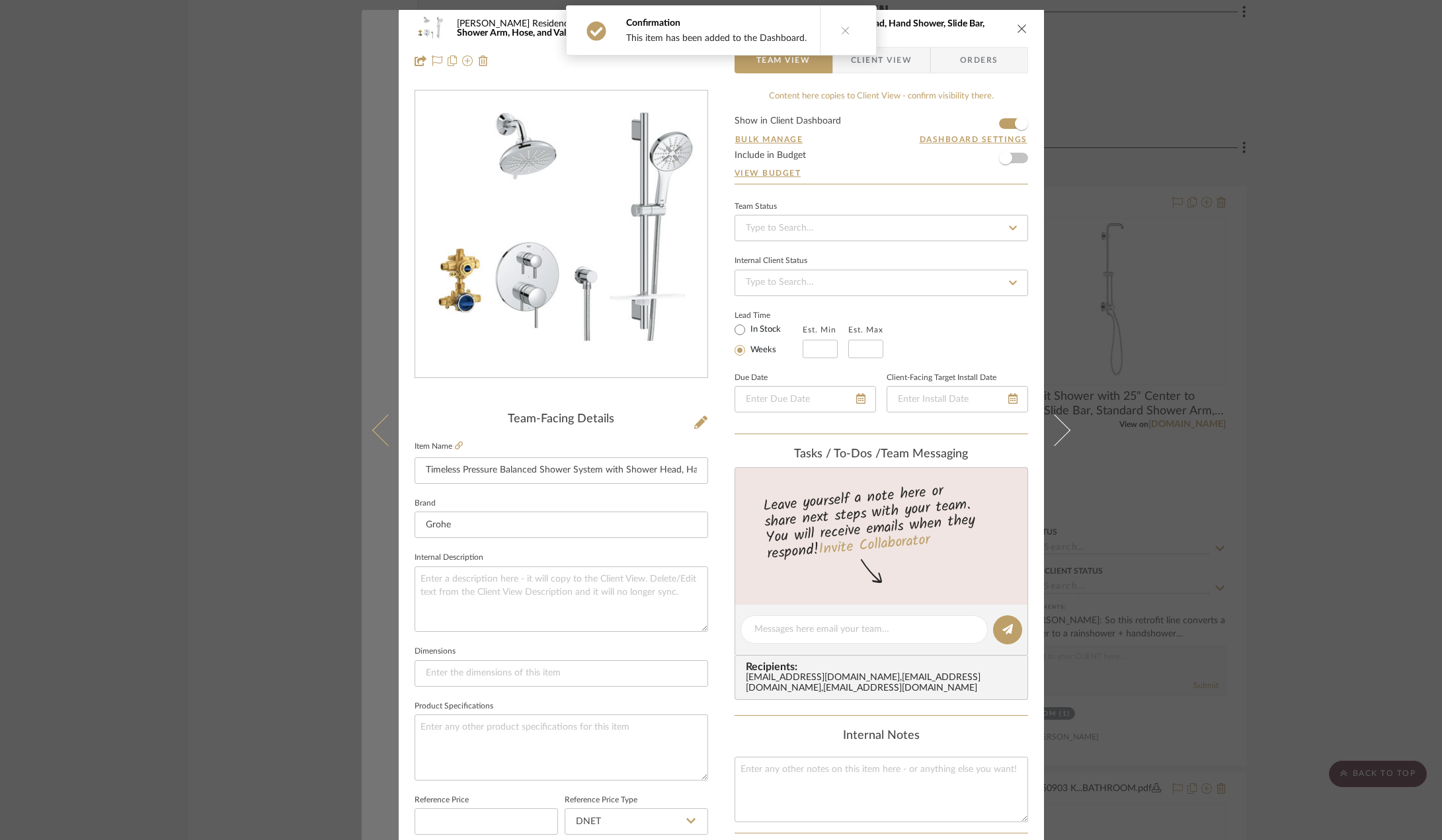
click at [371, 428] on icon at bounding box center [387, 429] width 31 height 31
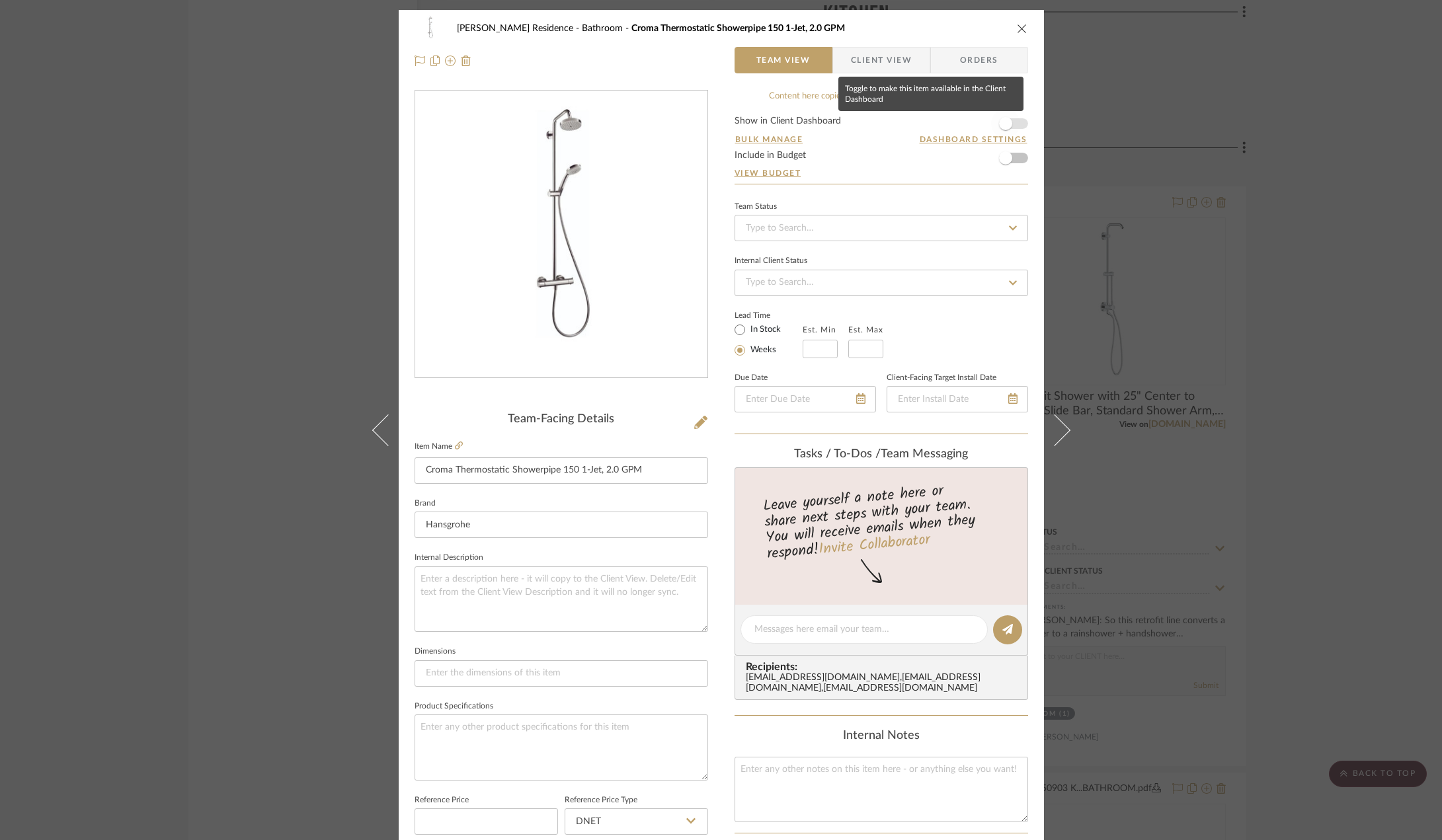
click at [999, 123] on span "button" at bounding box center [1005, 123] width 13 height 13
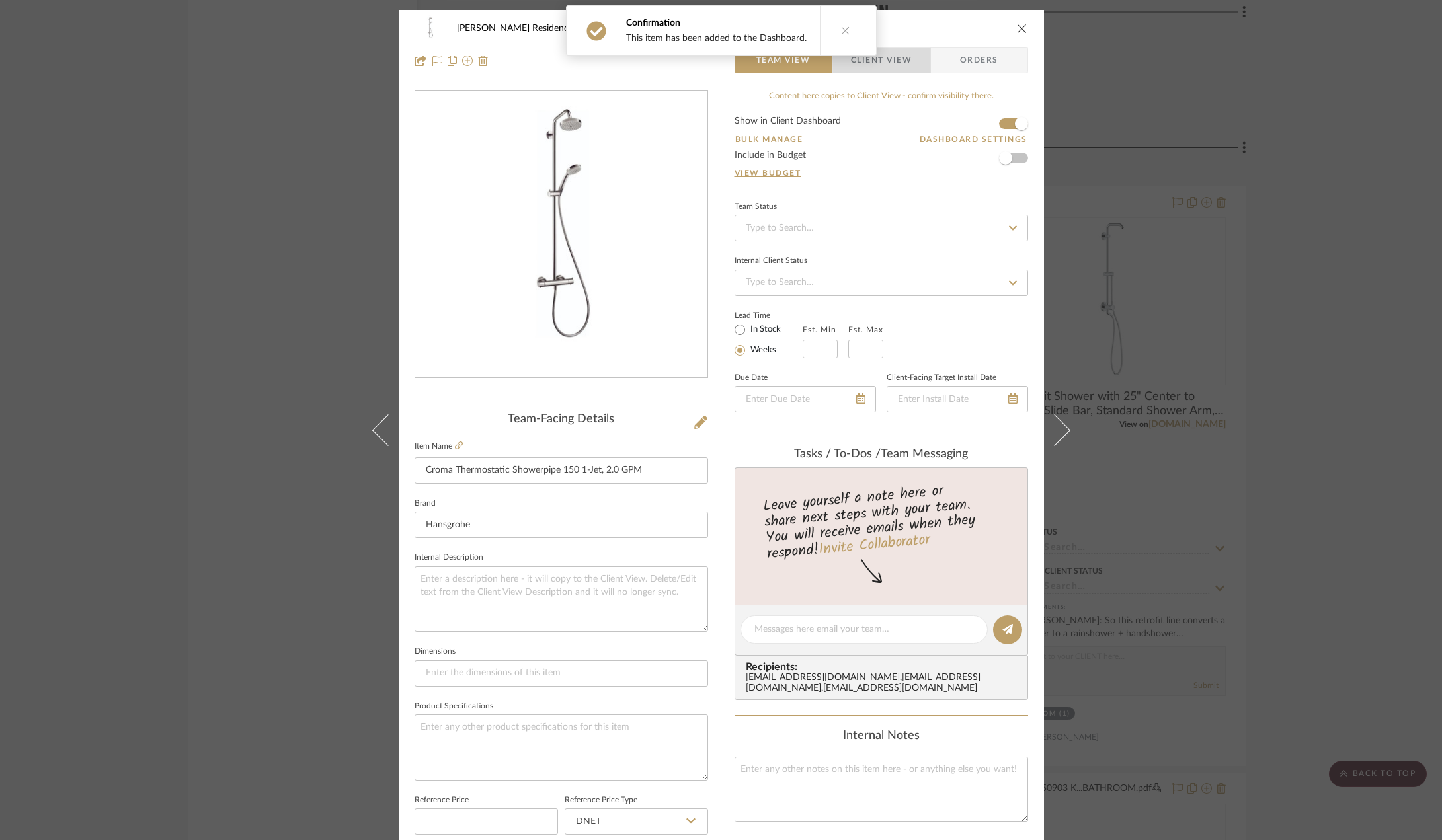
click at [851, 62] on span "Client View" at bounding box center [881, 60] width 61 height 27
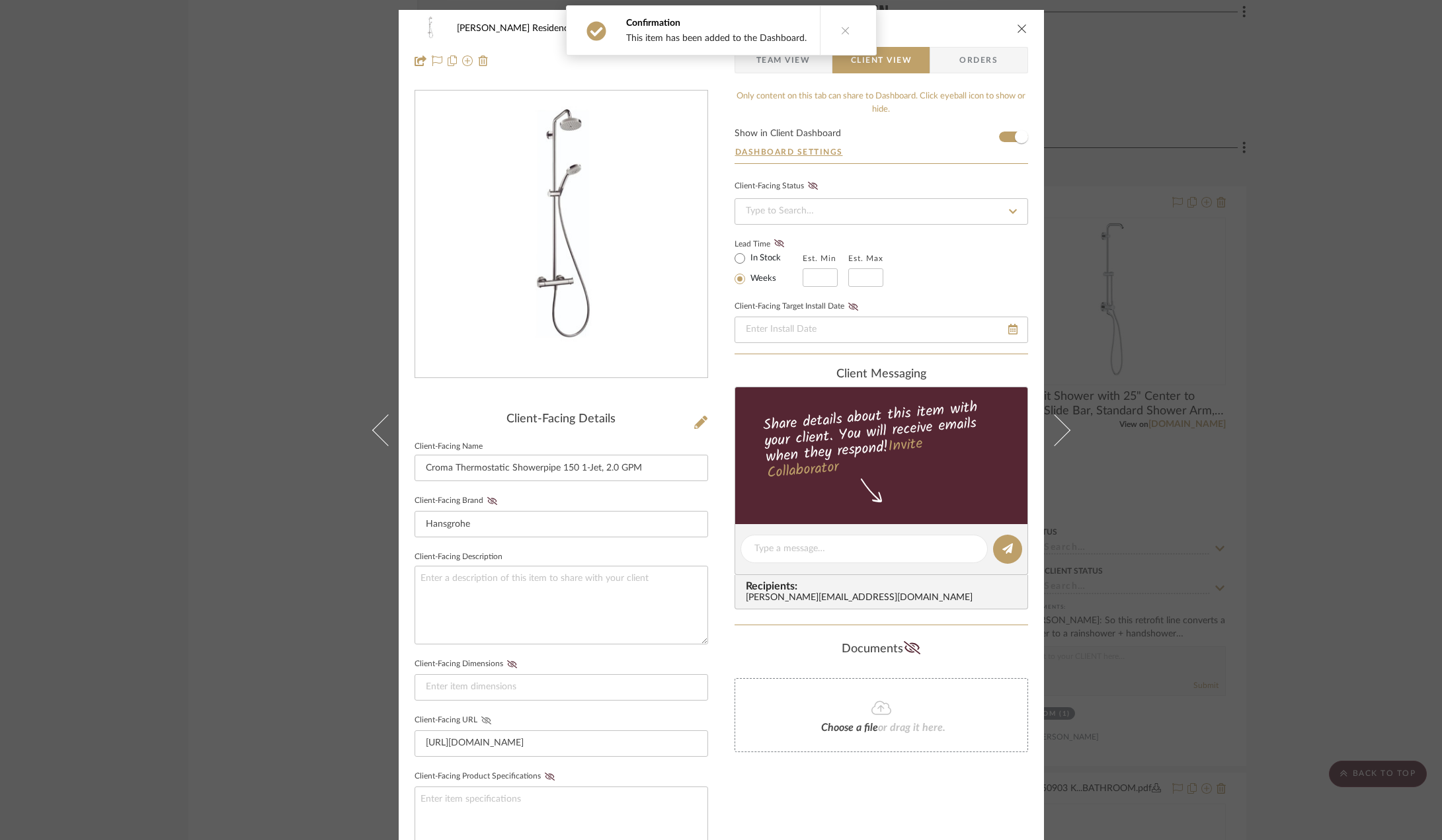
click at [482, 719] on icon at bounding box center [485, 721] width 10 height 8
click at [793, 69] on span "Team View" at bounding box center [783, 60] width 54 height 27
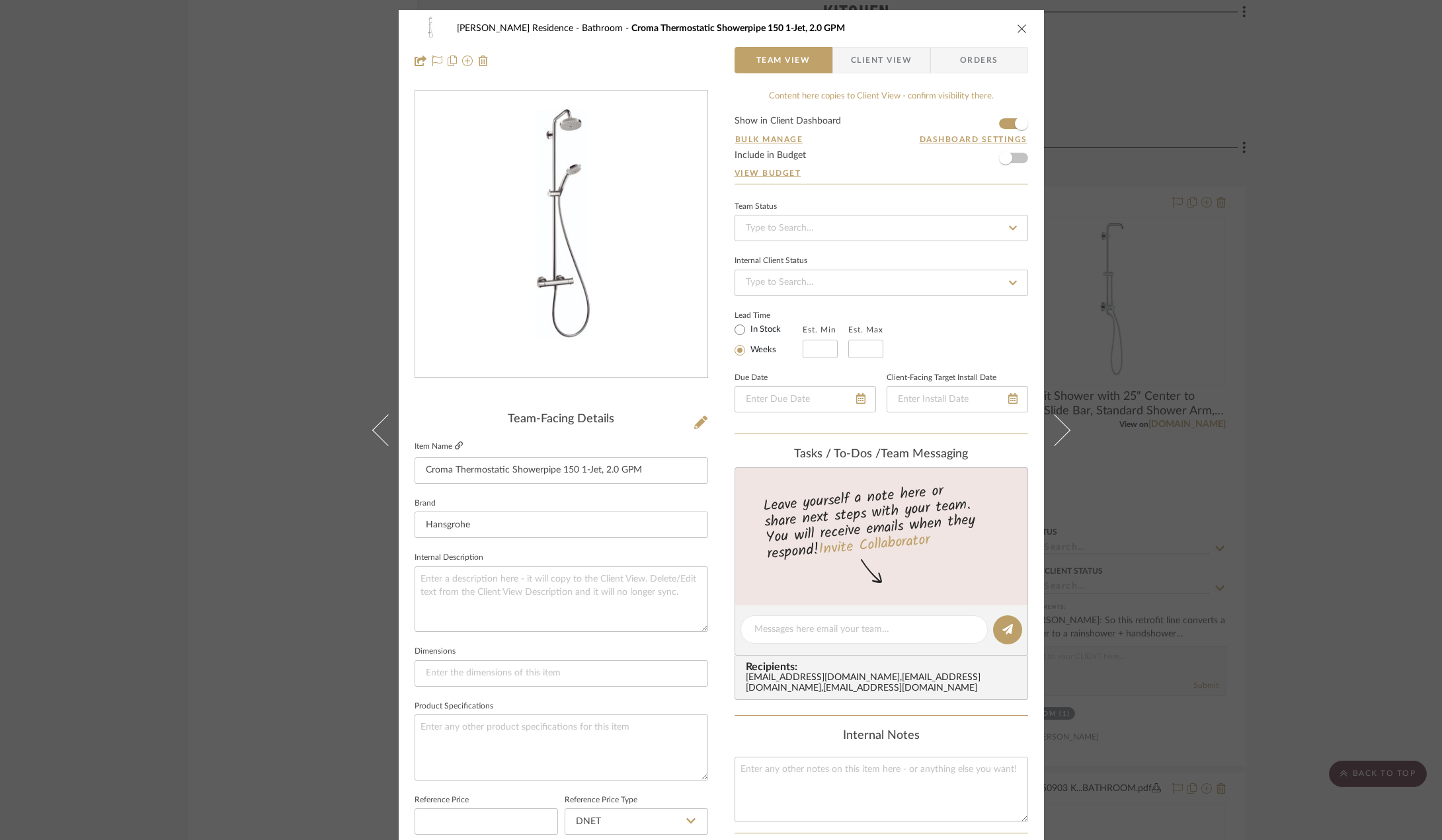
click at [455, 449] on icon at bounding box center [459, 445] width 8 height 8
